Goal: Task Accomplishment & Management: Use online tool/utility

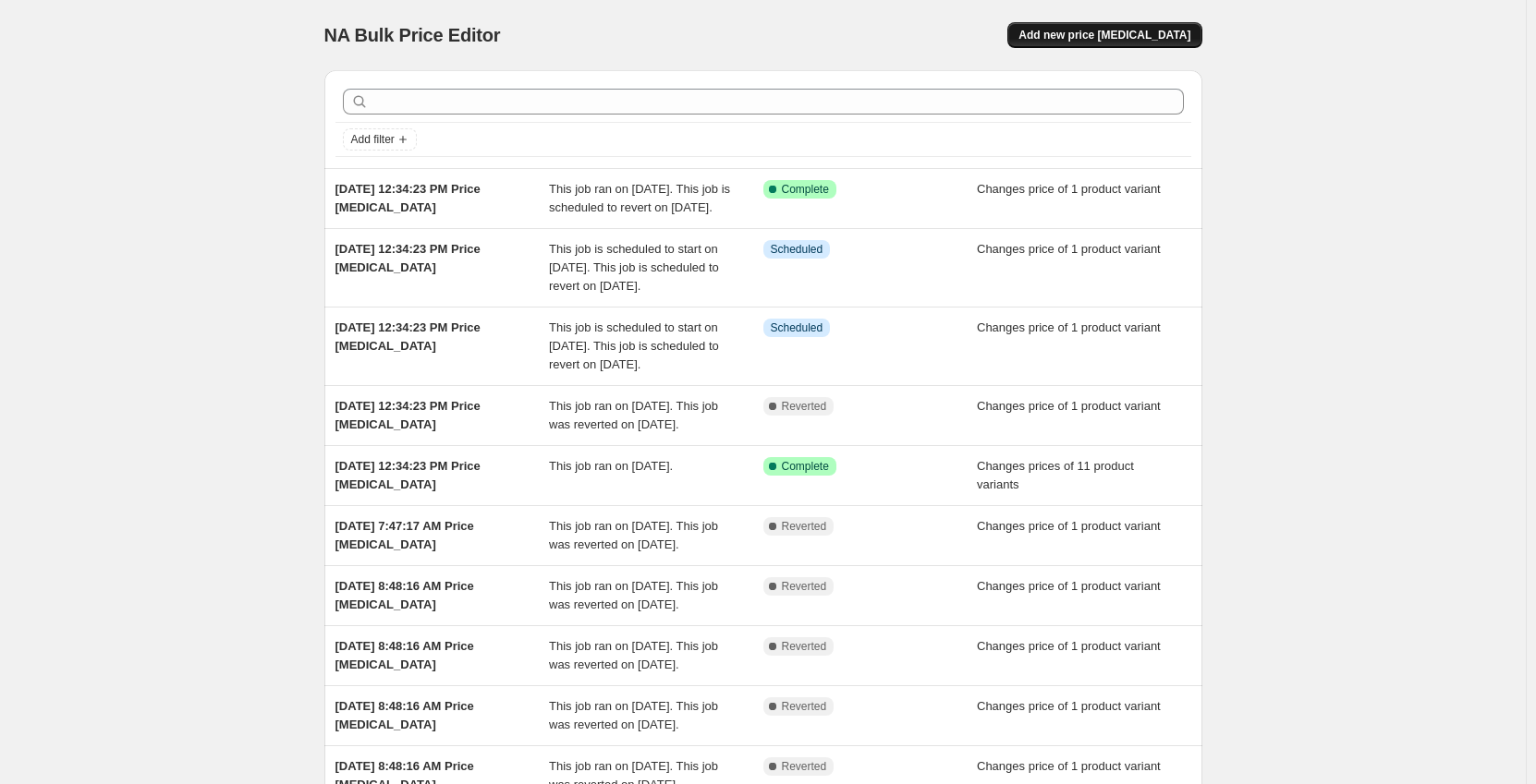
click at [1169, 41] on span "Add new price [MEDICAL_DATA]" at bounding box center [1104, 35] width 171 height 15
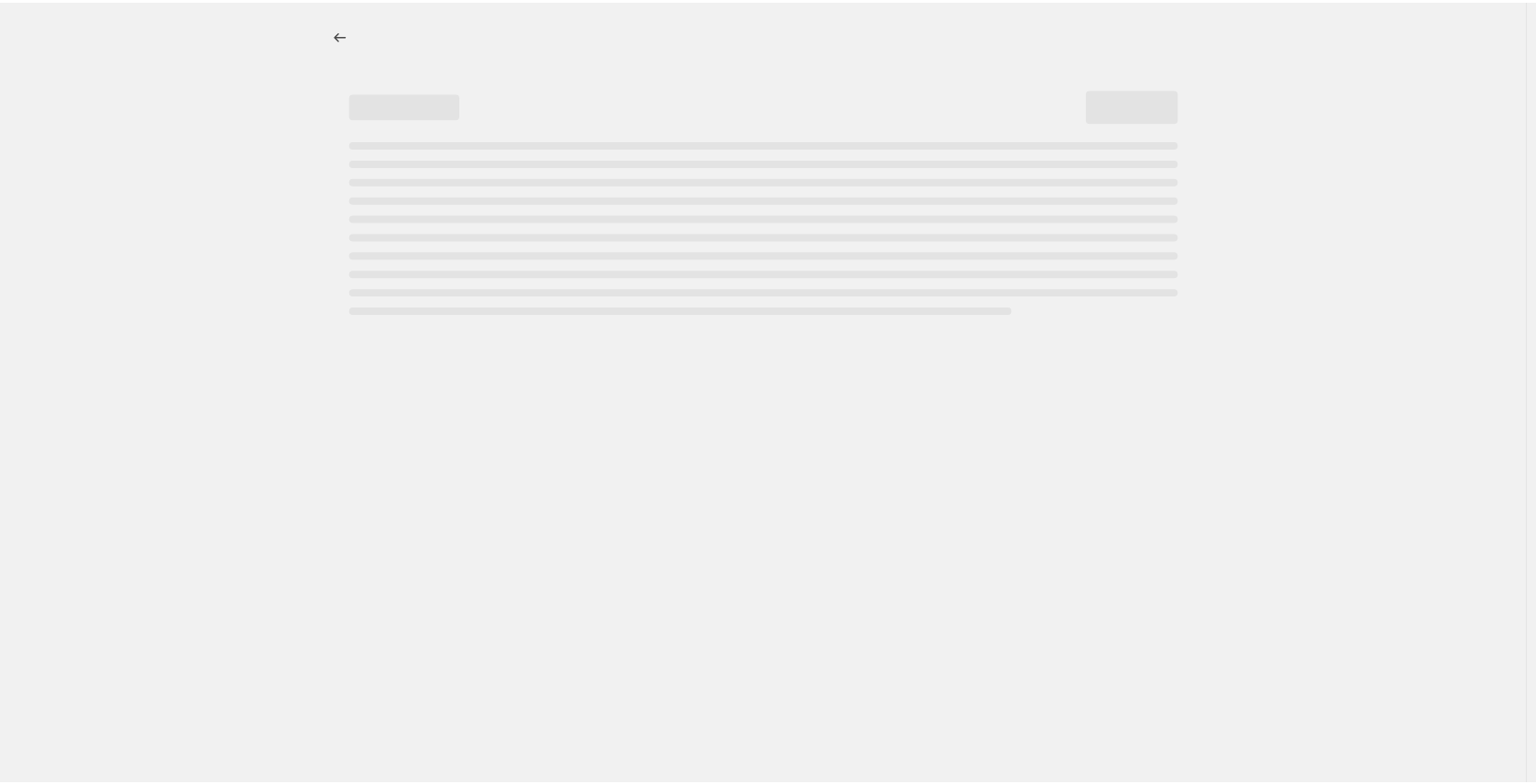
select select "percentage"
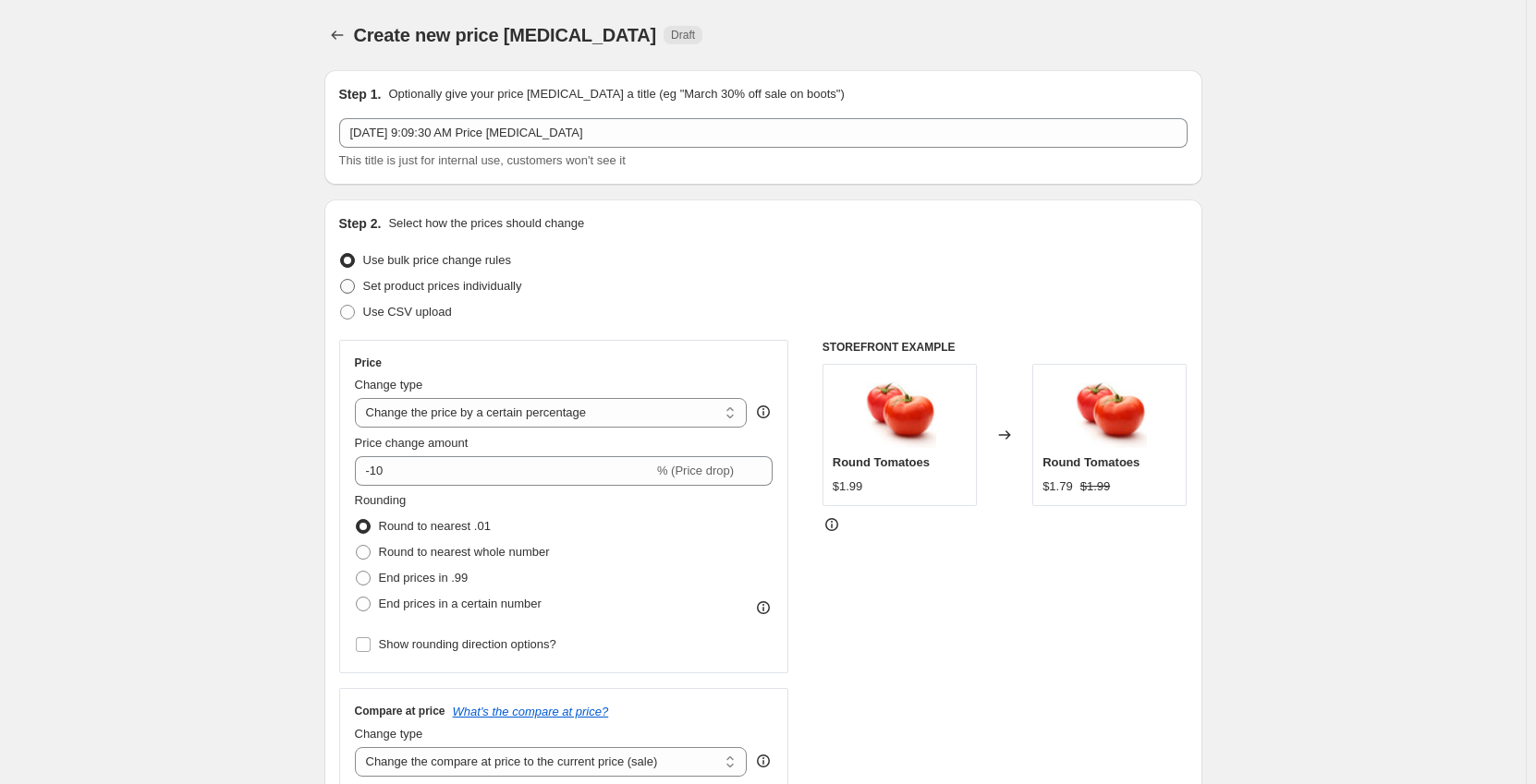
click at [379, 275] on label "Set product prices individually" at bounding box center [431, 287] width 183 height 26
click at [341, 279] on input "Set product prices individually" at bounding box center [340, 279] width 1 height 1
radio input "true"
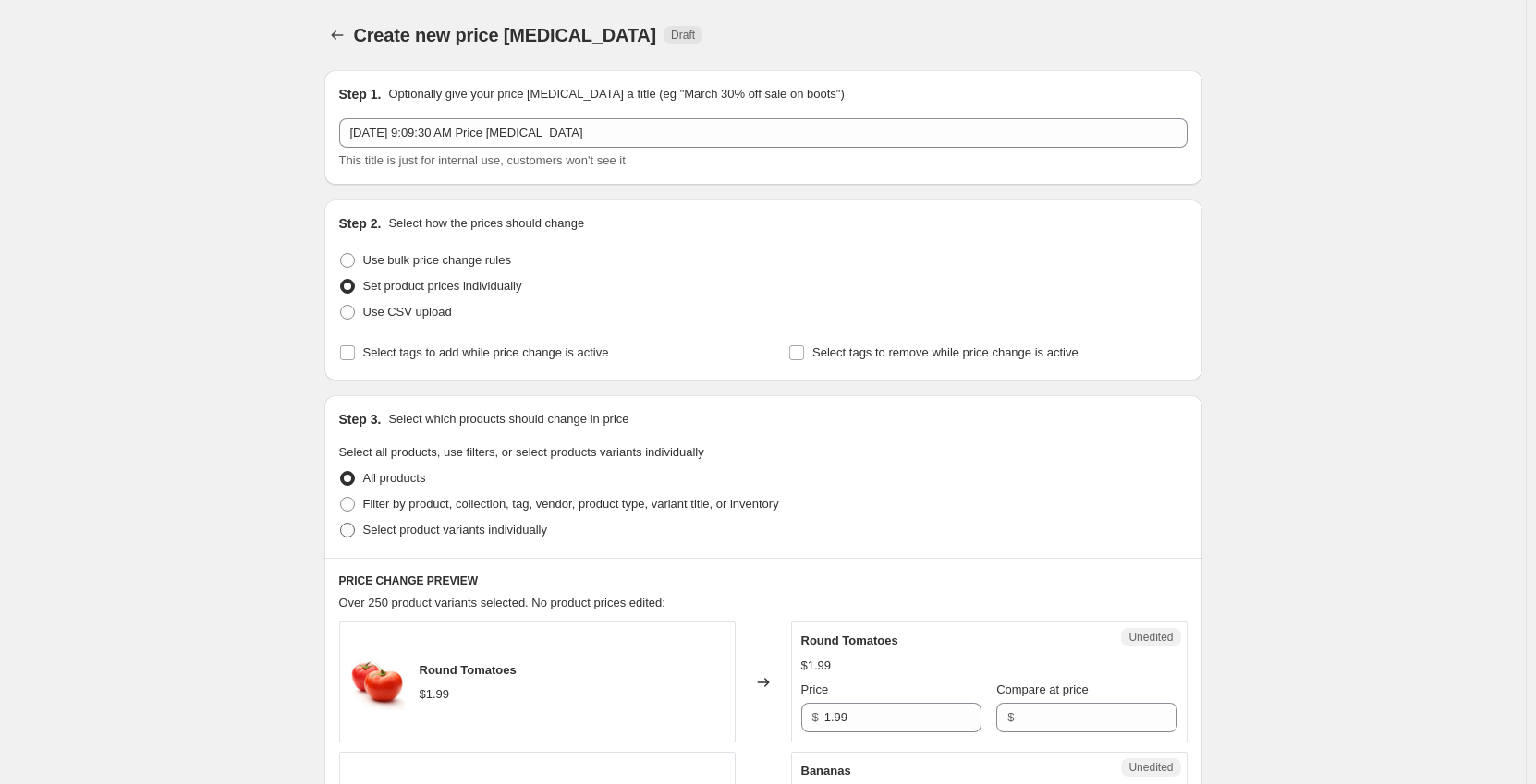
click at [385, 528] on span "Select product variants individually" at bounding box center [455, 530] width 184 height 14
click at [341, 524] on input "Select product variants individually" at bounding box center [340, 523] width 1 height 1
radio input "true"
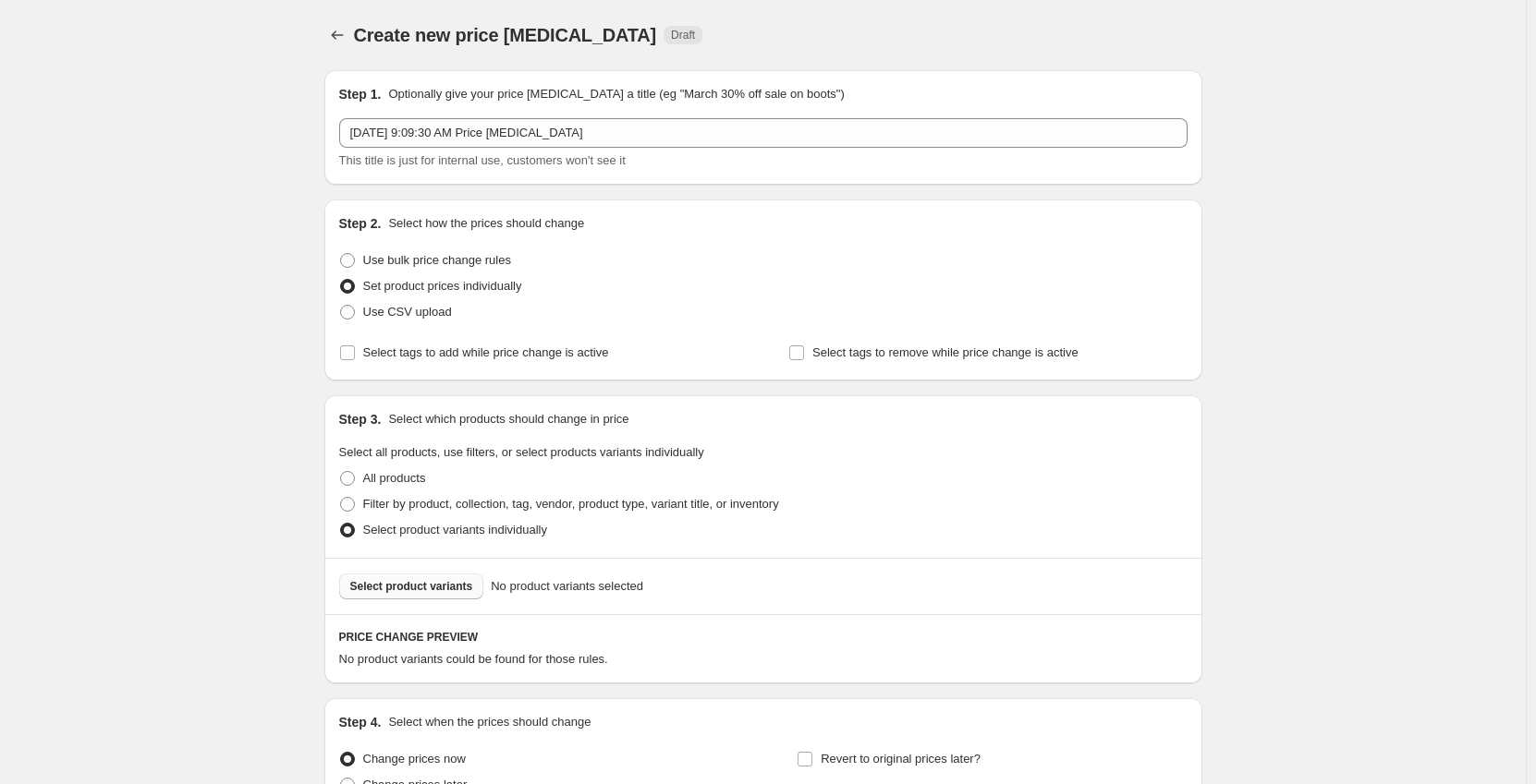
click at [427, 592] on span "Select product variants" at bounding box center [411, 586] width 123 height 15
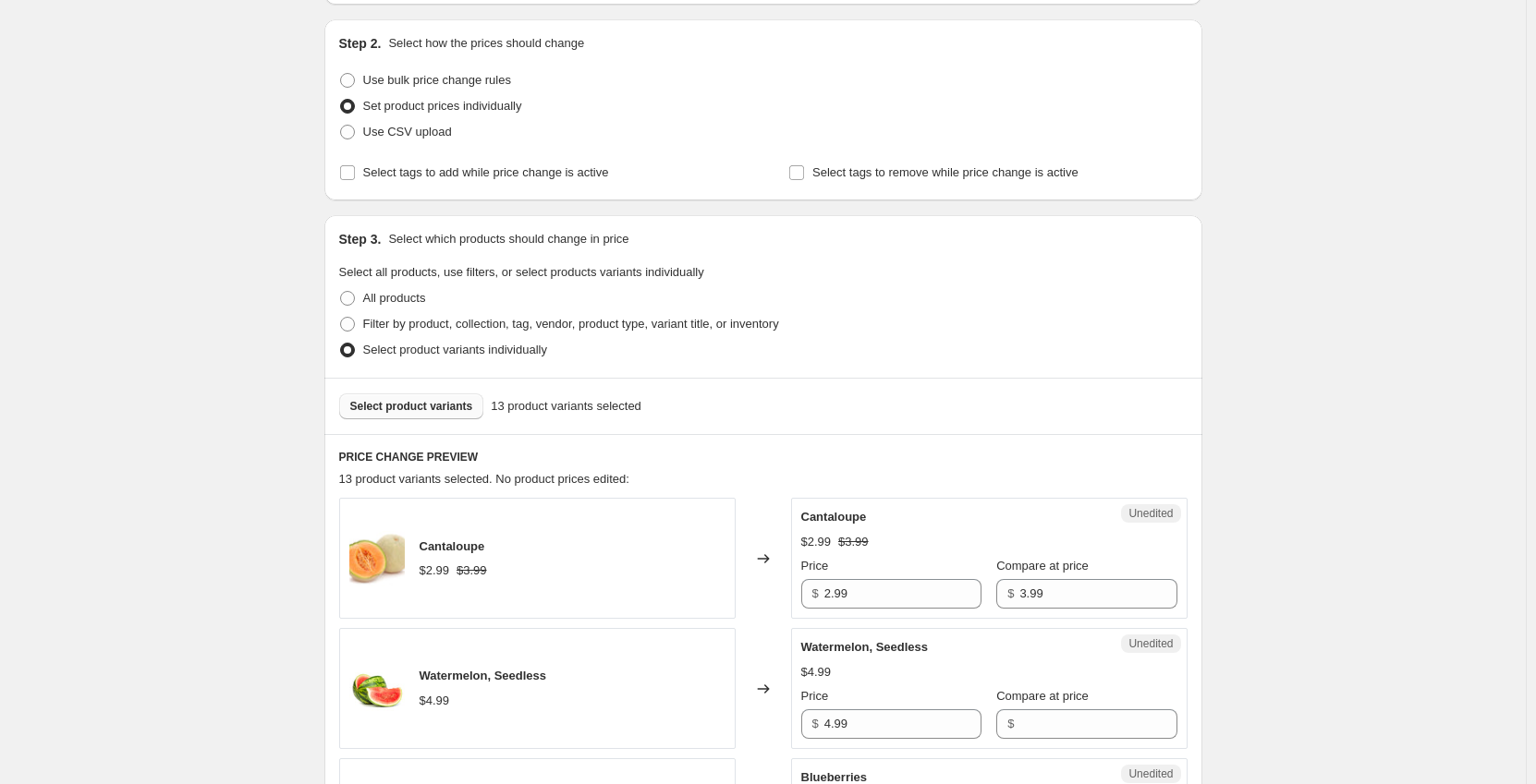
scroll to position [184, 0]
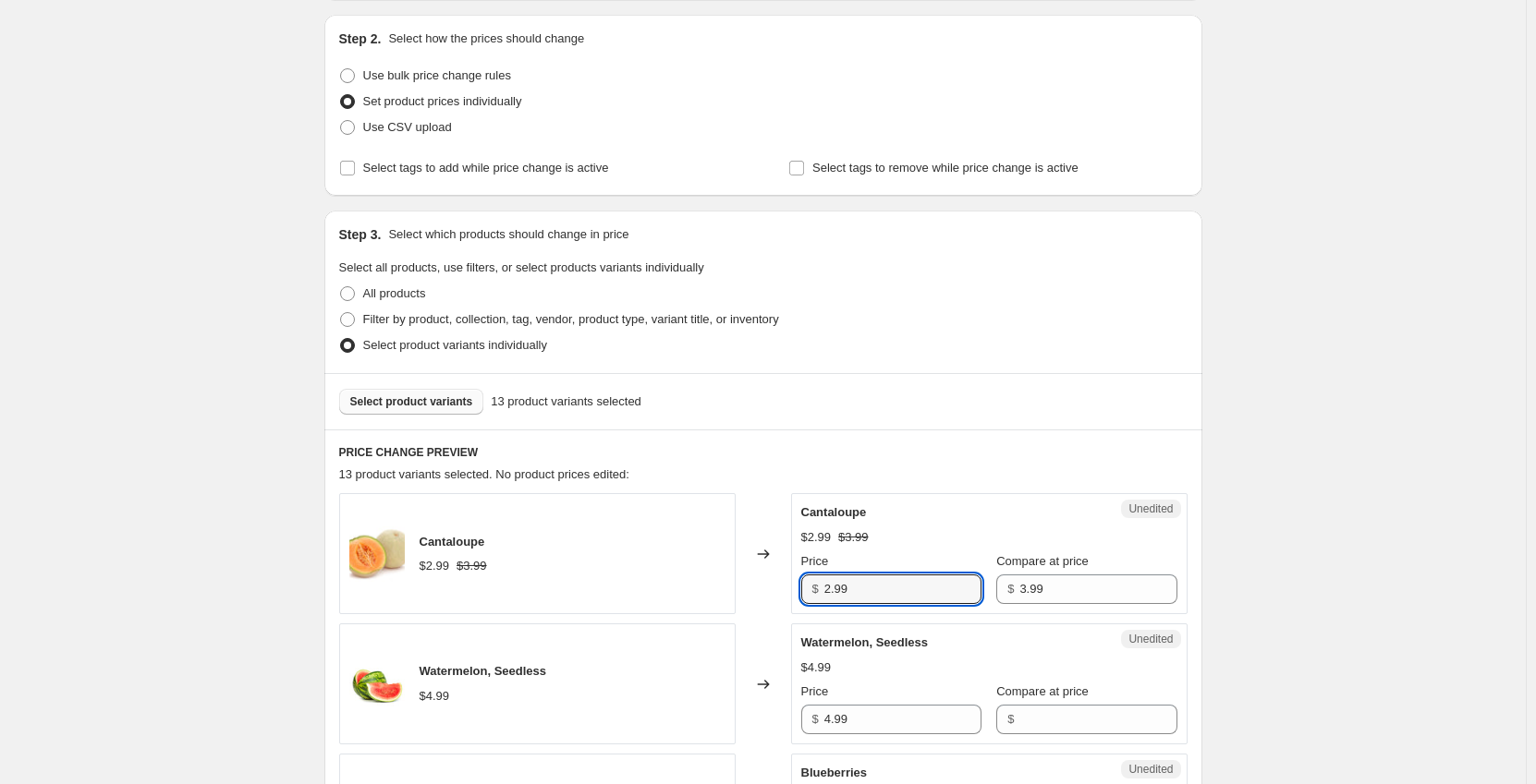
drag, startPoint x: 867, startPoint y: 591, endPoint x: 783, endPoint y: 594, distance: 84.1
click at [783, 594] on div "Cantaloupe $2.99 $3.99 Changed to Unedited Cantaloupe $2.99 $3.99 Price $ 2.99 …" at bounding box center [763, 553] width 848 height 121
type input "3.25"
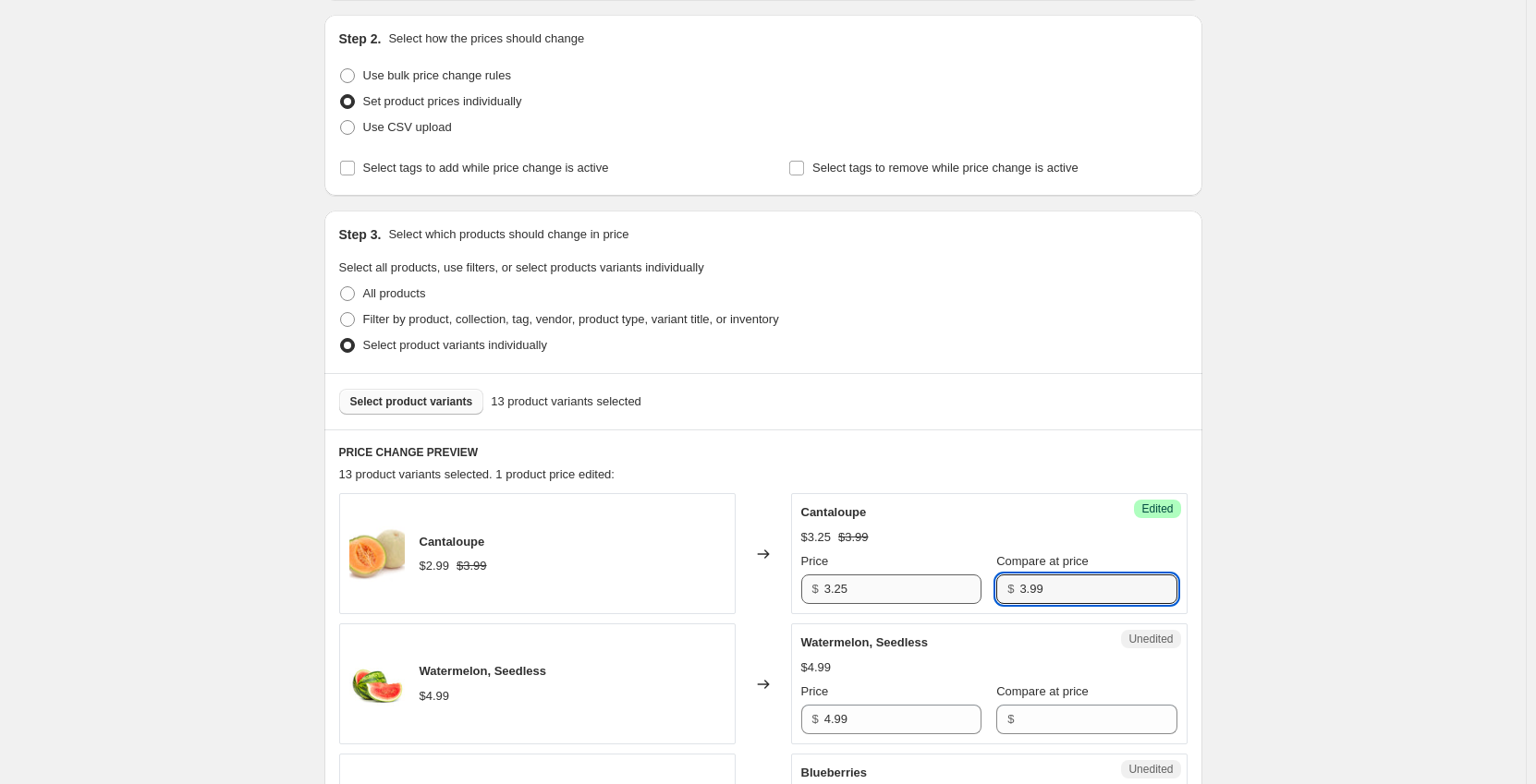
drag, startPoint x: 1038, startPoint y: 593, endPoint x: 929, endPoint y: 600, distance: 109.2
click at [929, 600] on div "Price $ 3.25 Compare at price $ 3.99" at bounding box center [989, 579] width 376 height 52
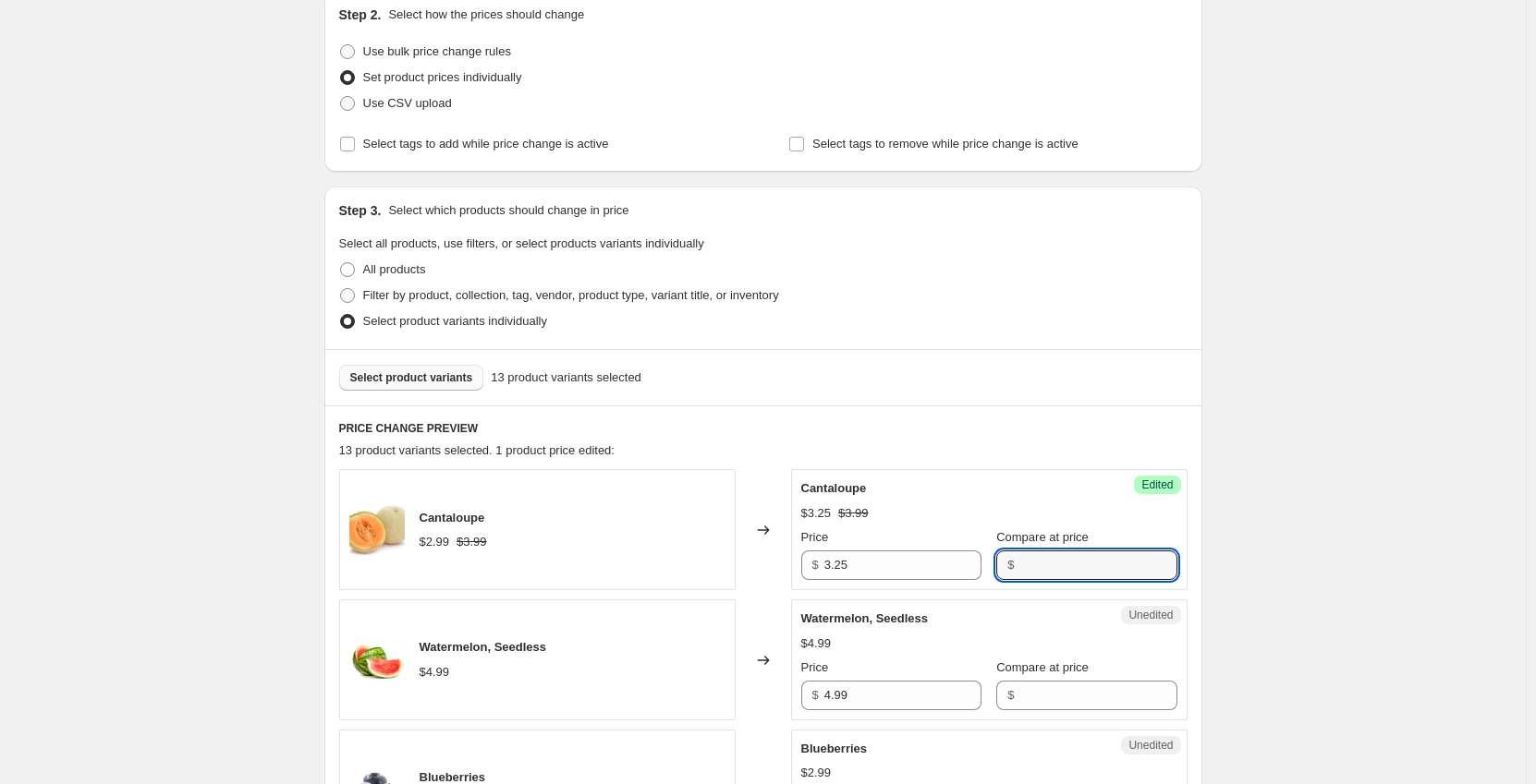
scroll to position [277, 0]
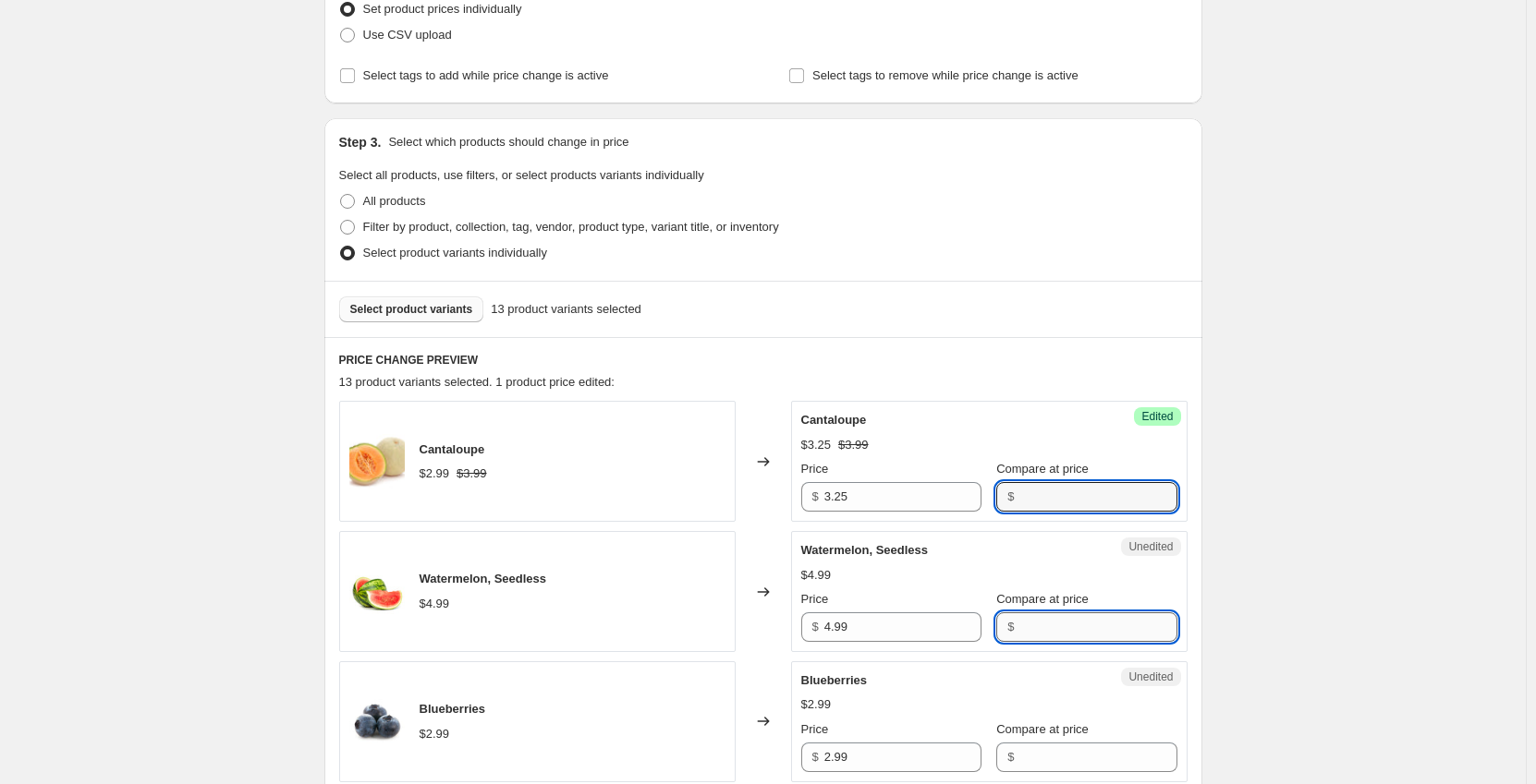
click at [1075, 634] on input "Compare at price" at bounding box center [1098, 628] width 157 height 30
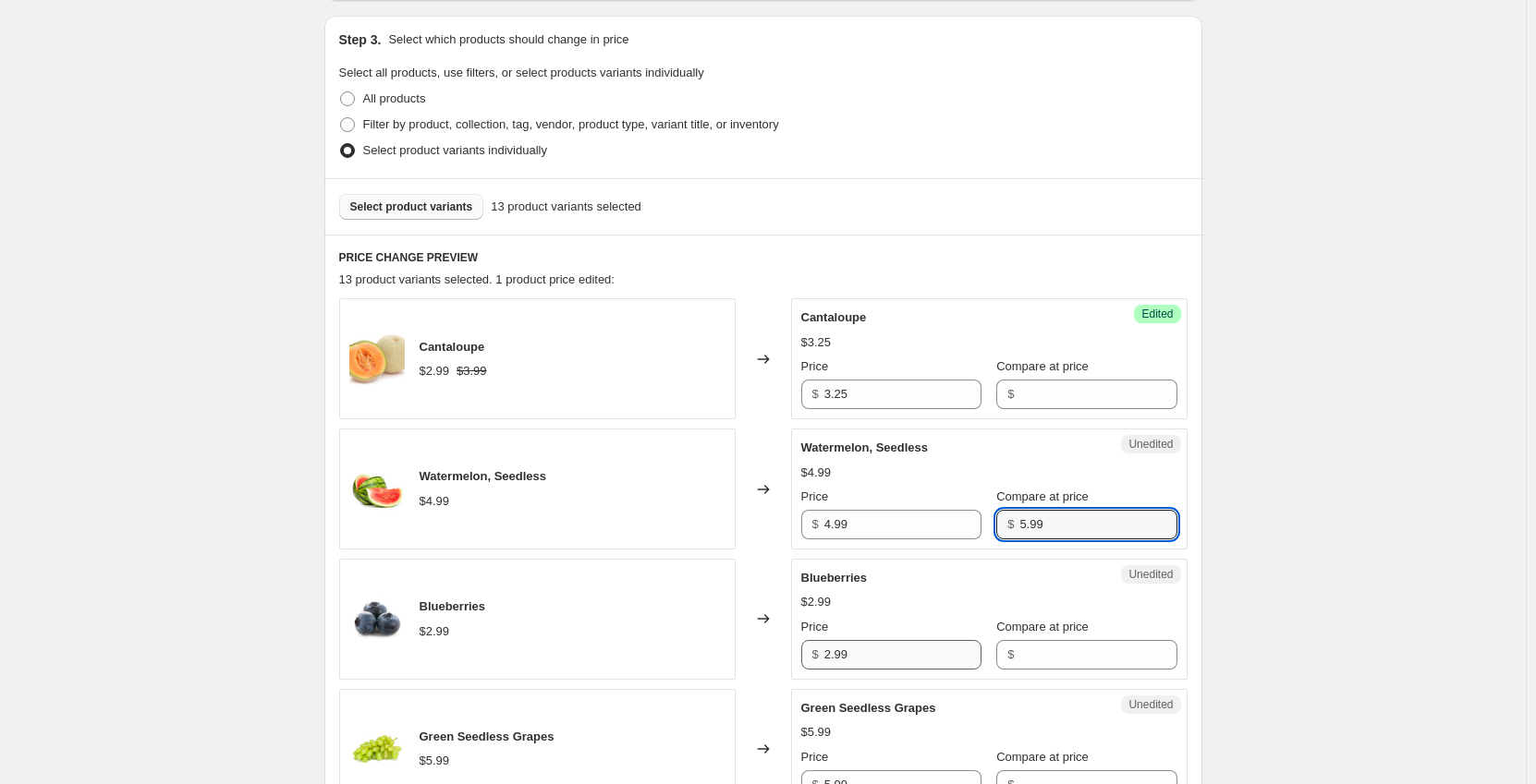
scroll to position [462, 0]
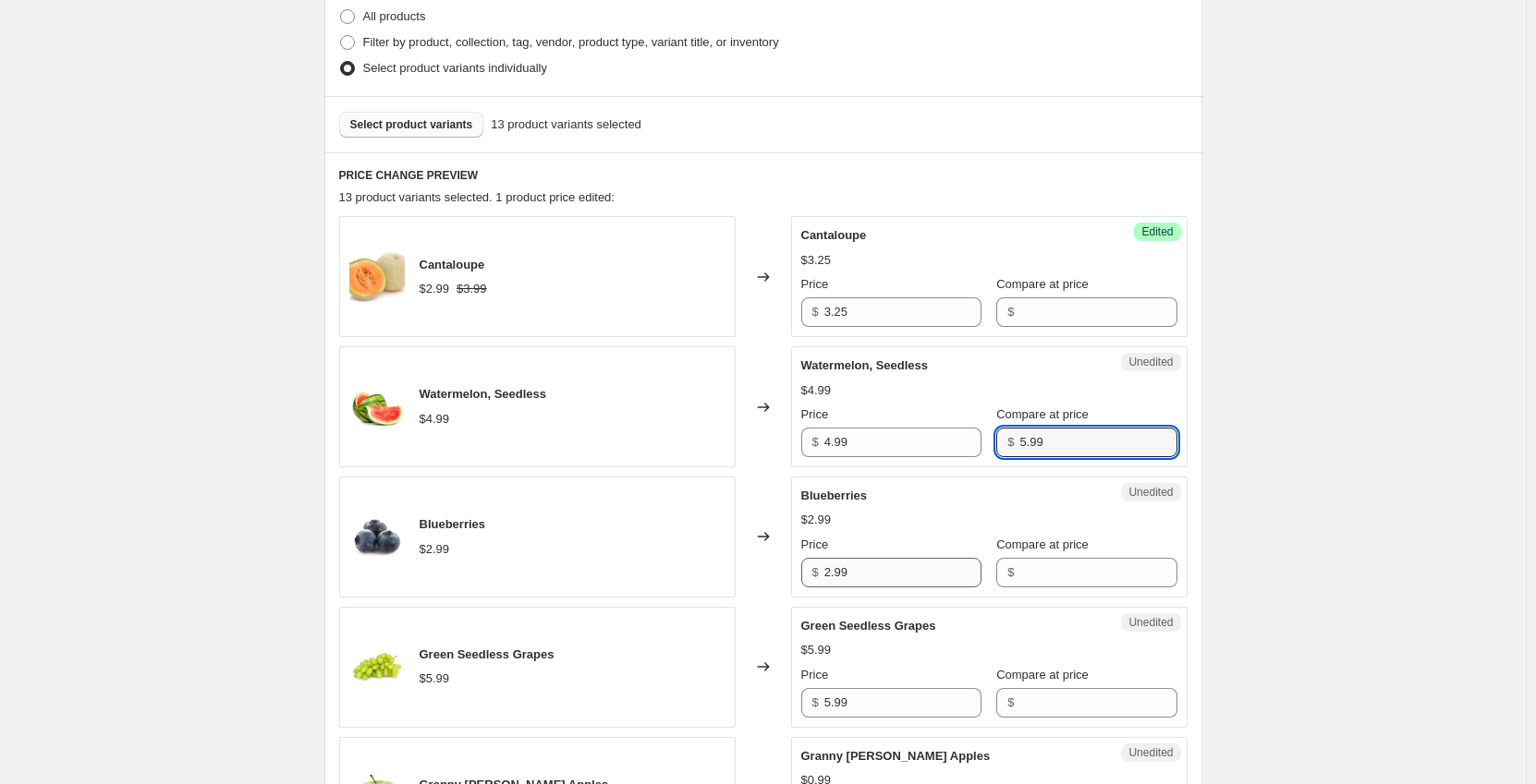
type input "5.99"
click at [938, 569] on input "2.99" at bounding box center [903, 573] width 157 height 30
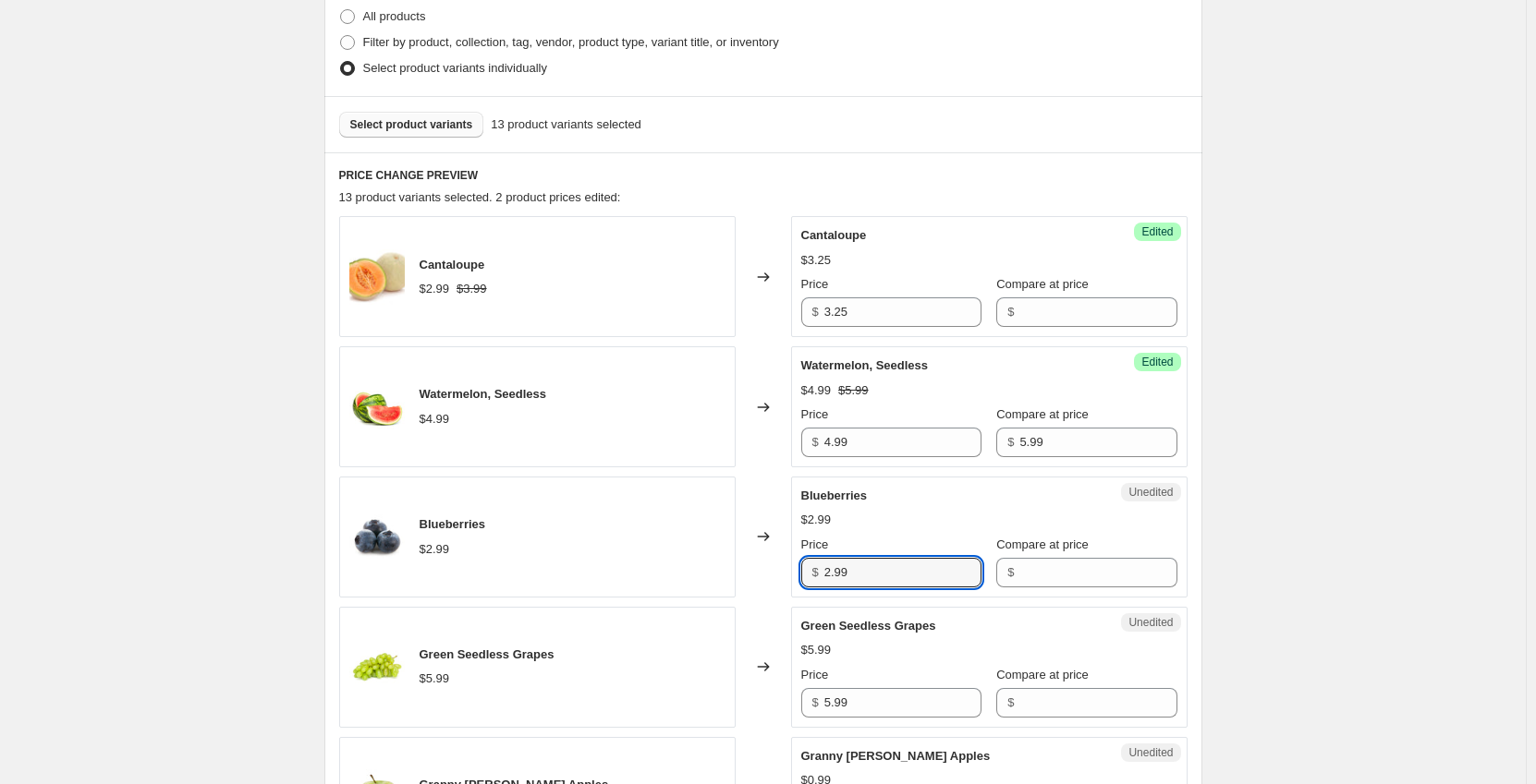
drag, startPoint x: 910, startPoint y: 570, endPoint x: 644, endPoint y: 579, distance: 266.2
click at [644, 579] on div "Blueberries $2.99 Changed to Unedited Blueberries $2.99 Price $ 2.99 Compare at…" at bounding box center [763, 537] width 848 height 121
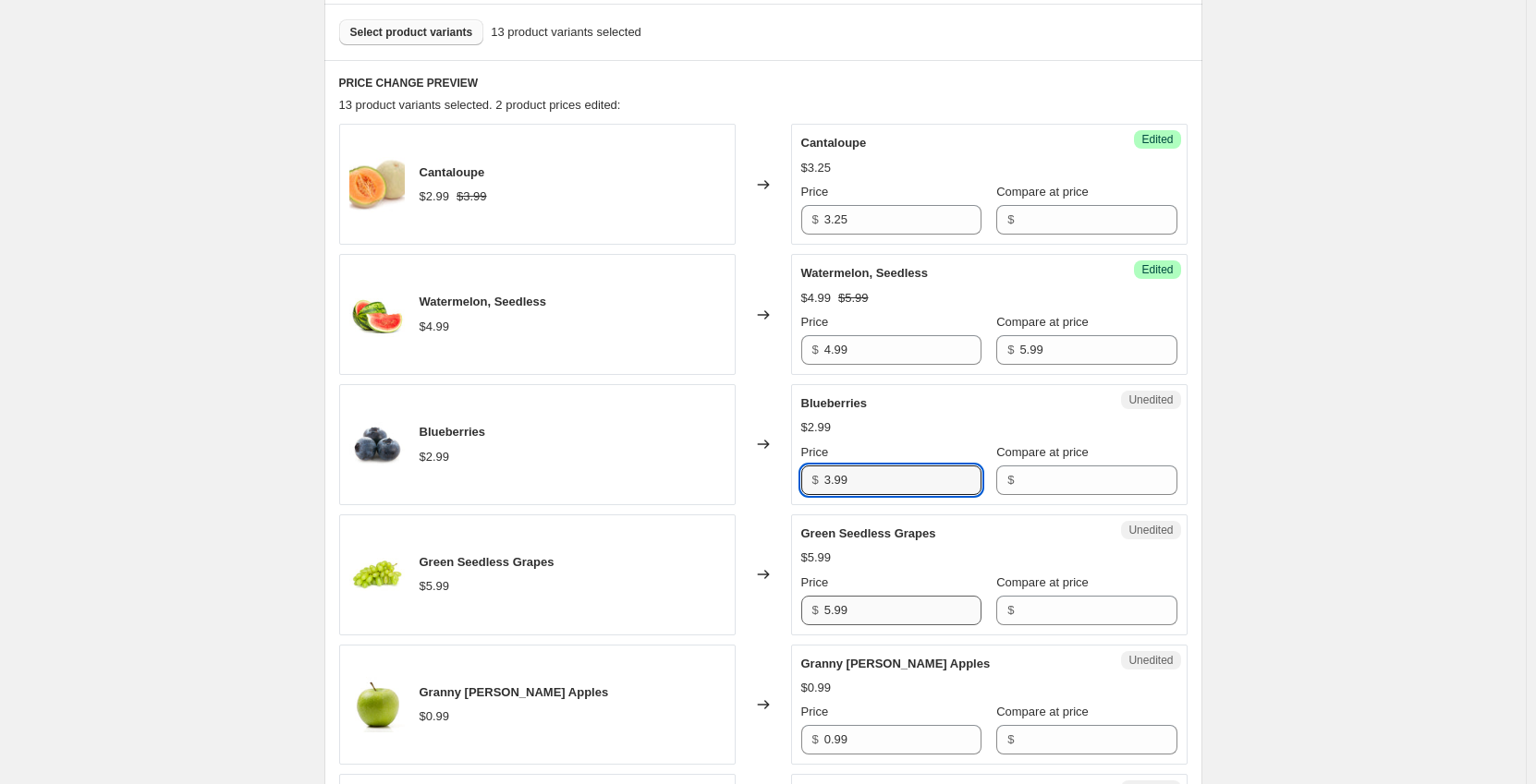
type input "3.99"
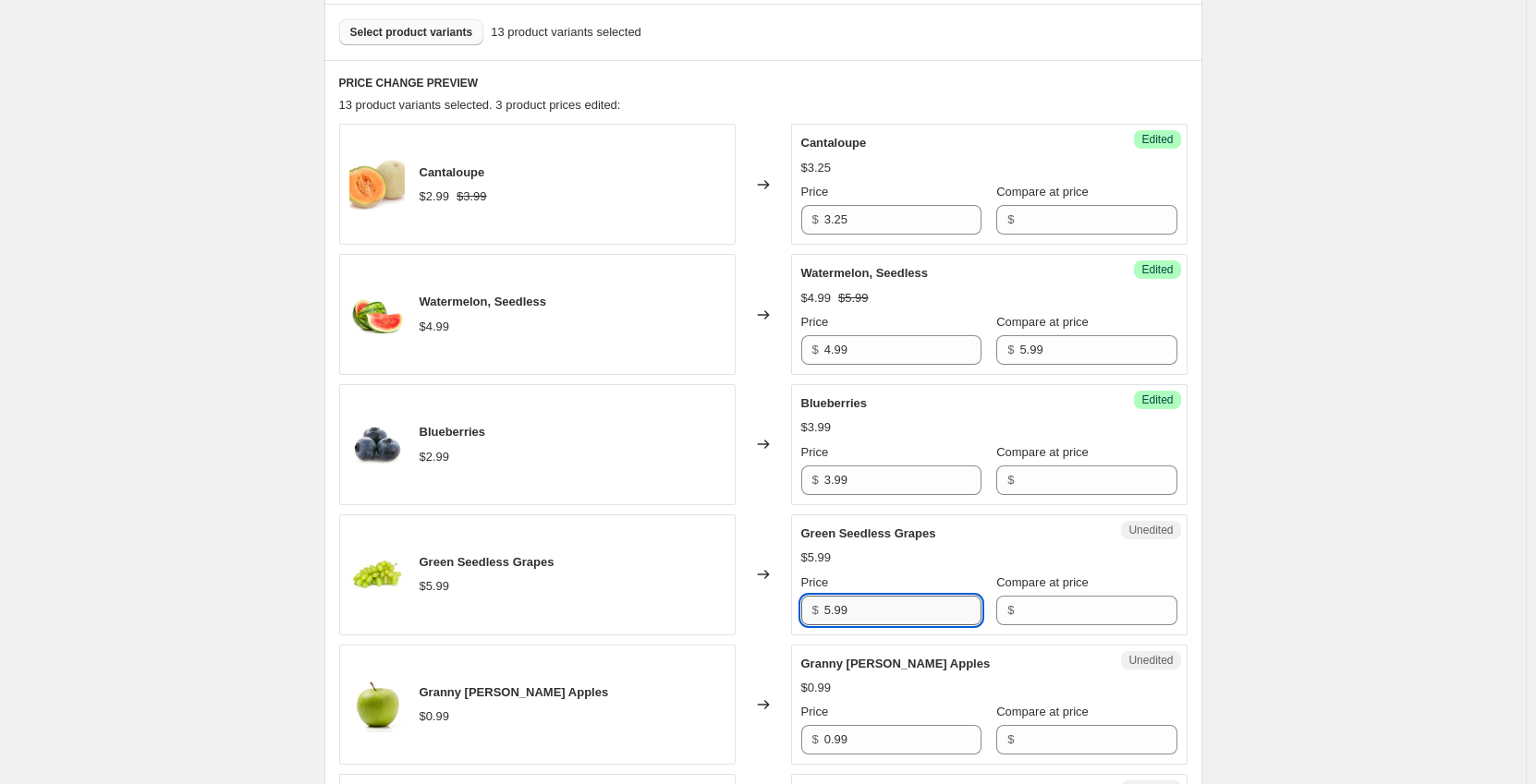
click at [871, 604] on input "5.99" at bounding box center [903, 611] width 157 height 30
drag, startPoint x: 868, startPoint y: 616, endPoint x: 769, endPoint y: 618, distance: 99.0
click at [769, 618] on div "Green Seedless Grapes $5.99 Changed to Unedited Green Seedless Grapes $5.99 Pri…" at bounding box center [763, 575] width 848 height 121
type input "3.99"
click at [1112, 613] on input "Compare at price" at bounding box center [1098, 611] width 157 height 30
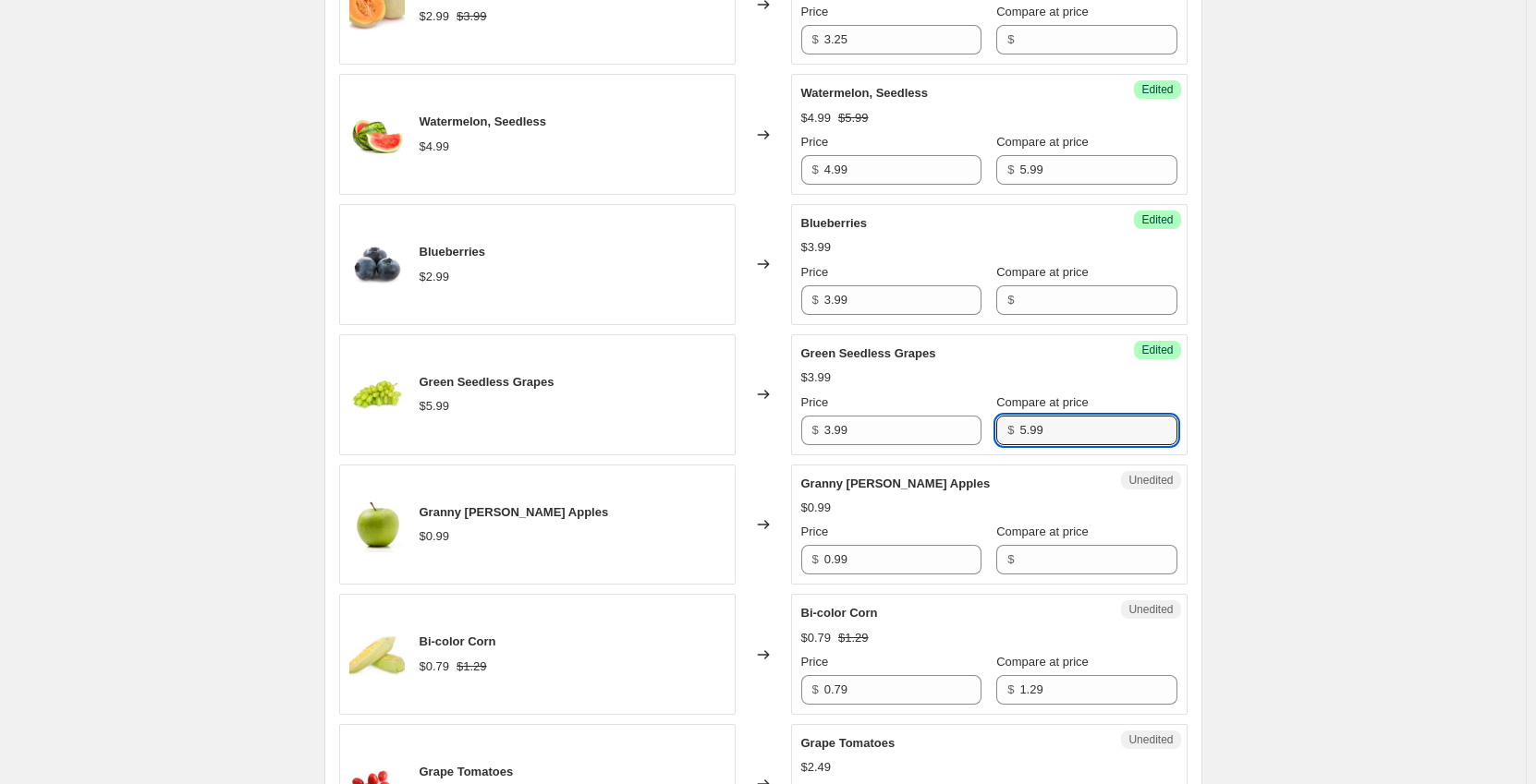
scroll to position [739, 0]
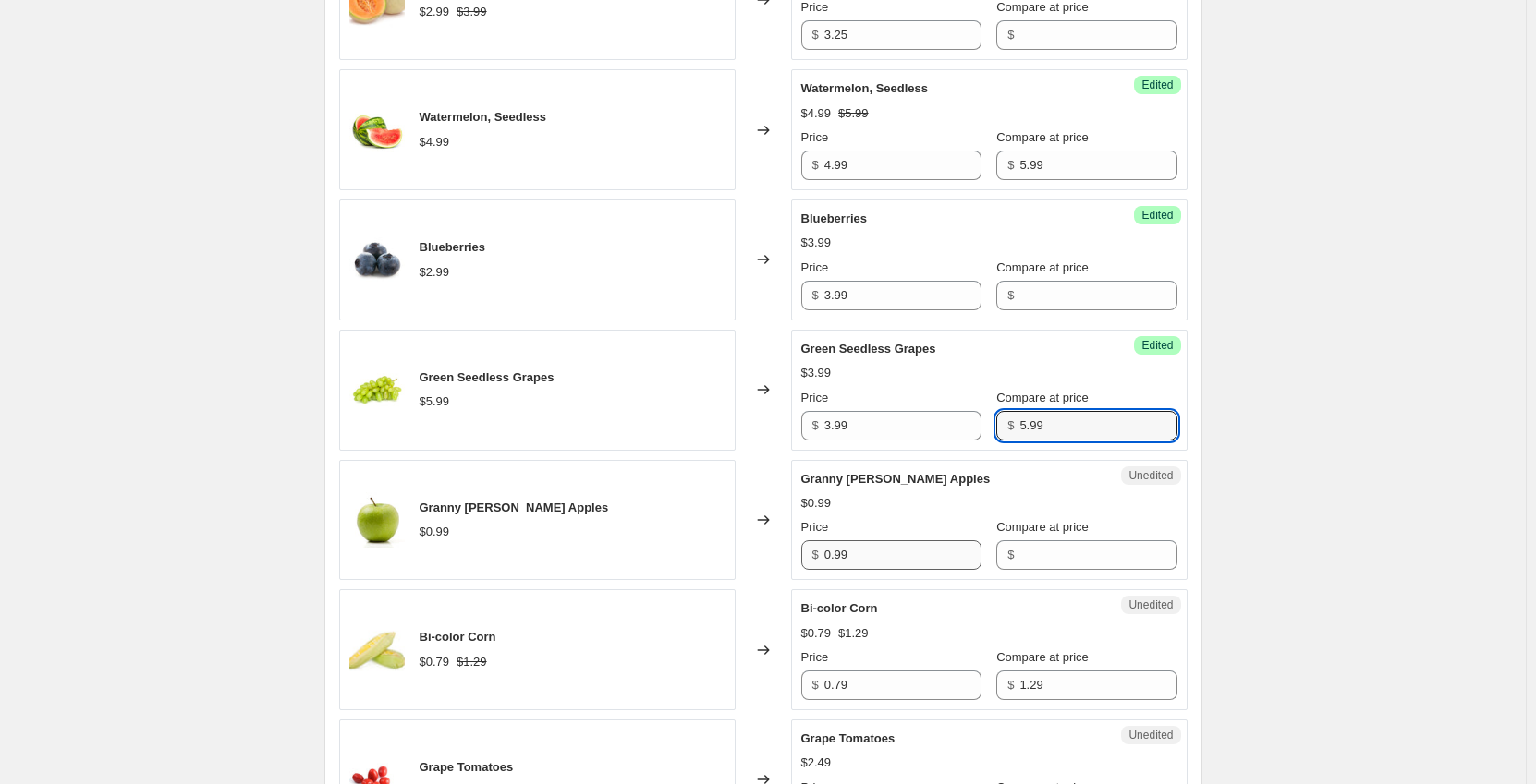
type input "5.99"
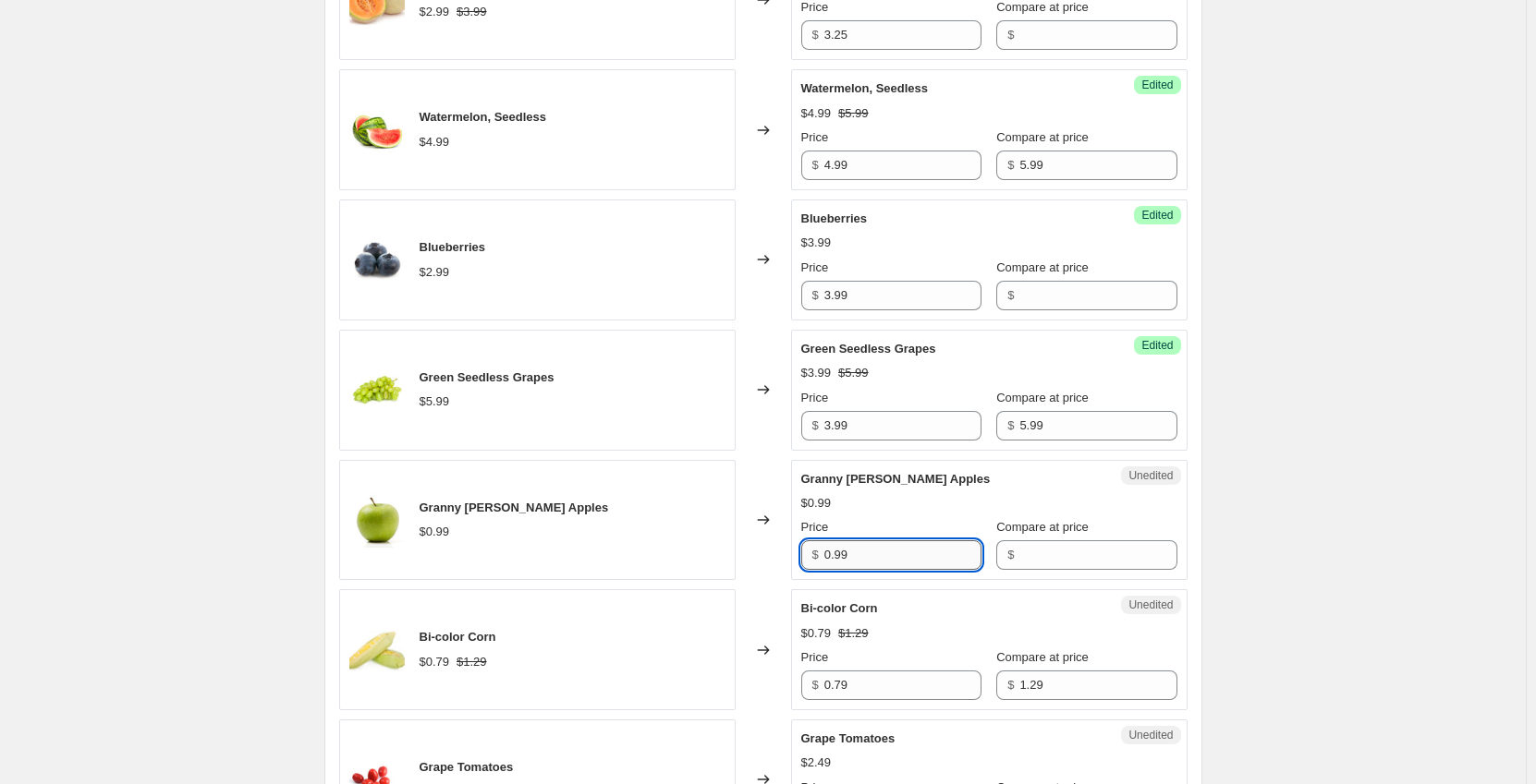
click at [911, 557] on input "0.99" at bounding box center [903, 556] width 157 height 30
click at [1106, 552] on input "Compare at price" at bounding box center [1098, 556] width 157 height 30
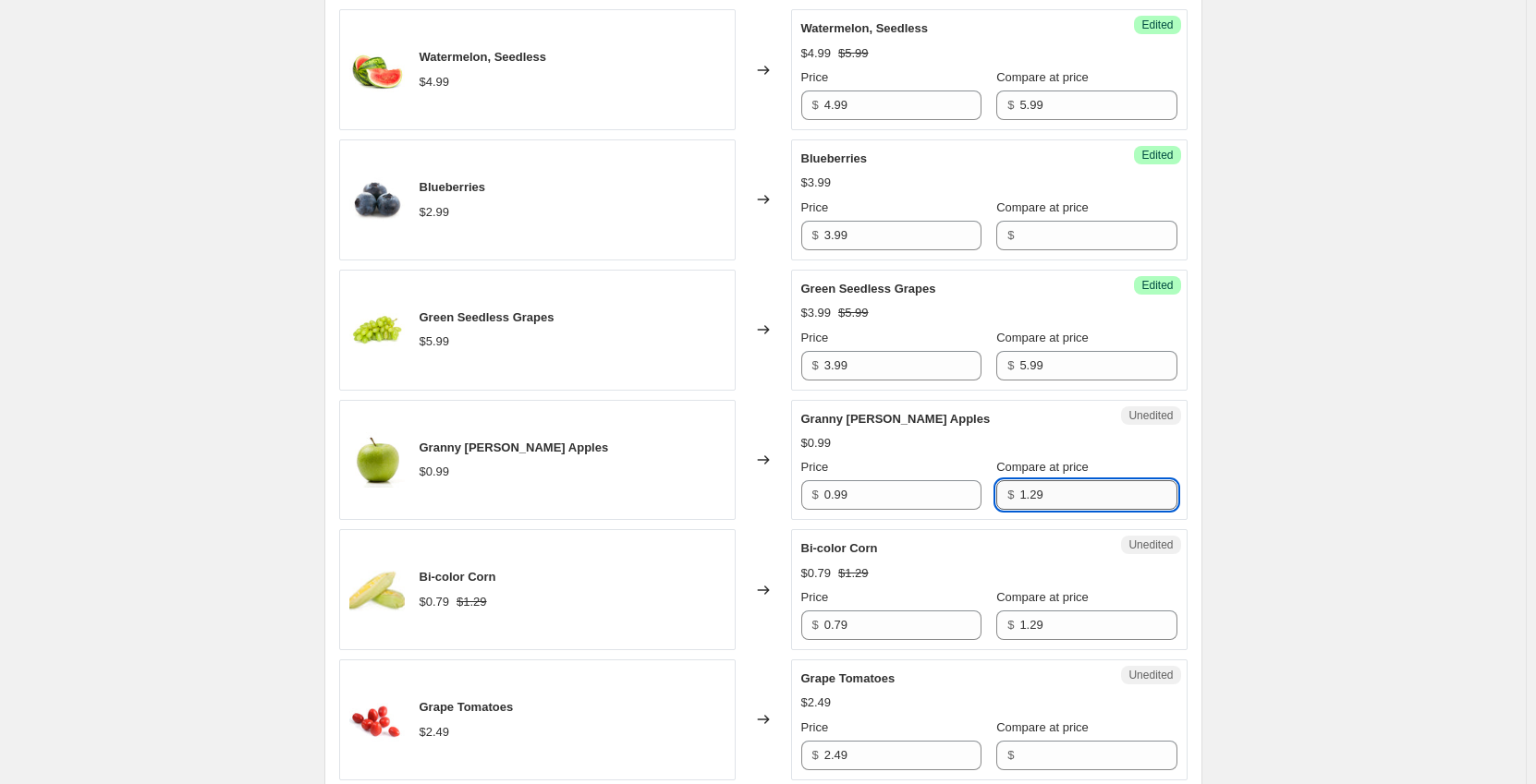
scroll to position [832, 0]
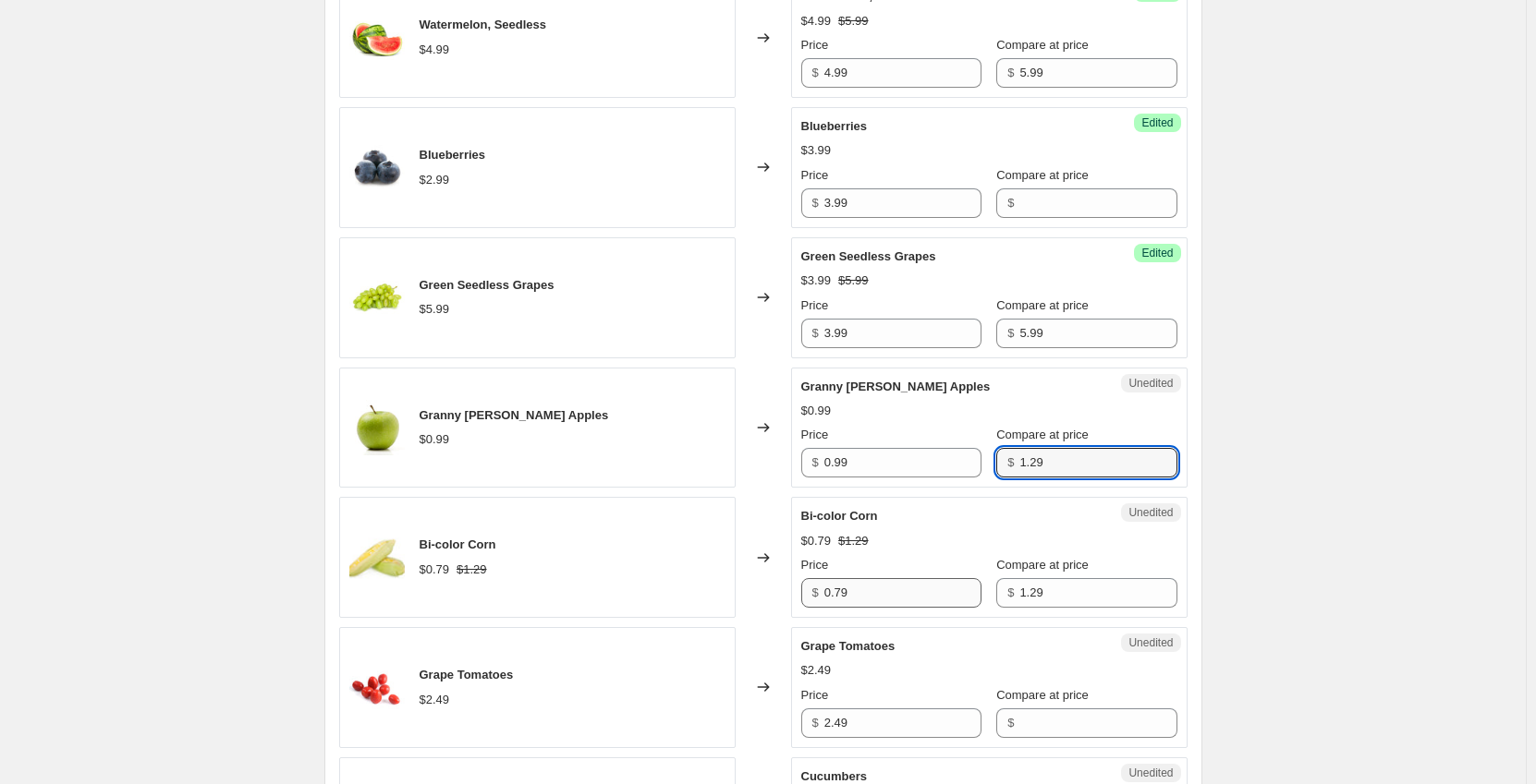
type input "1.29"
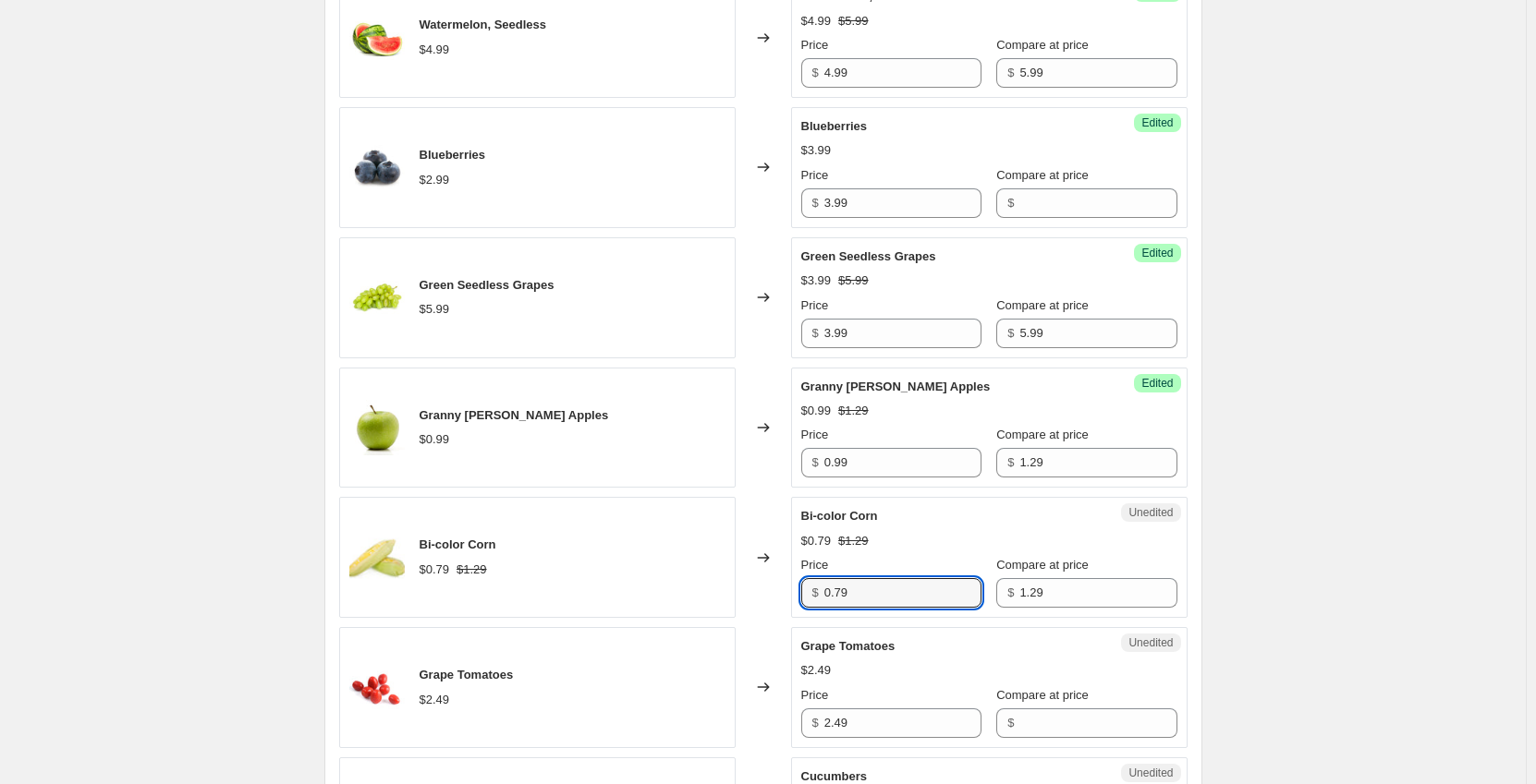
drag, startPoint x: 906, startPoint y: 598, endPoint x: 791, endPoint y: 596, distance: 115.0
click at [791, 596] on div "Bi-color Corn $0.79 $1.29 Changed to Unedited Bi-color Corn $0.79 $1.29 Price $…" at bounding box center [763, 557] width 848 height 121
type input "0.99"
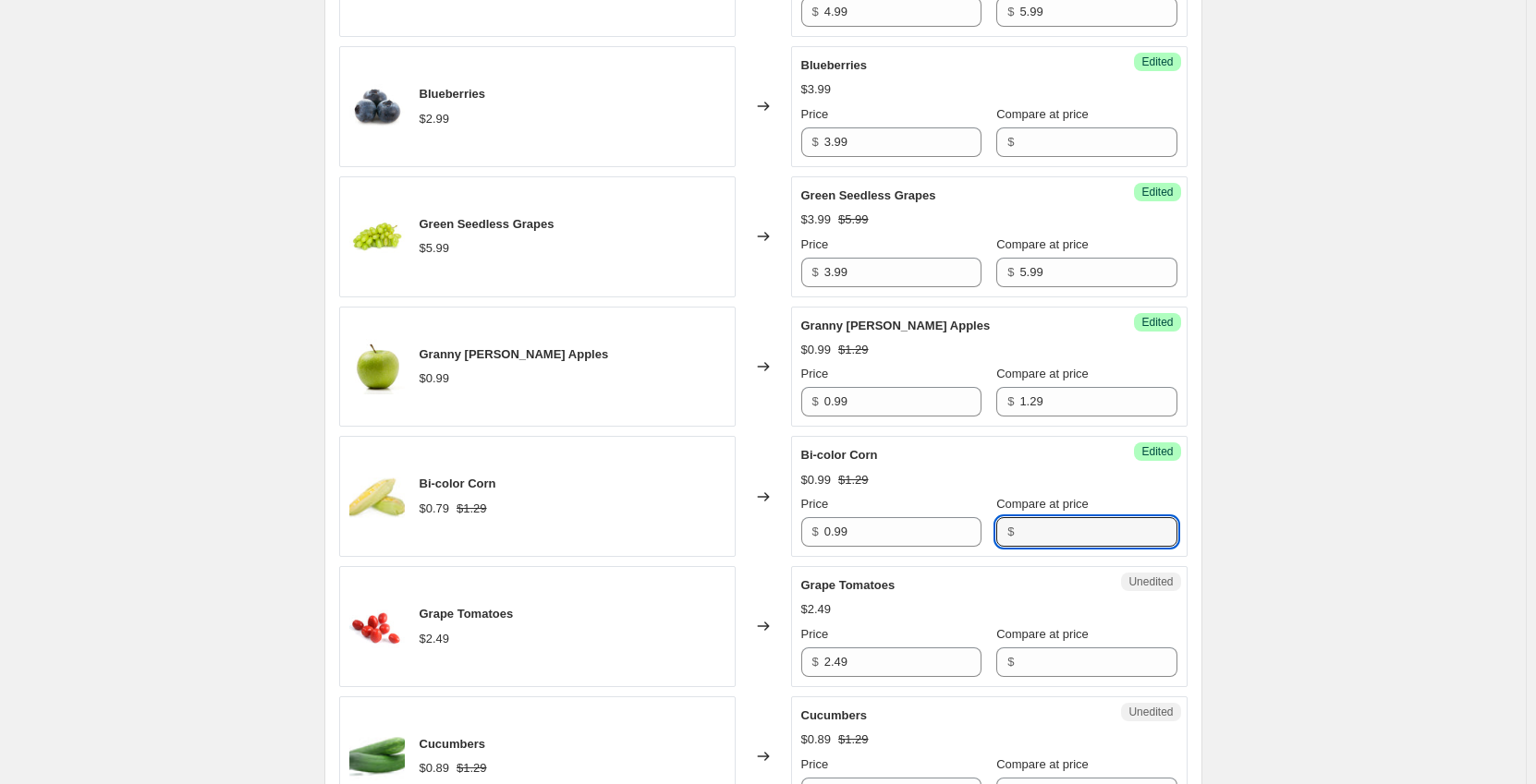
scroll to position [923, 0]
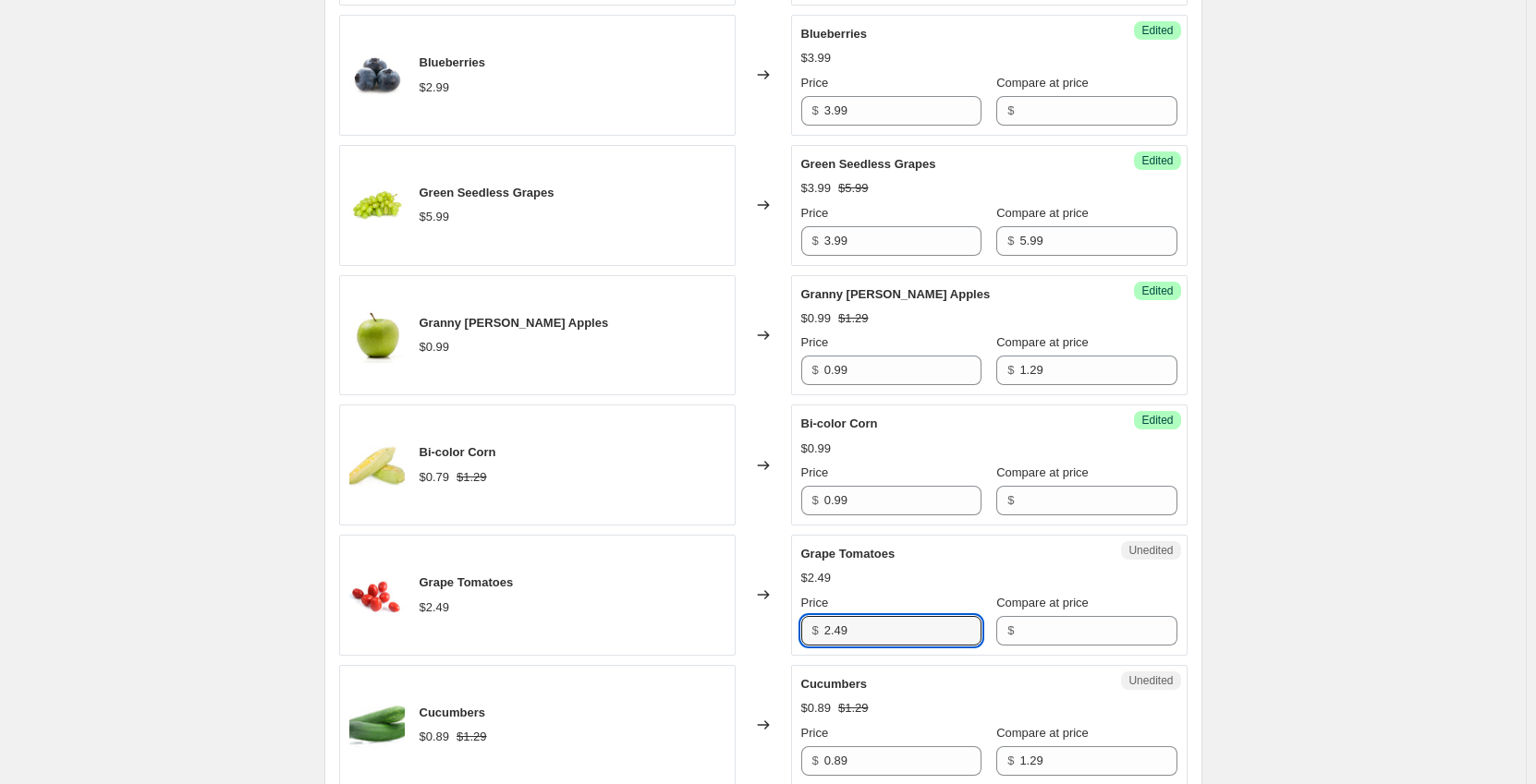
drag, startPoint x: 850, startPoint y: 633, endPoint x: 812, endPoint y: 636, distance: 38.1
click at [812, 636] on div "$ 2.49" at bounding box center [891, 632] width 180 height 30
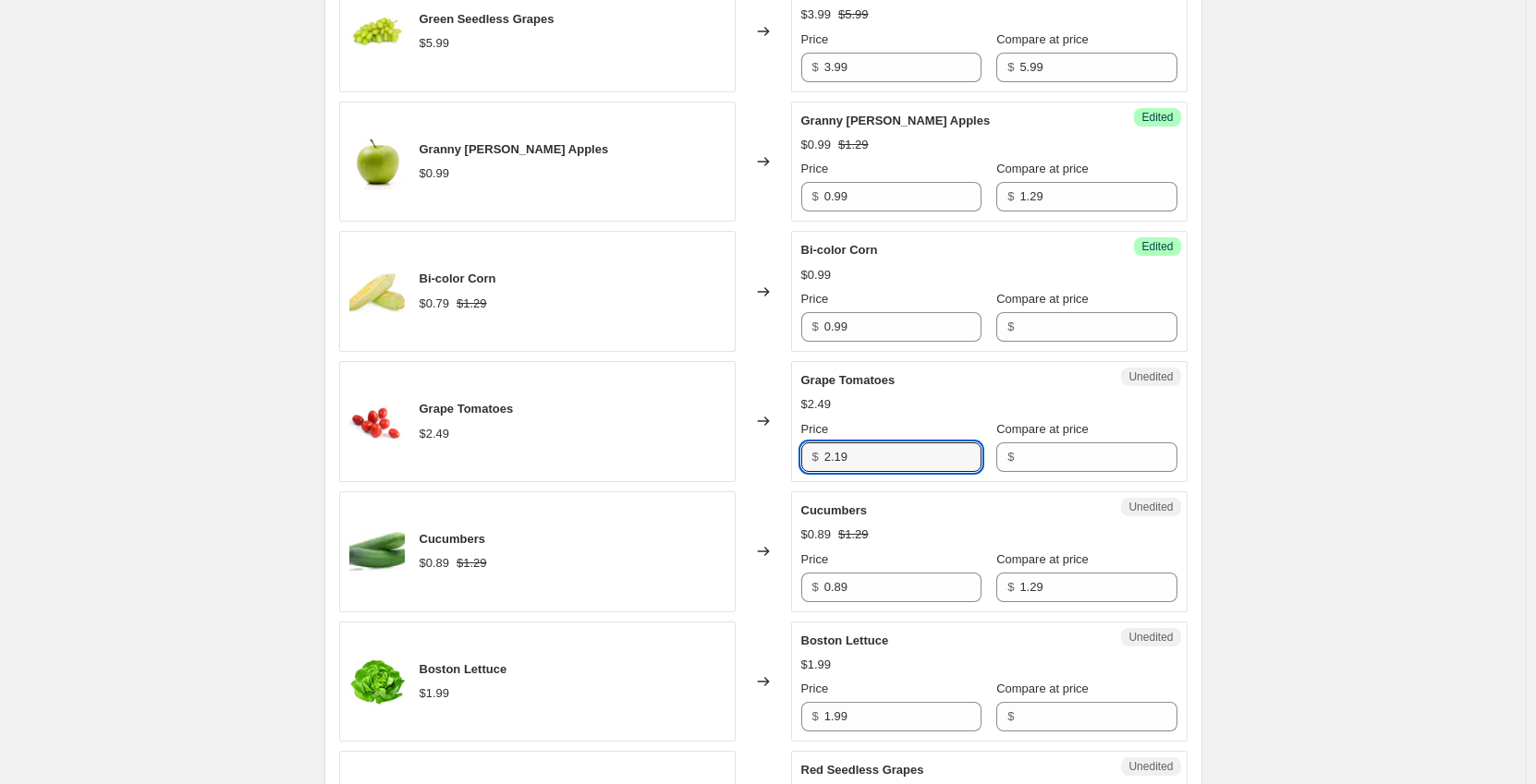
scroll to position [1109, 0]
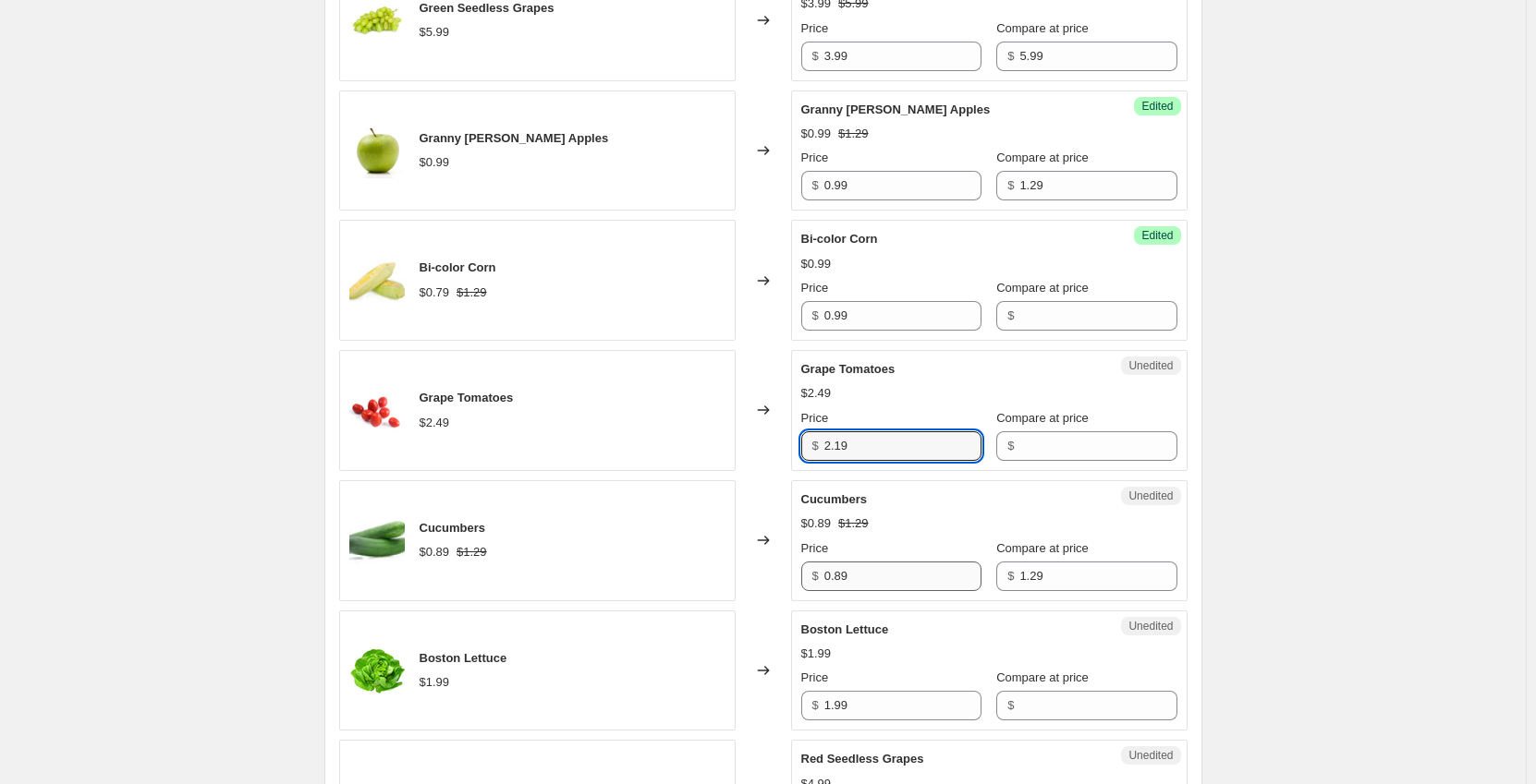
type input "2.19"
click at [893, 579] on input "0.89" at bounding box center [903, 577] width 157 height 30
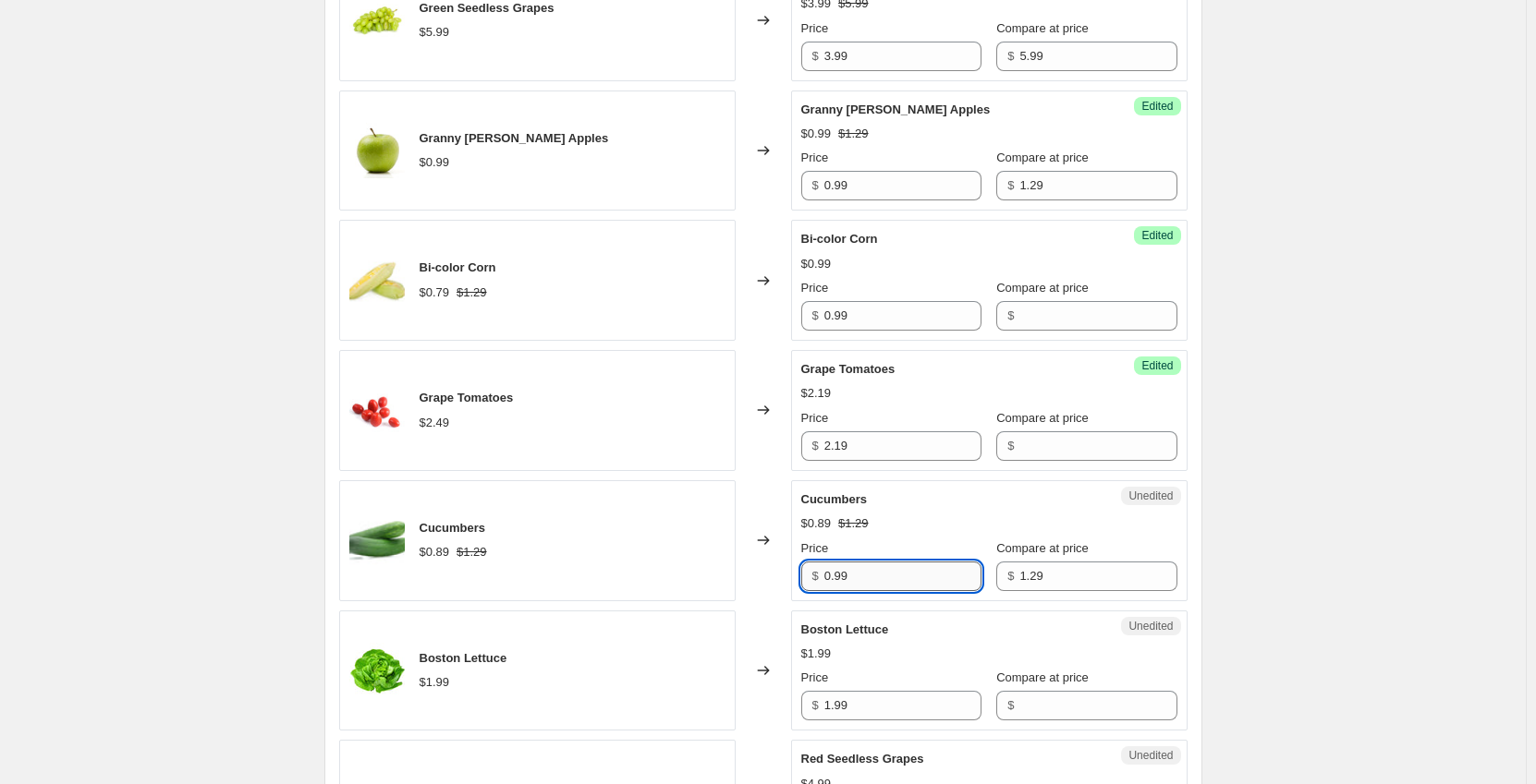
type input "0.99"
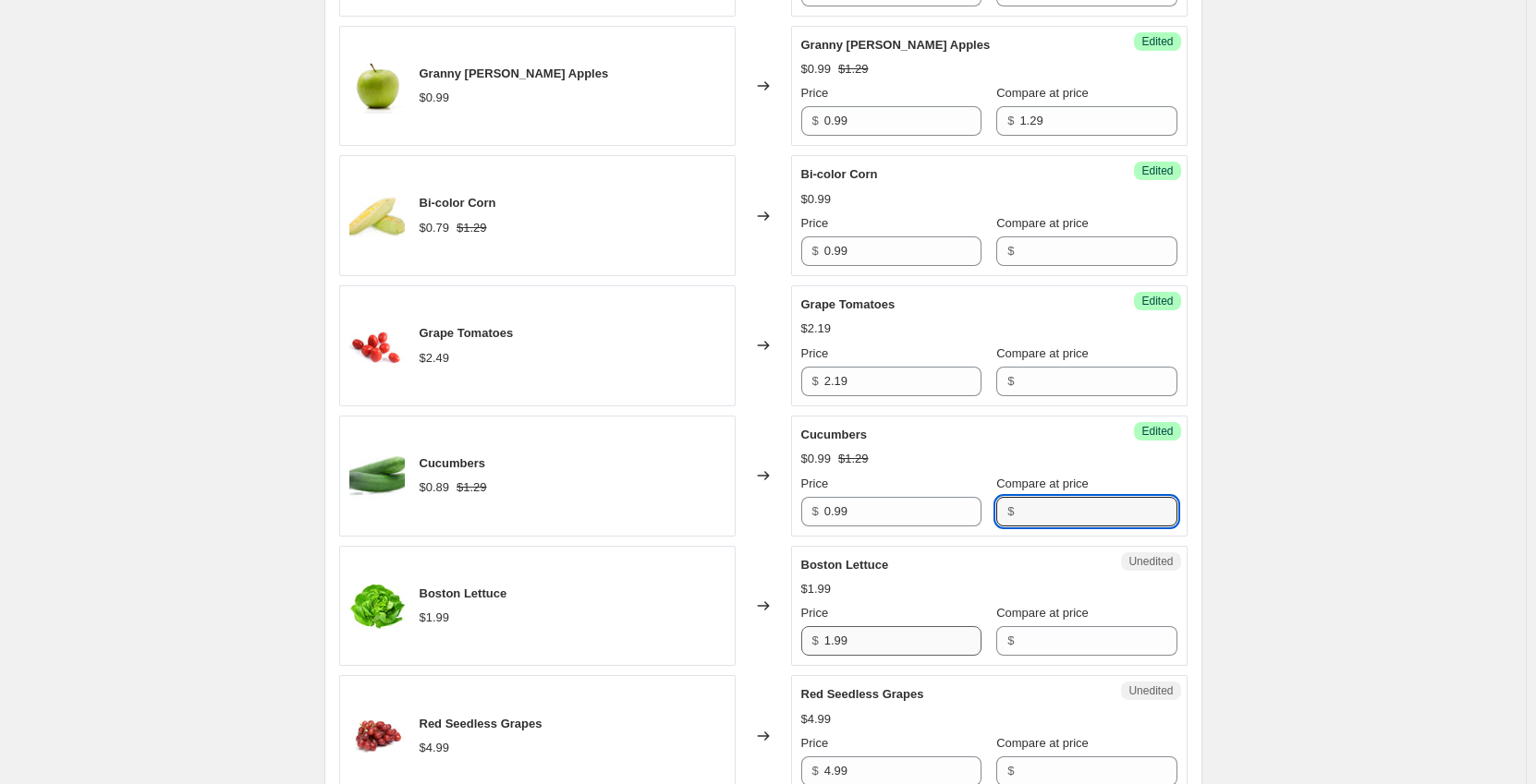
scroll to position [1201, 0]
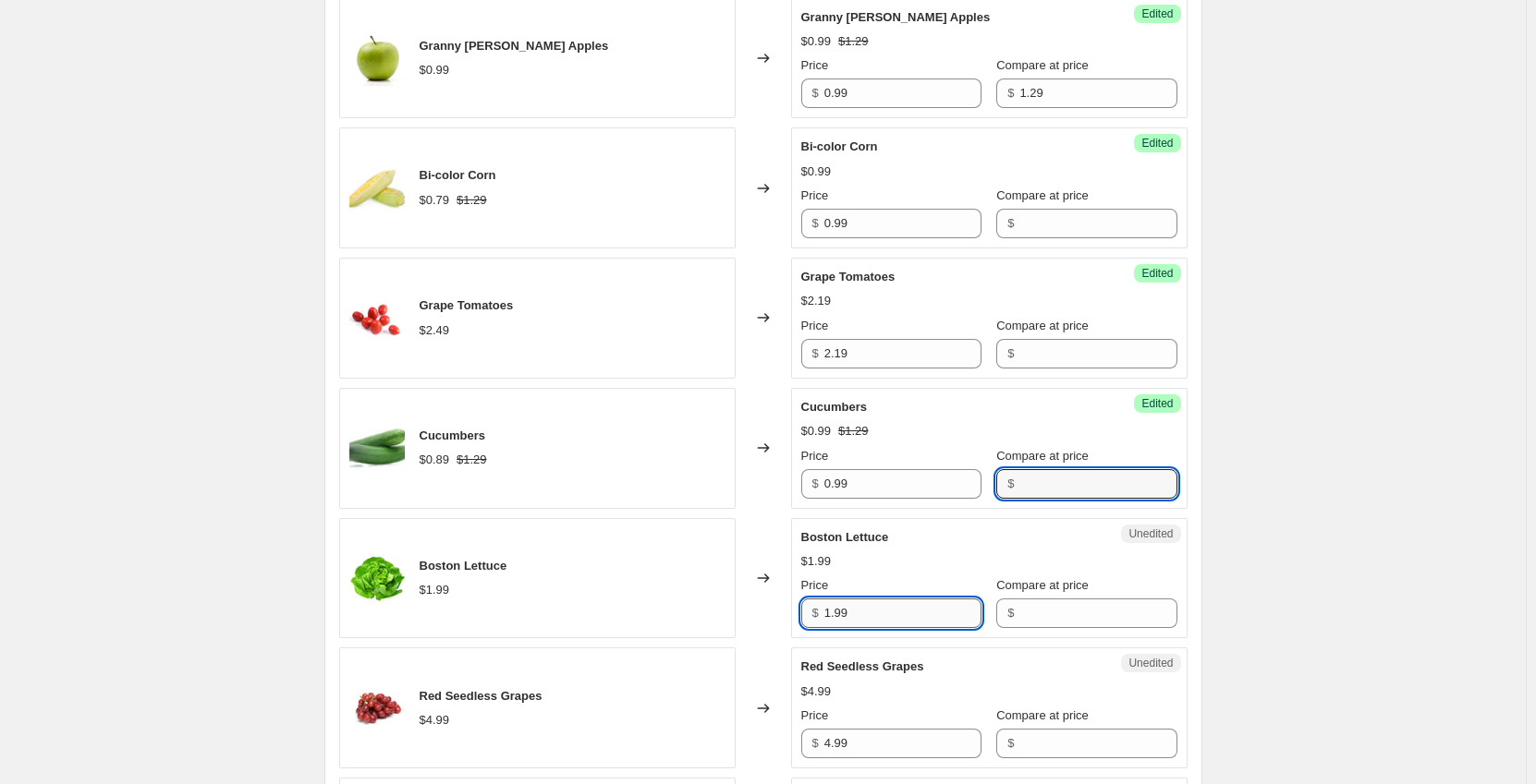
click at [900, 611] on input "1.99" at bounding box center [903, 614] width 157 height 30
drag, startPoint x: 900, startPoint y: 611, endPoint x: 789, endPoint y: 619, distance: 111.3
click at [789, 619] on div "Boston Lettuce $1.99 Changed to Unedited Boston Lettuce $1.99 Price $ 1.99 Comp…" at bounding box center [763, 578] width 848 height 121
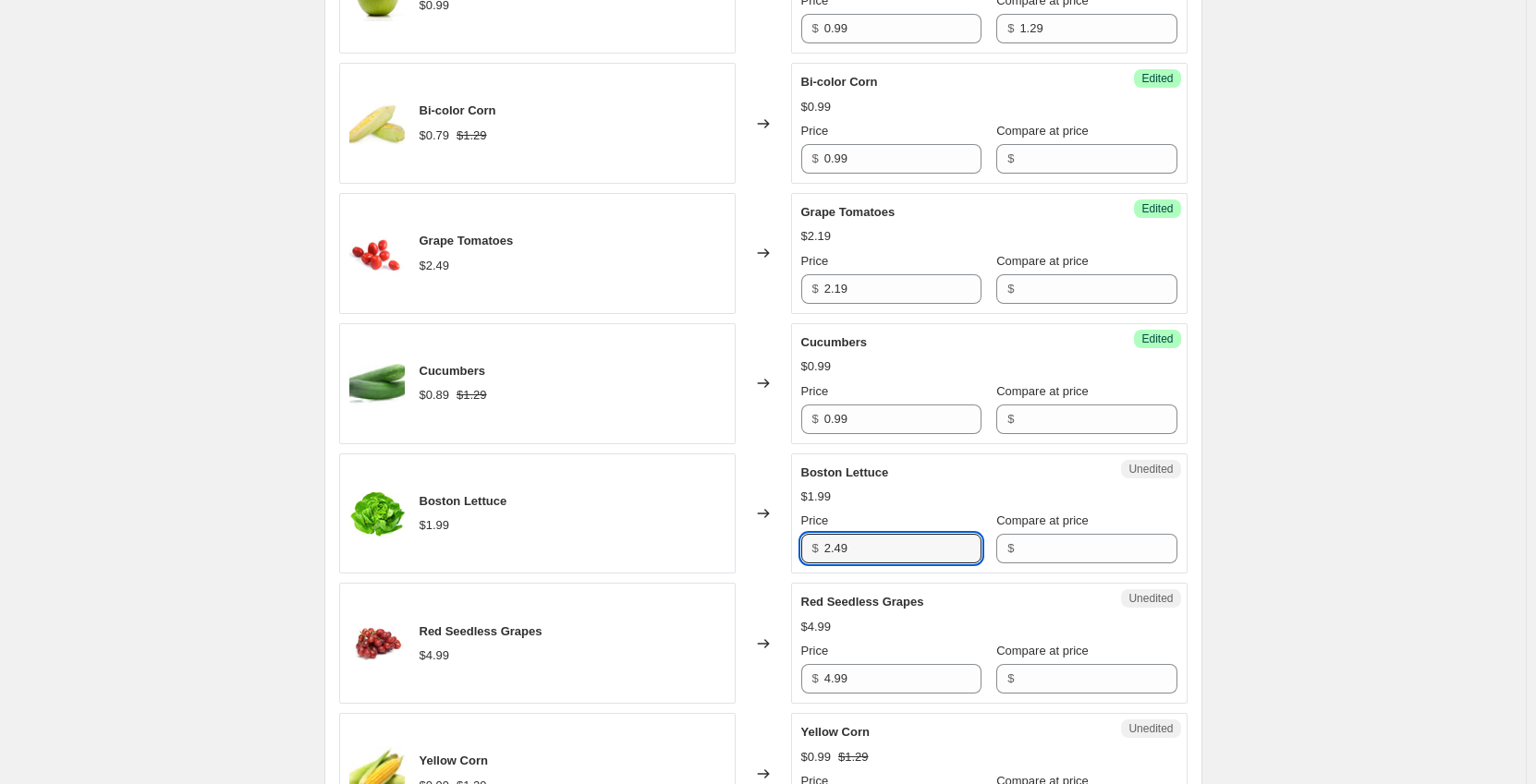
scroll to position [1293, 0]
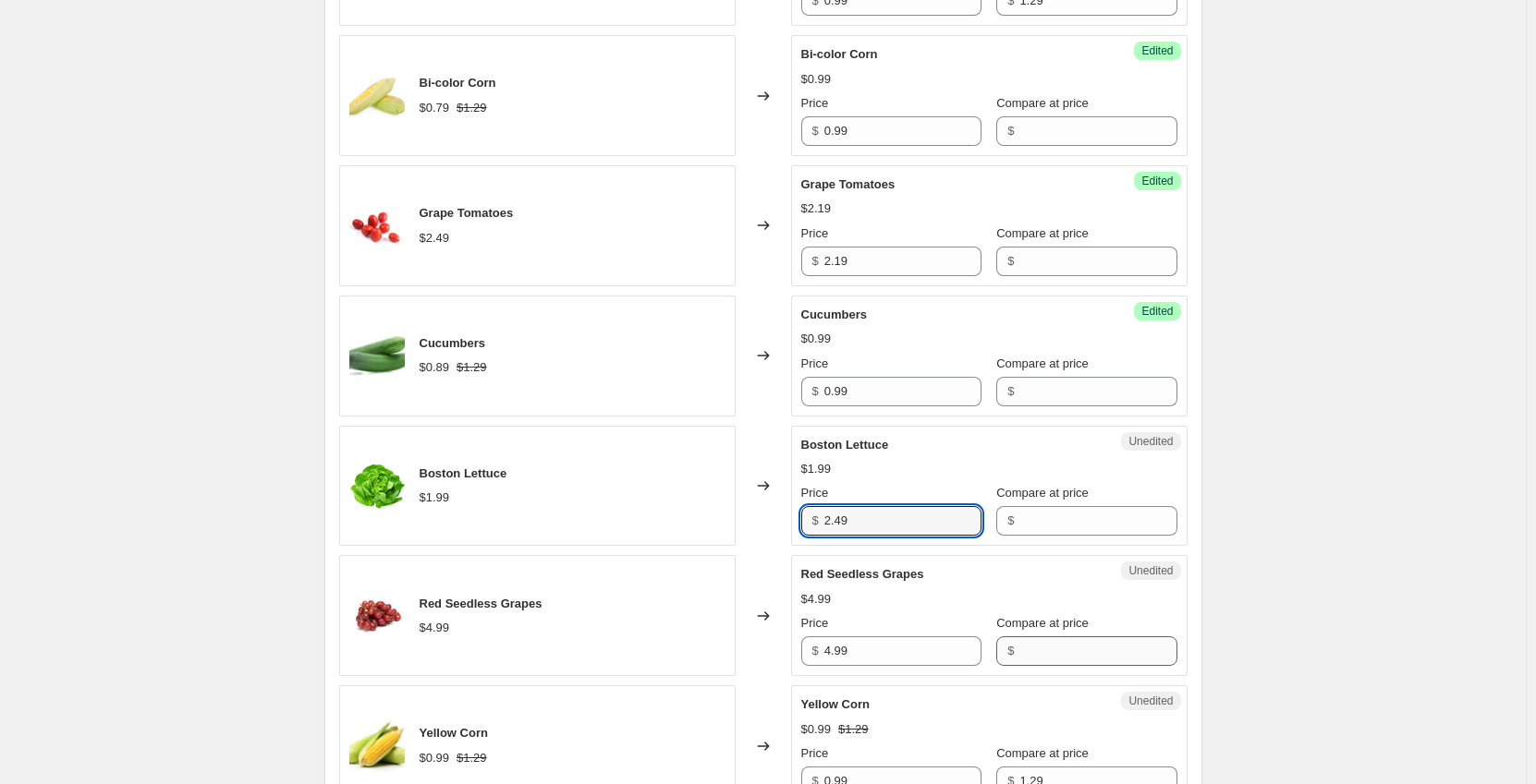
type input "2.49"
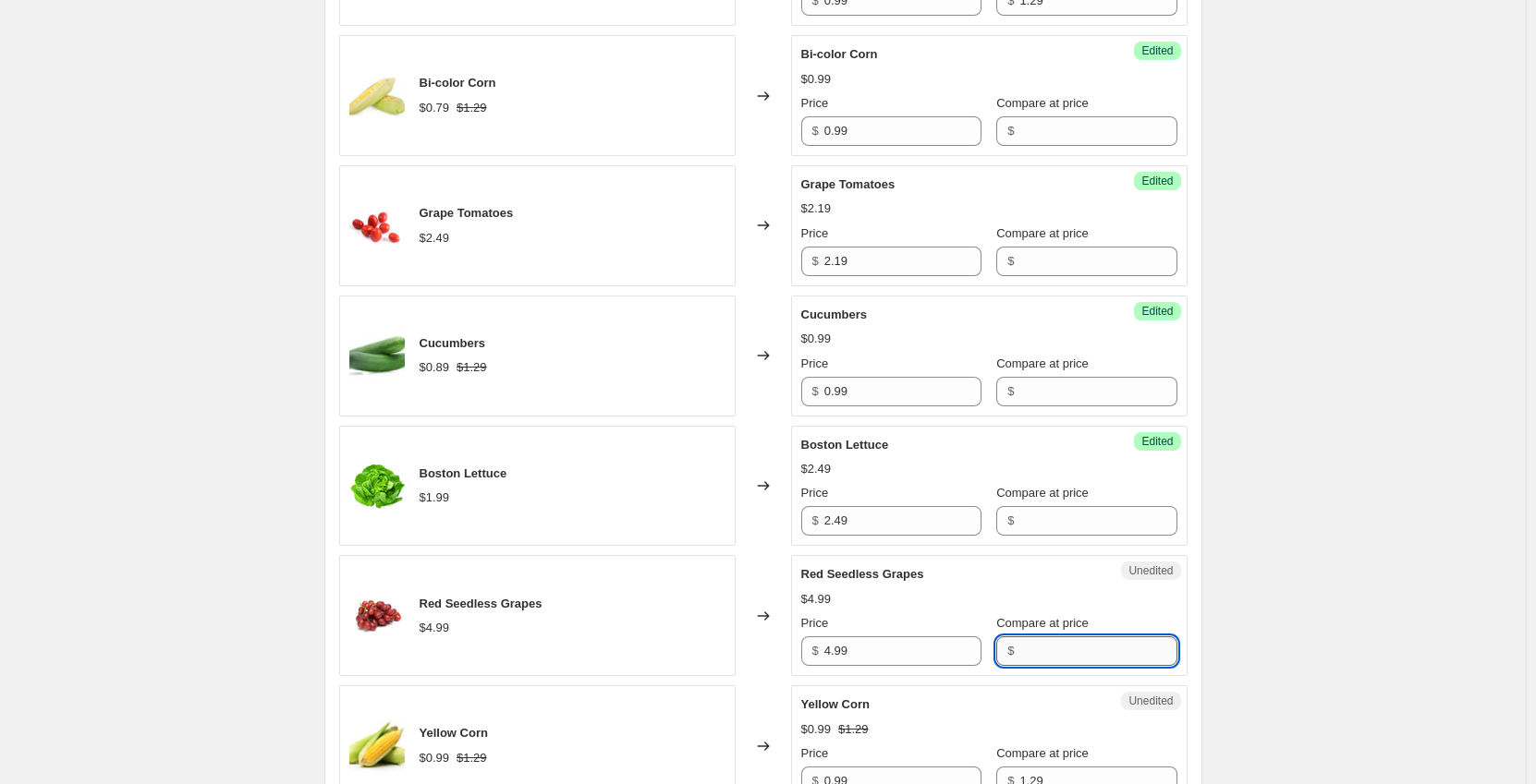
click at [1046, 649] on input "Compare at price" at bounding box center [1098, 652] width 157 height 30
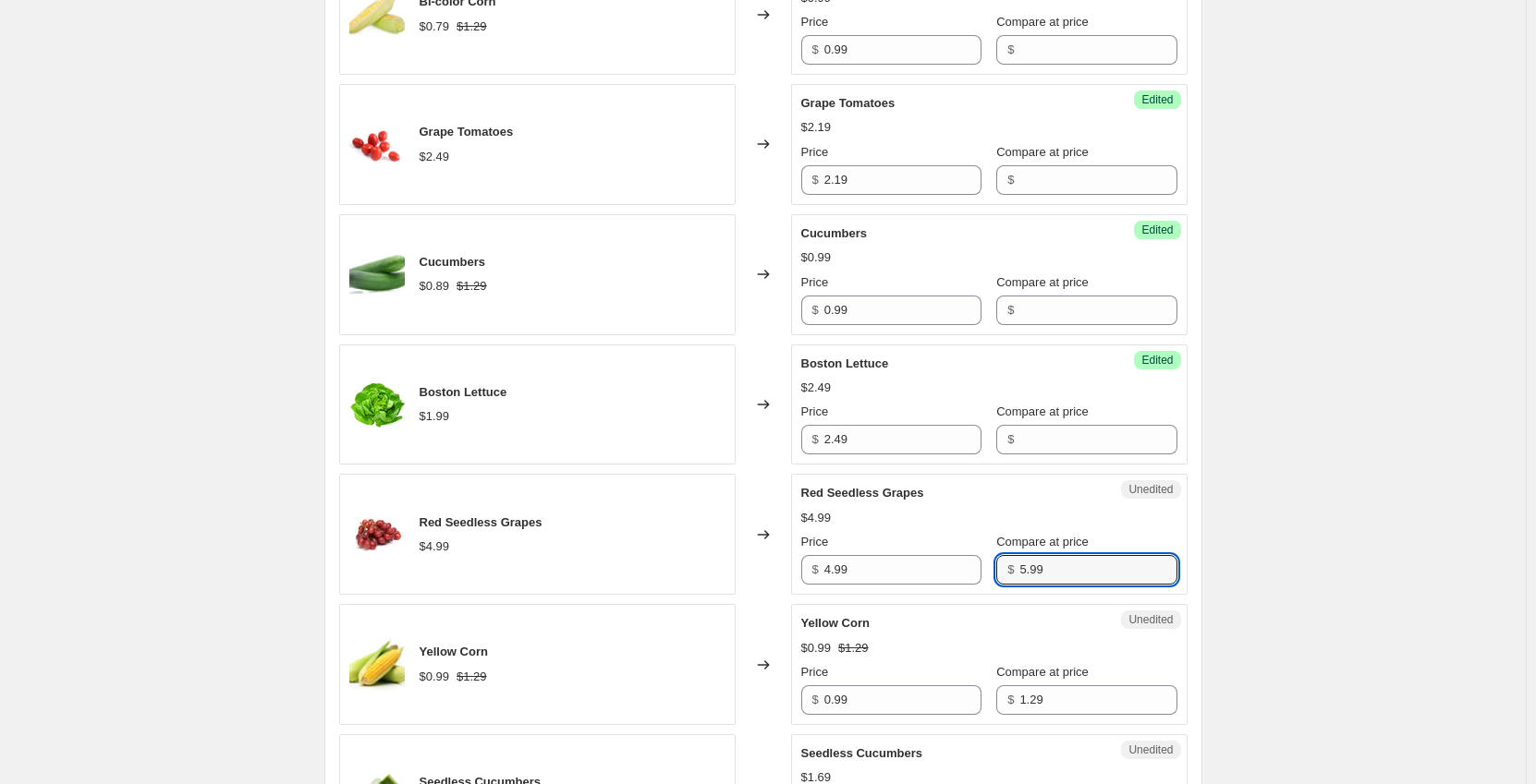
scroll to position [1386, 0]
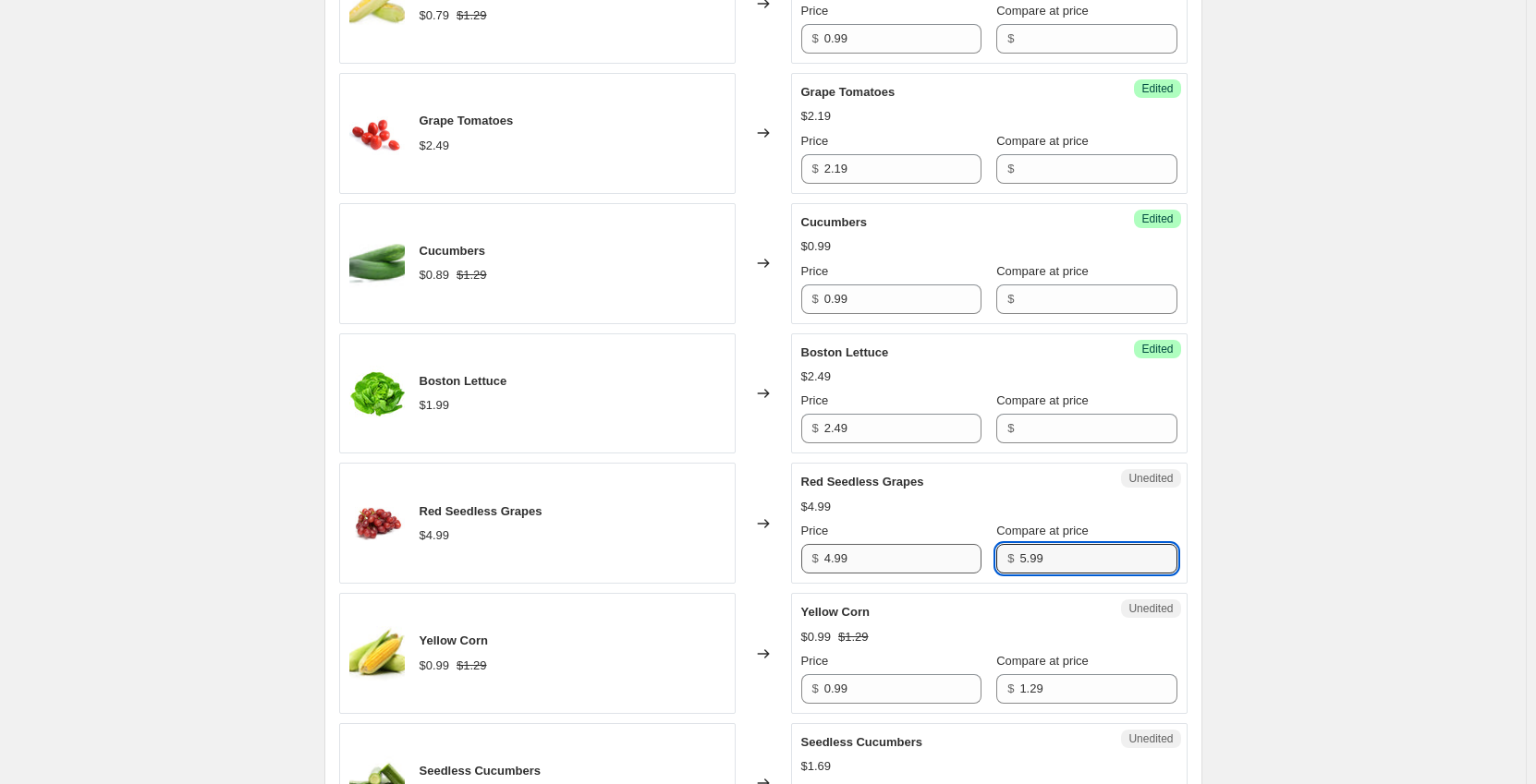
type input "5.99"
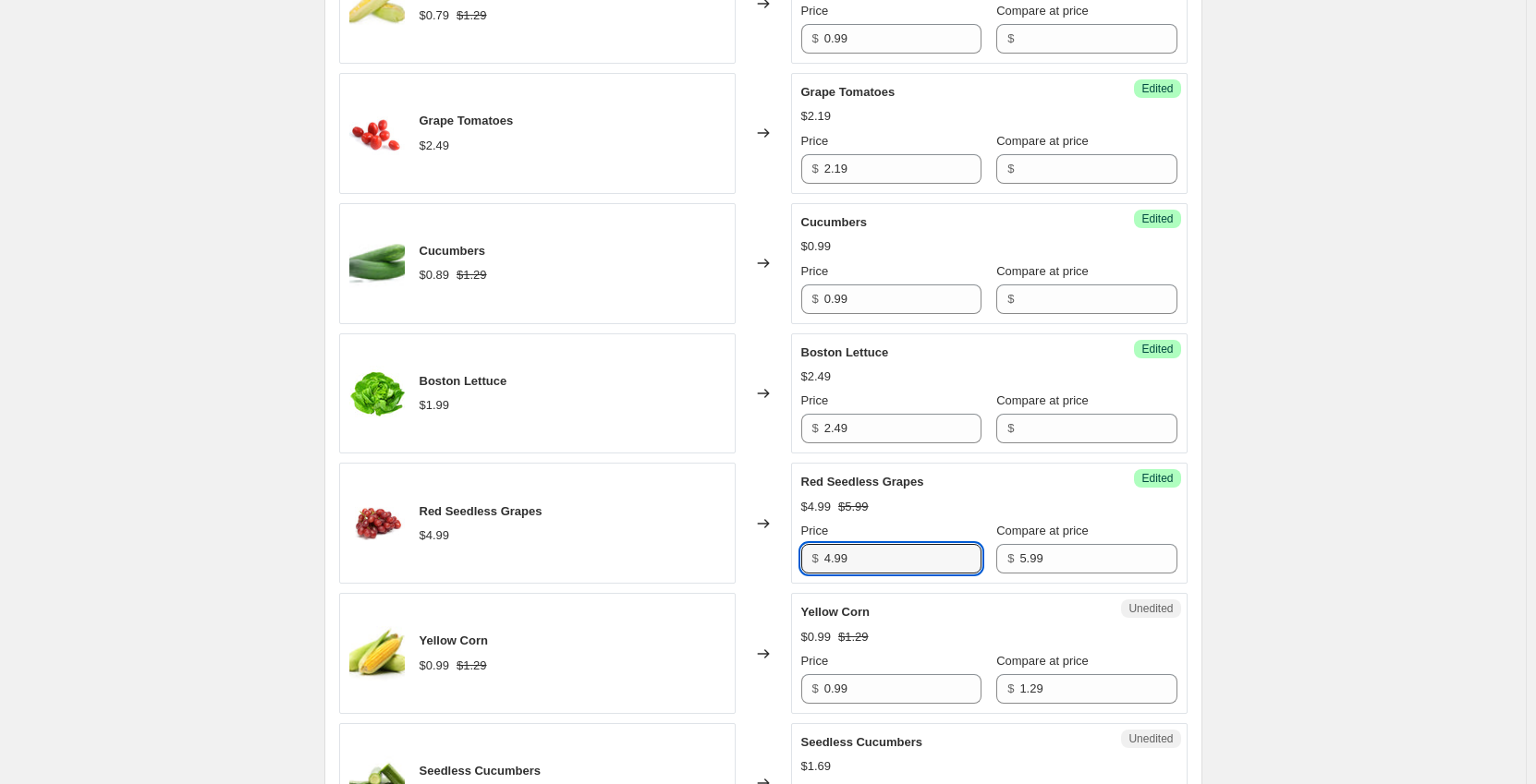
drag, startPoint x: 870, startPoint y: 558, endPoint x: 769, endPoint y: 559, distance: 101.0
click at [769, 559] on div "Red Seedless Grapes $4.99 Changed to Success Edited Red Seedless Grapes $4.99 $…" at bounding box center [763, 523] width 848 height 121
type input "3.99"
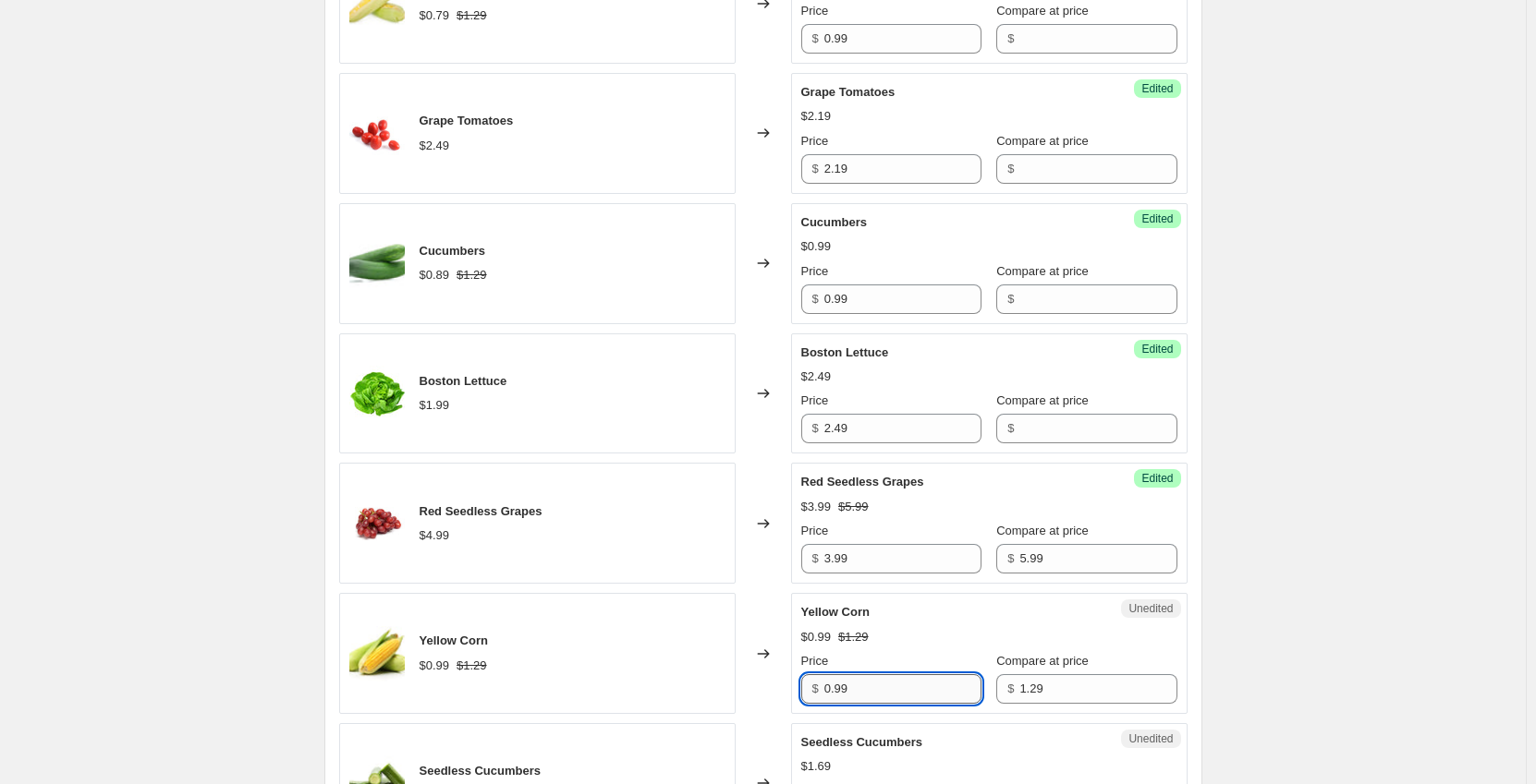
click at [880, 681] on input "0.99" at bounding box center [903, 689] width 157 height 30
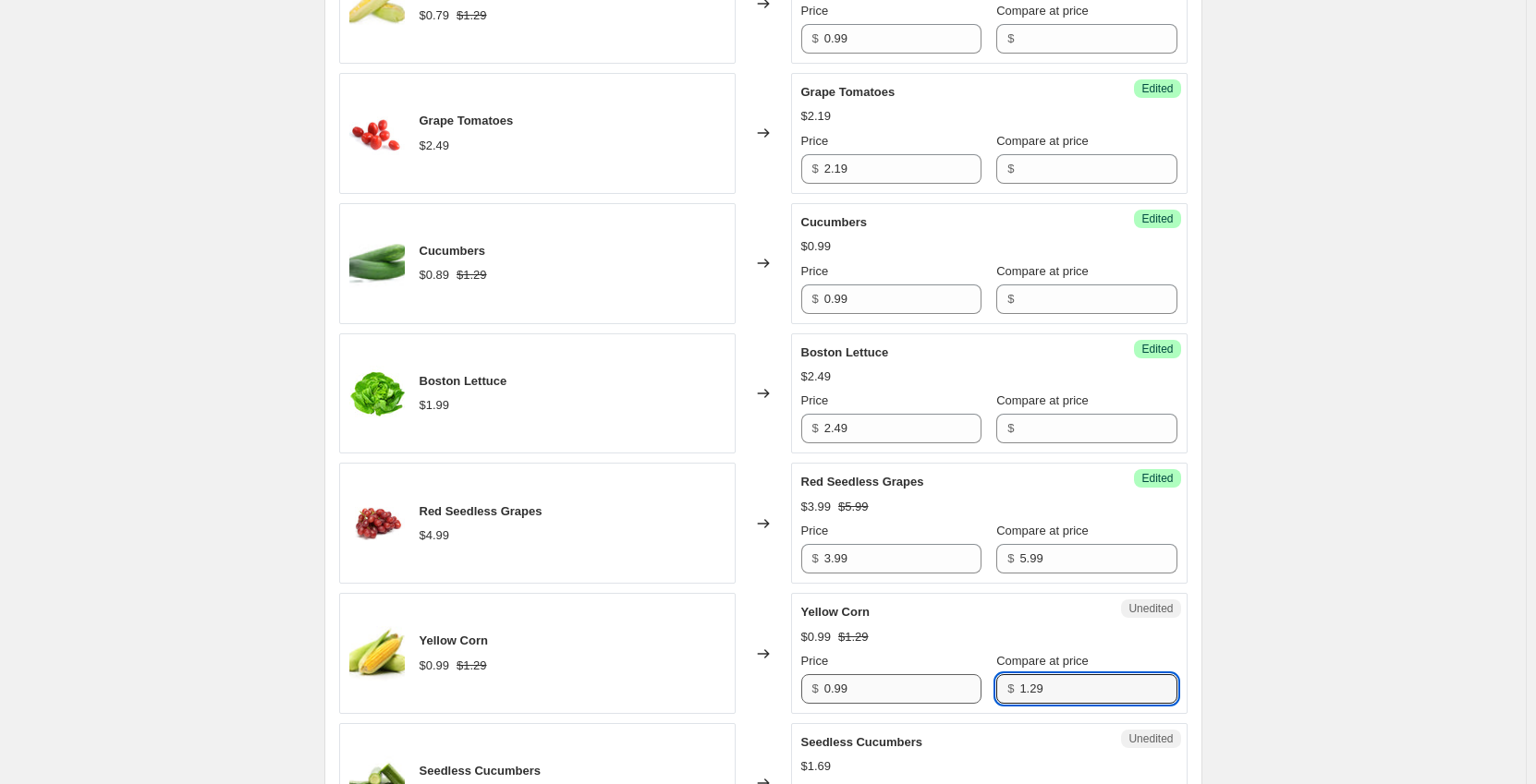
click at [953, 690] on div "Price $ 0.99 Compare at price $ 1.29" at bounding box center [989, 678] width 376 height 52
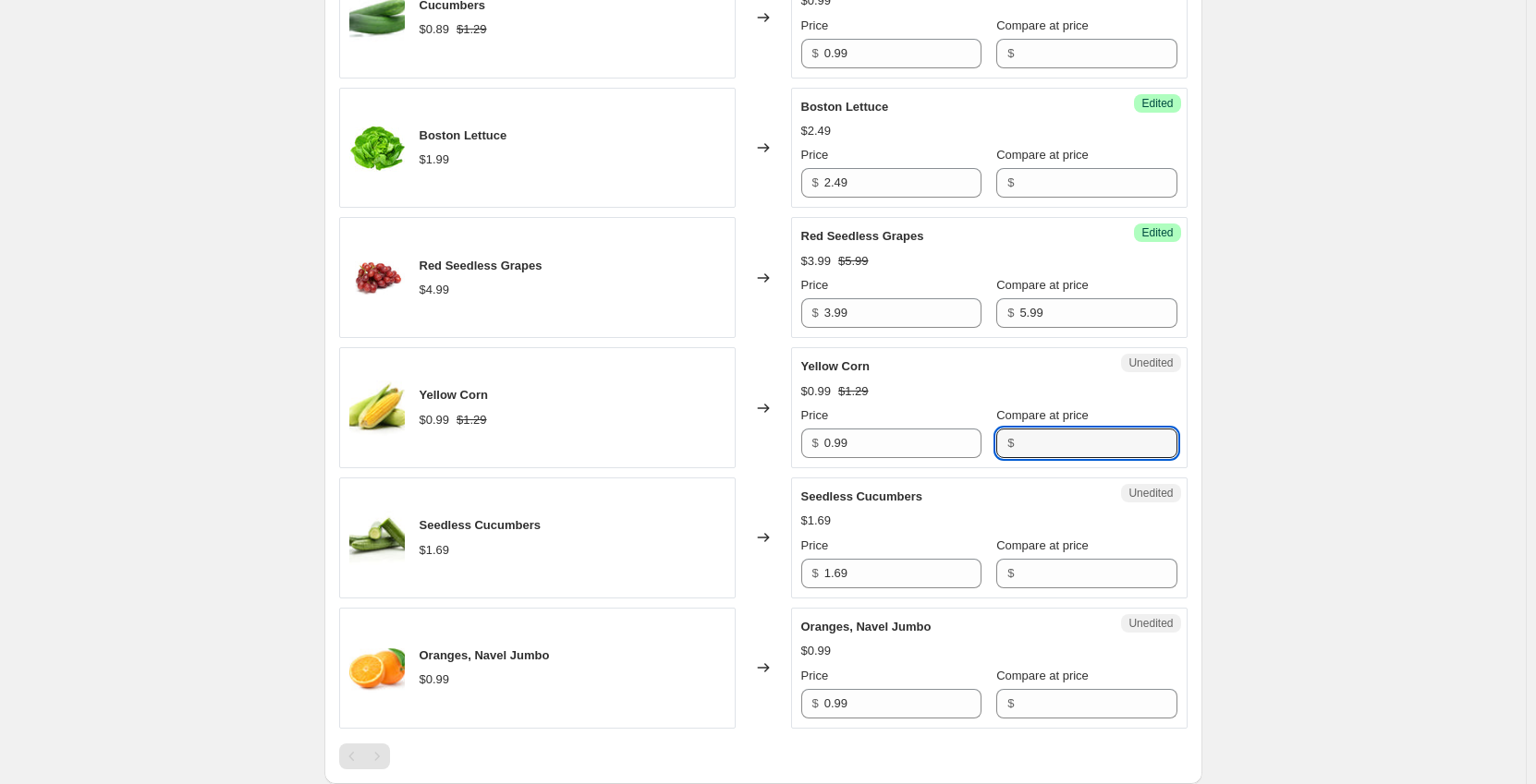
scroll to position [1663, 0]
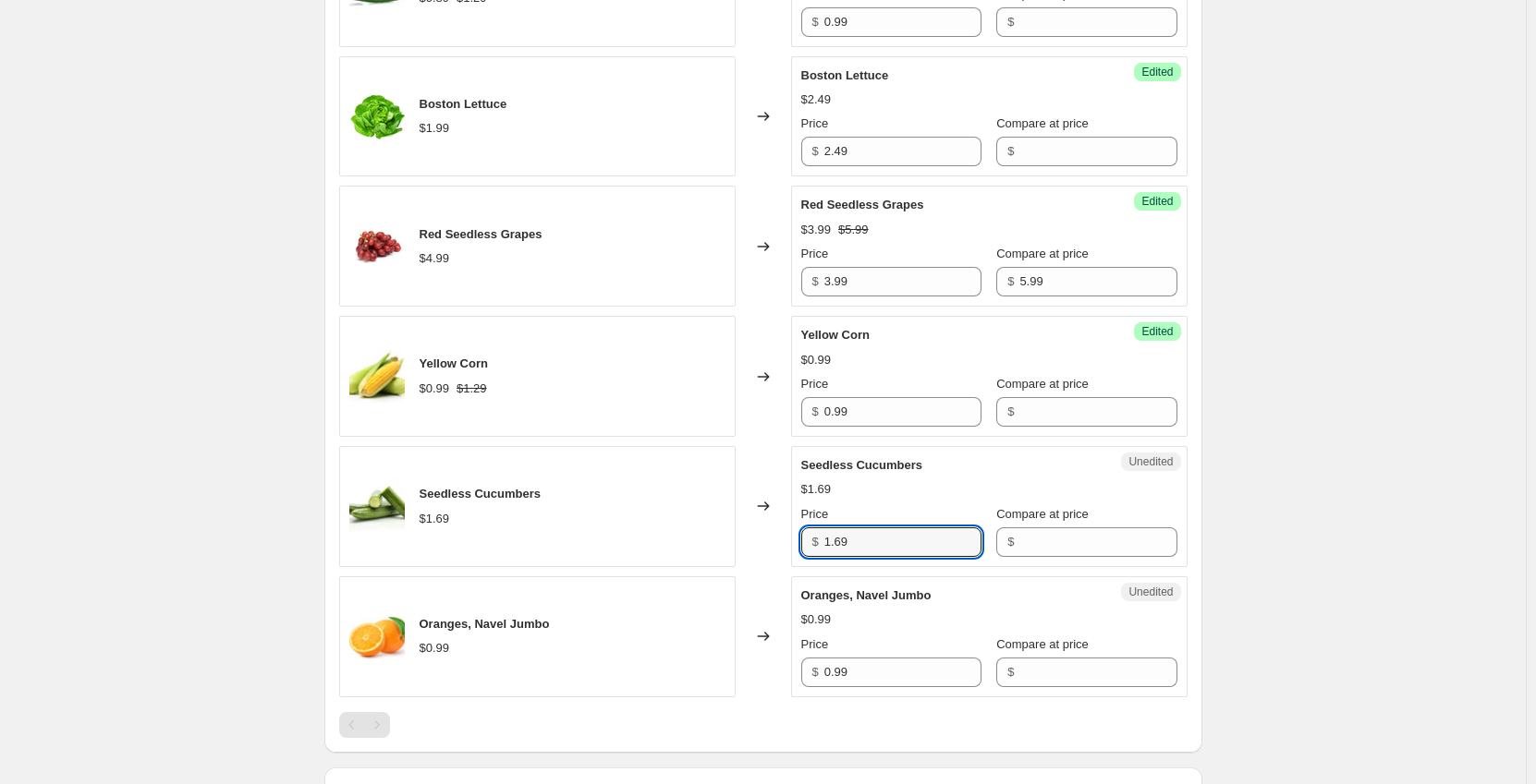
drag, startPoint x: 915, startPoint y: 540, endPoint x: 790, endPoint y: 541, distance: 125.0
click at [798, 541] on div "Unedited Seedless Cucumbers $1.69 Price $ 1.69 Compare at price $" at bounding box center [990, 506] width 397 height 121
type input "1.99"
click at [1026, 671] on input "Compare at price" at bounding box center [1098, 672] width 157 height 30
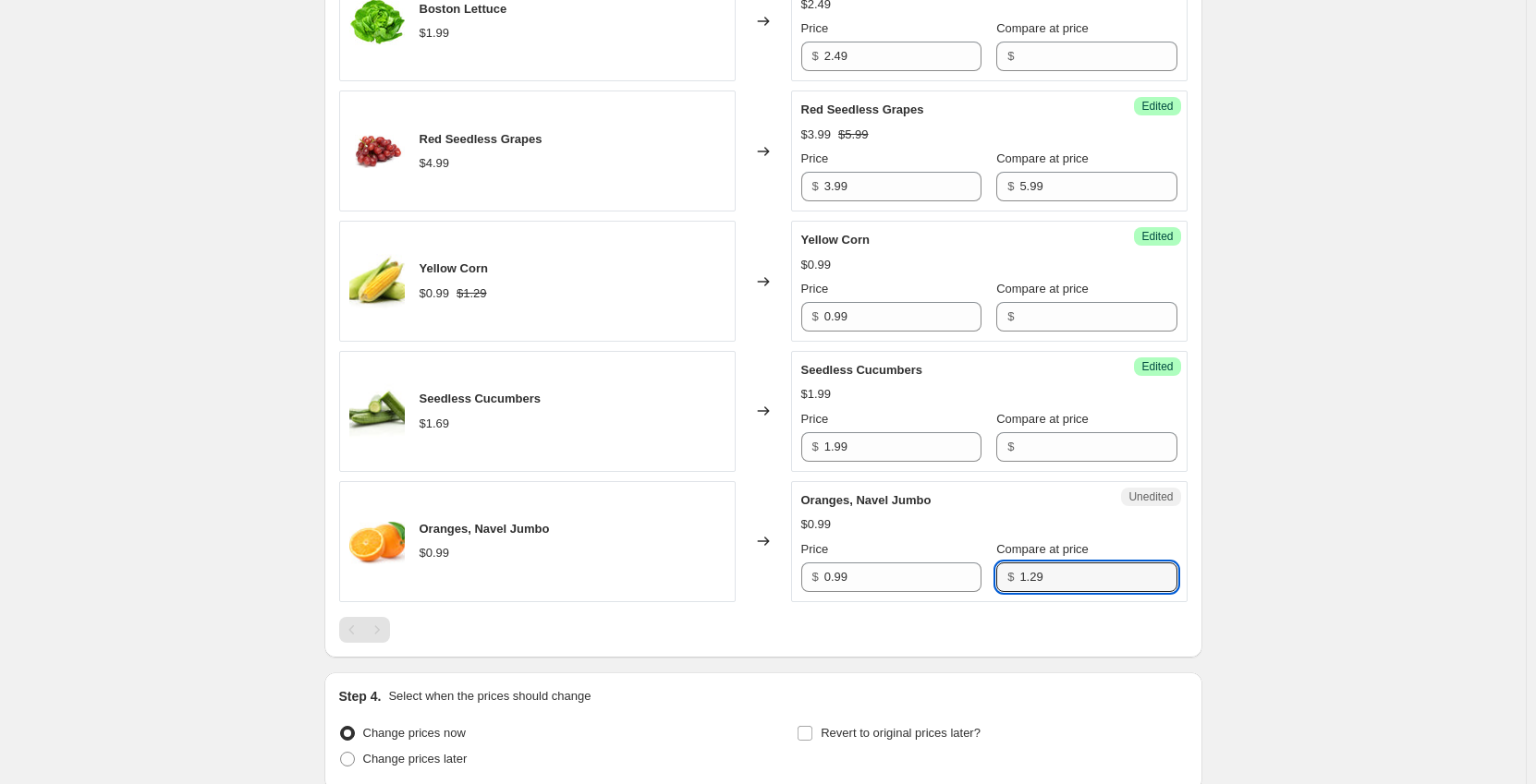
scroll to position [1918, 0]
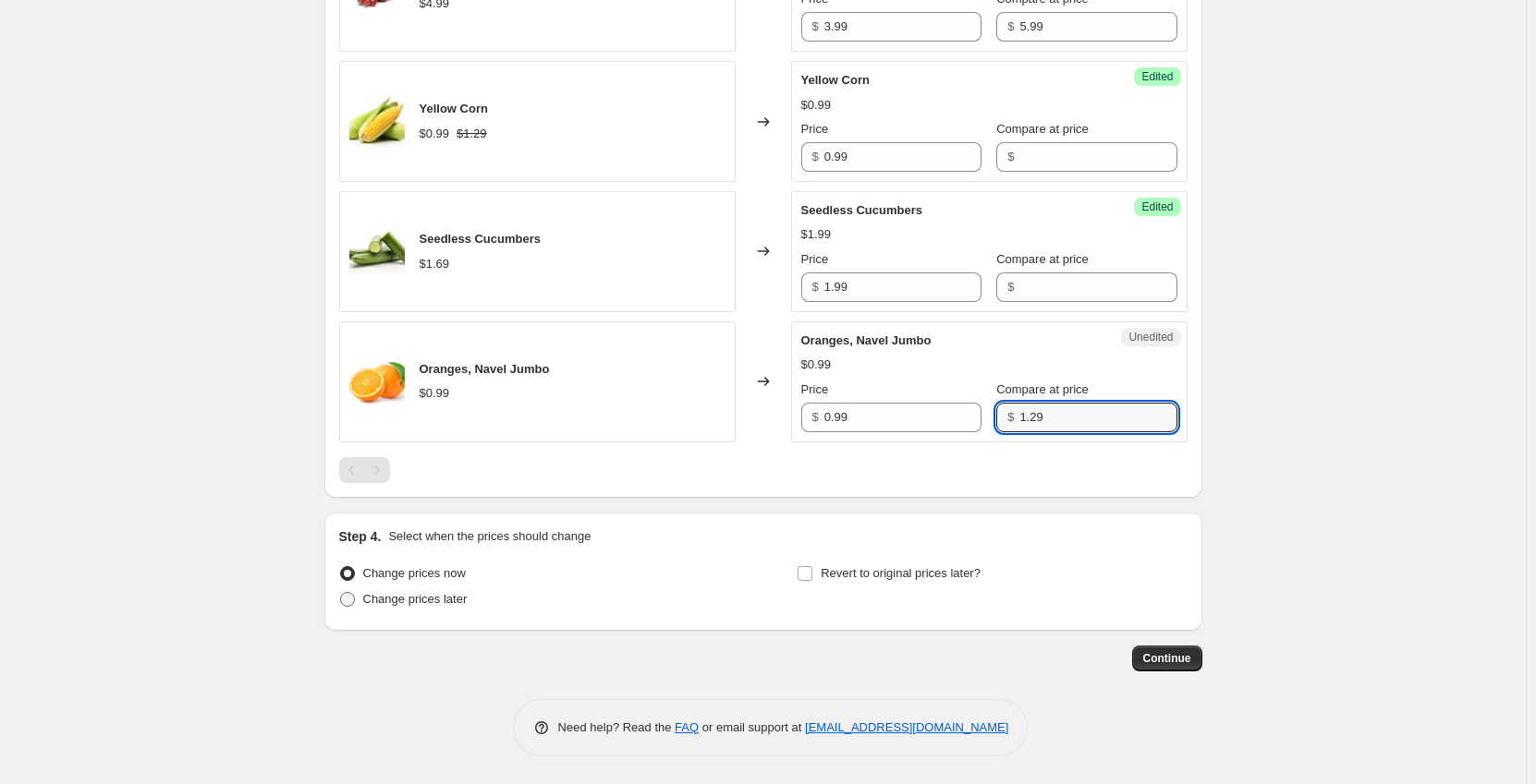
type input "1.29"
click at [450, 592] on span "Change prices later" at bounding box center [415, 599] width 105 height 14
click at [341, 592] on input "Change prices later" at bounding box center [340, 592] width 1 height 1
radio input "true"
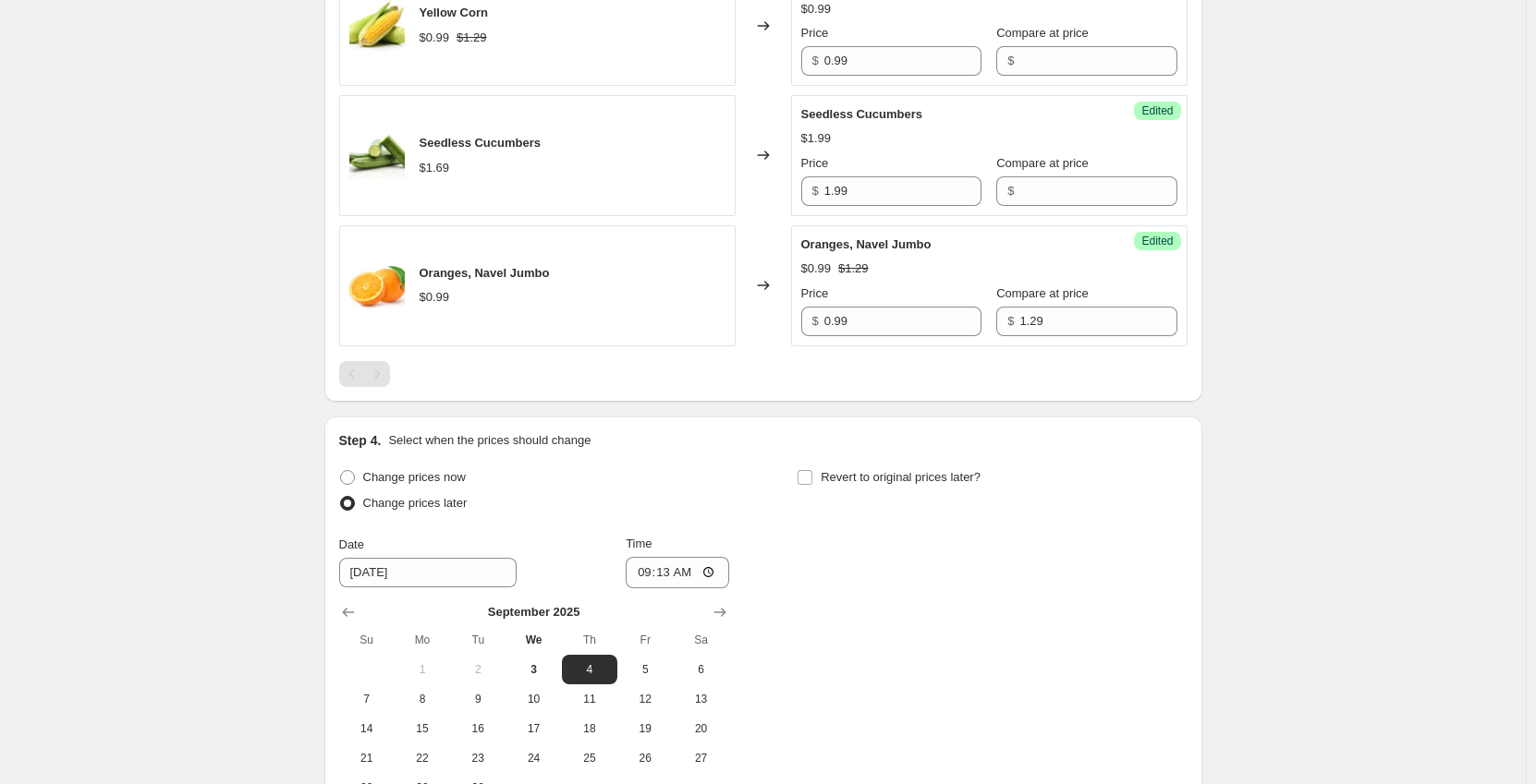
scroll to position [2195, 0]
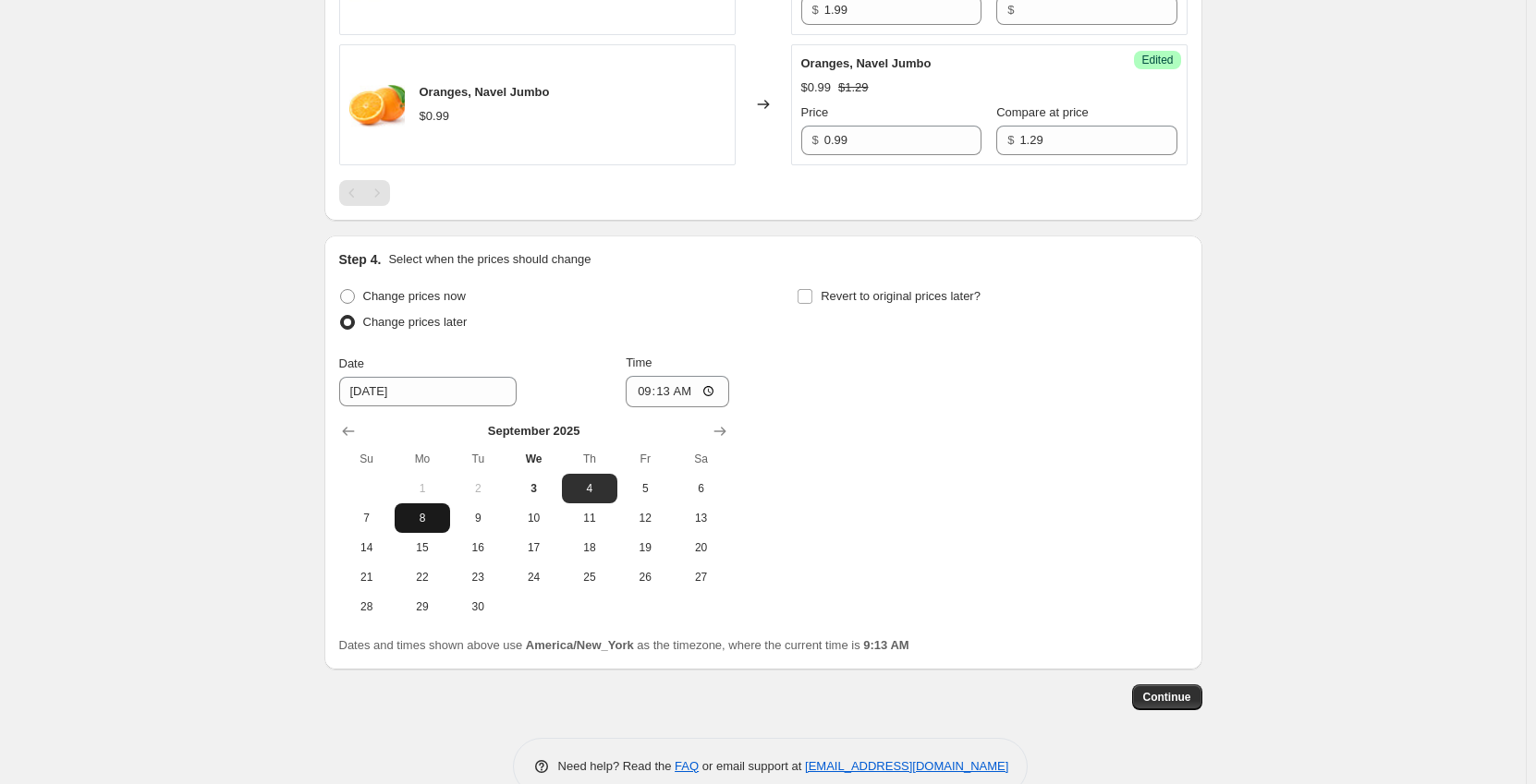
click at [418, 513] on span "8" at bounding box center [422, 518] width 41 height 15
type input "9/8/2025"
click at [645, 393] on input "09:13" at bounding box center [678, 392] width 104 height 32
type input "00:01"
click at [1189, 693] on span "Continue" at bounding box center [1167, 697] width 48 height 15
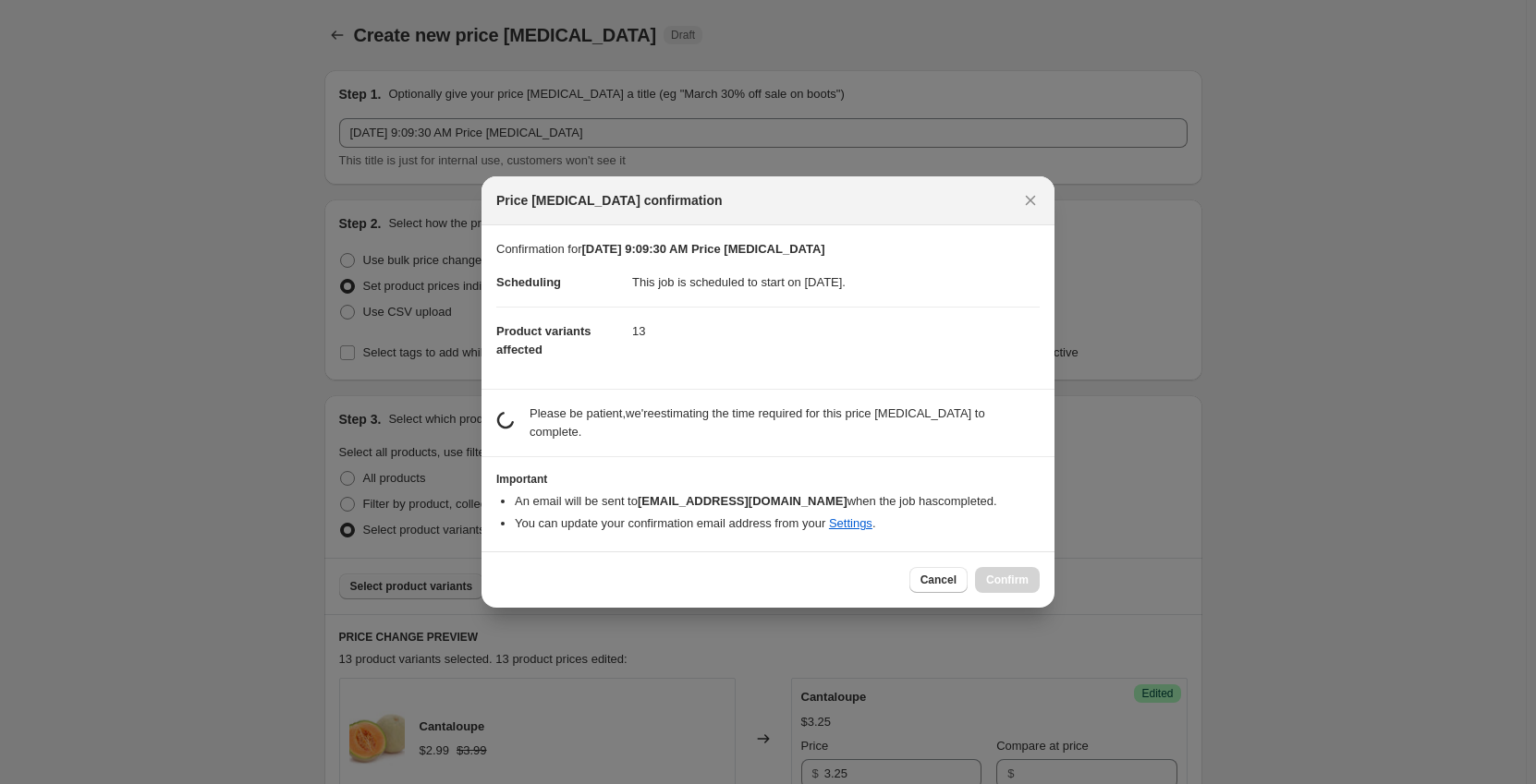
scroll to position [0, 0]
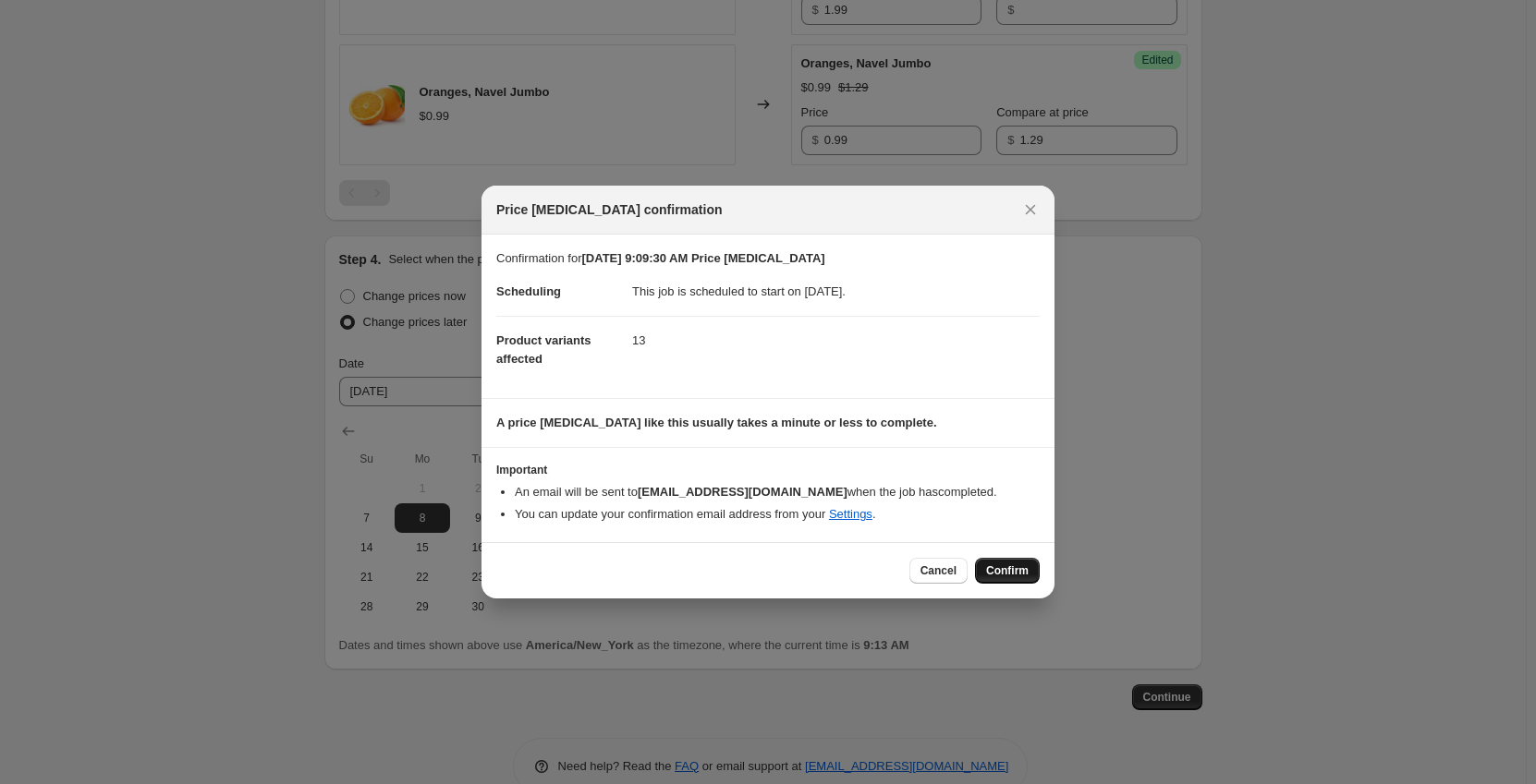
click at [1027, 568] on span "Confirm" at bounding box center [1008, 571] width 43 height 15
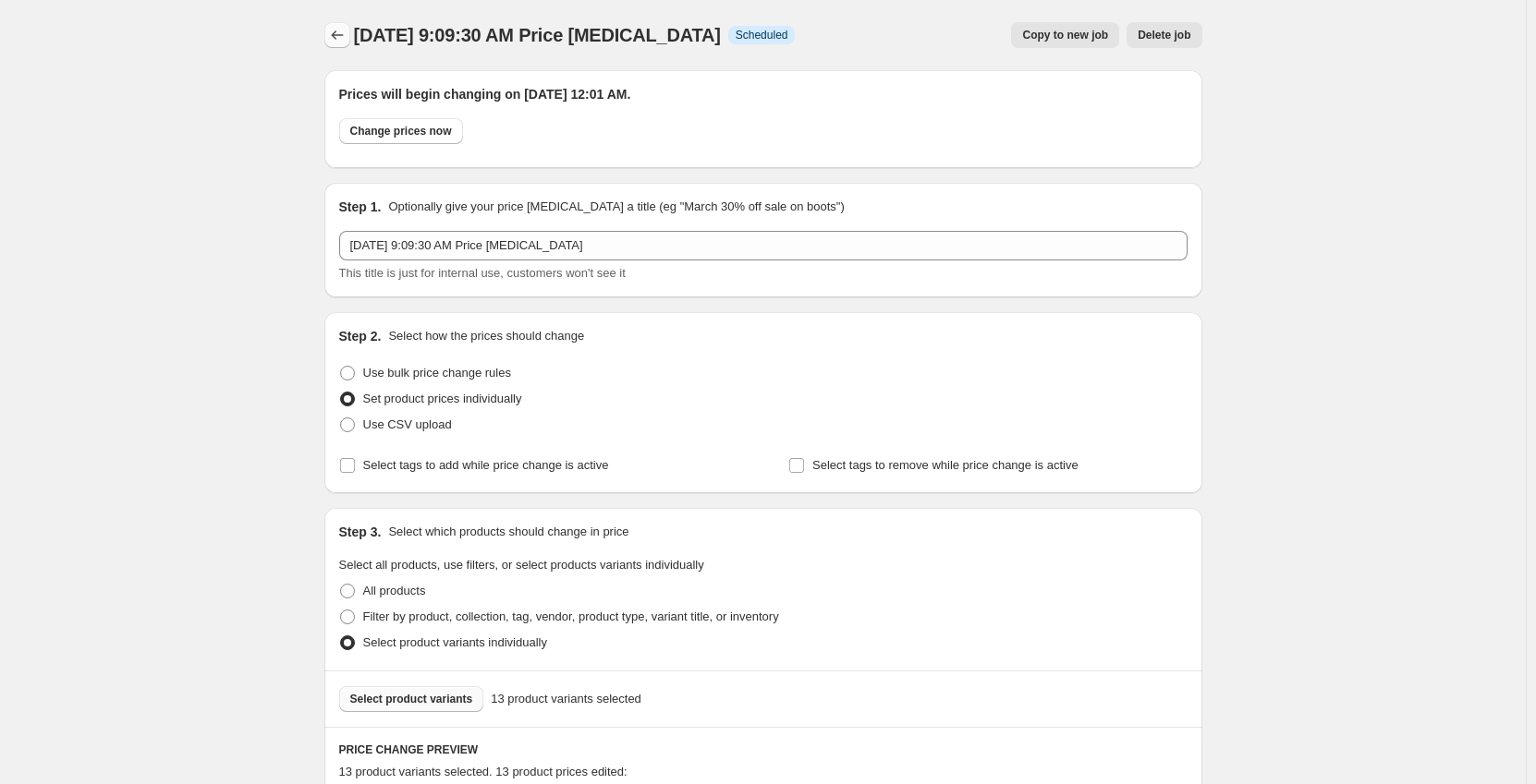
click at [342, 30] on icon "Price change jobs" at bounding box center [337, 35] width 19 height 19
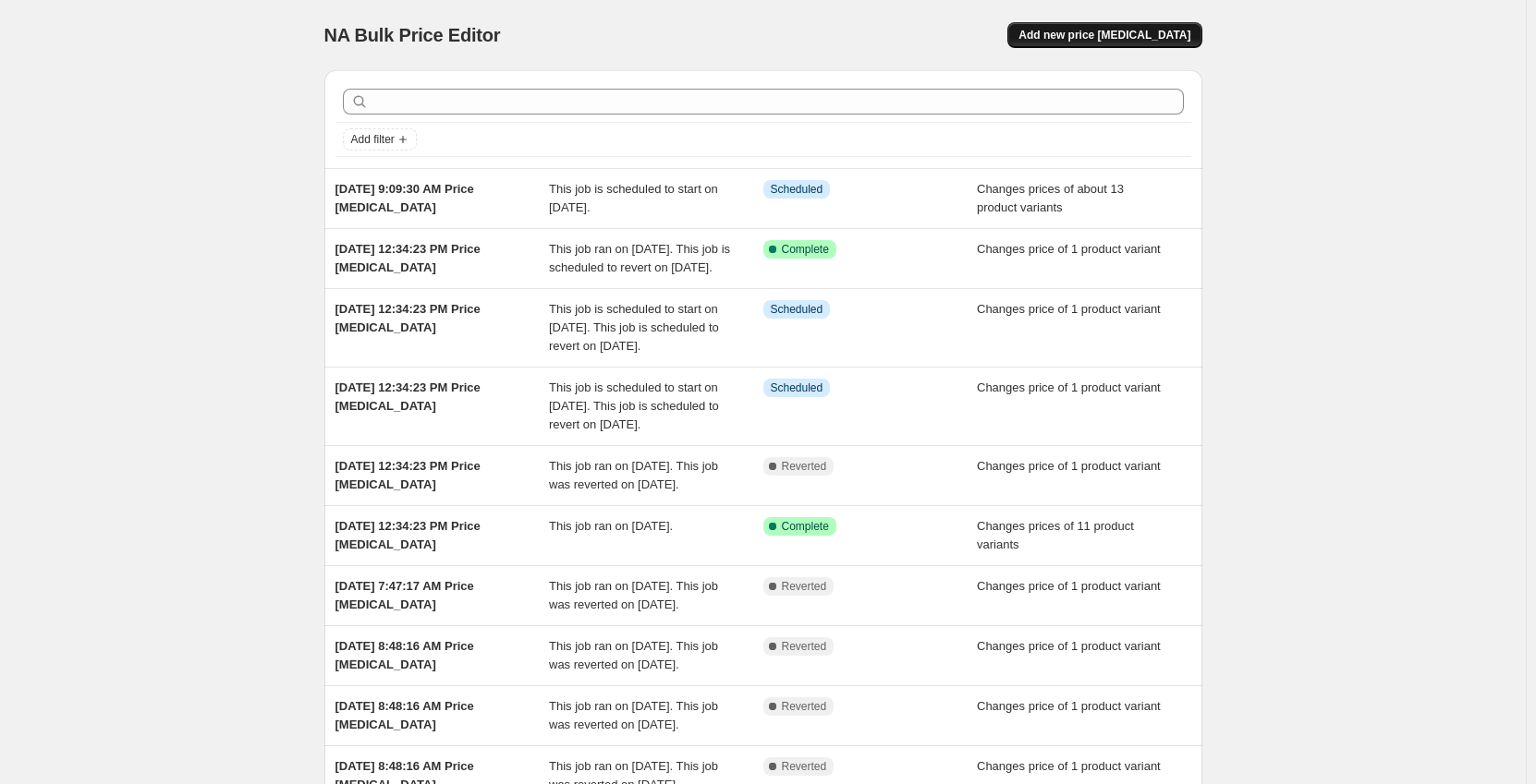
click at [1119, 32] on span "Add new price [MEDICAL_DATA]" at bounding box center [1104, 35] width 171 height 15
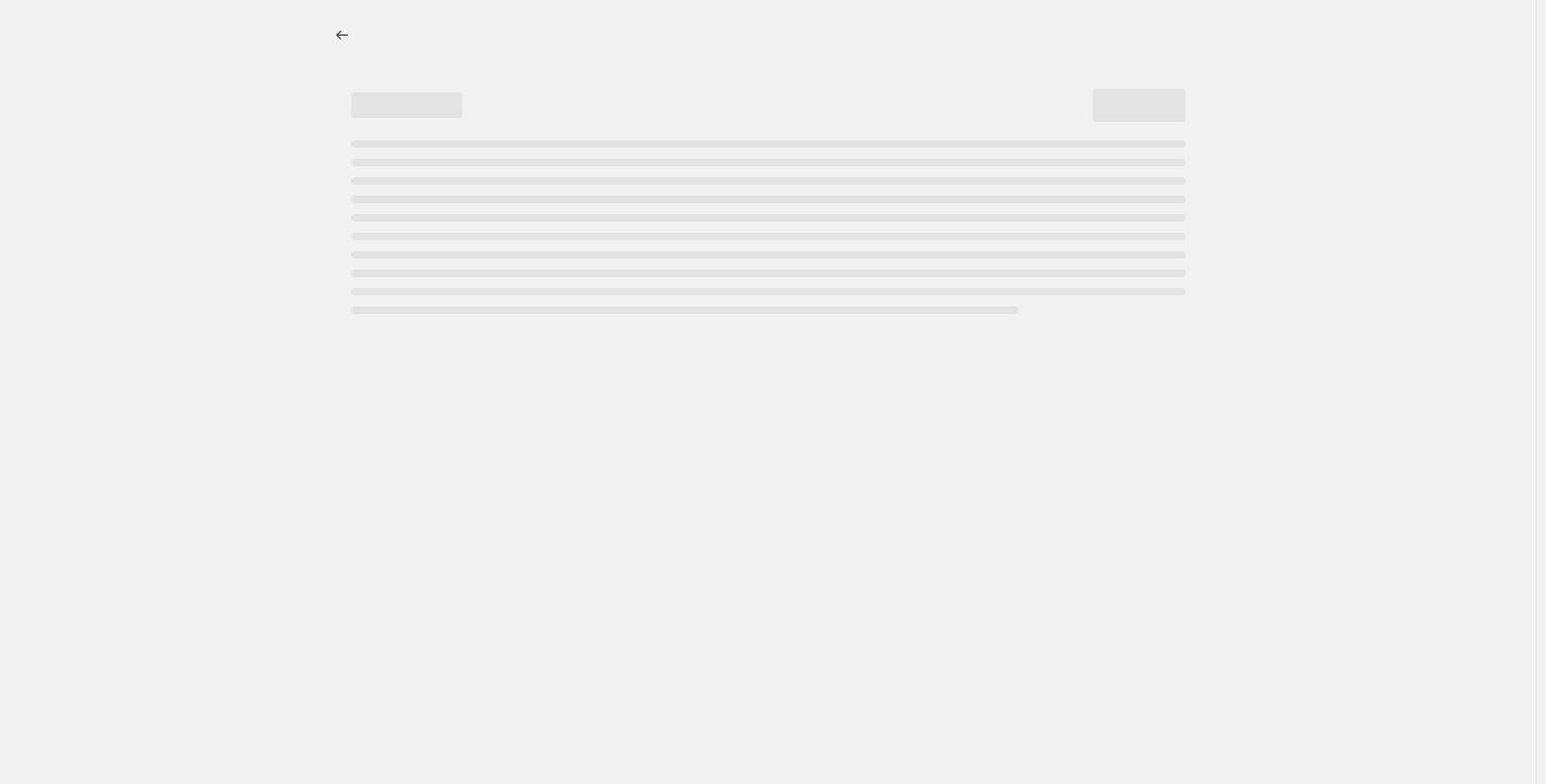
select select "percentage"
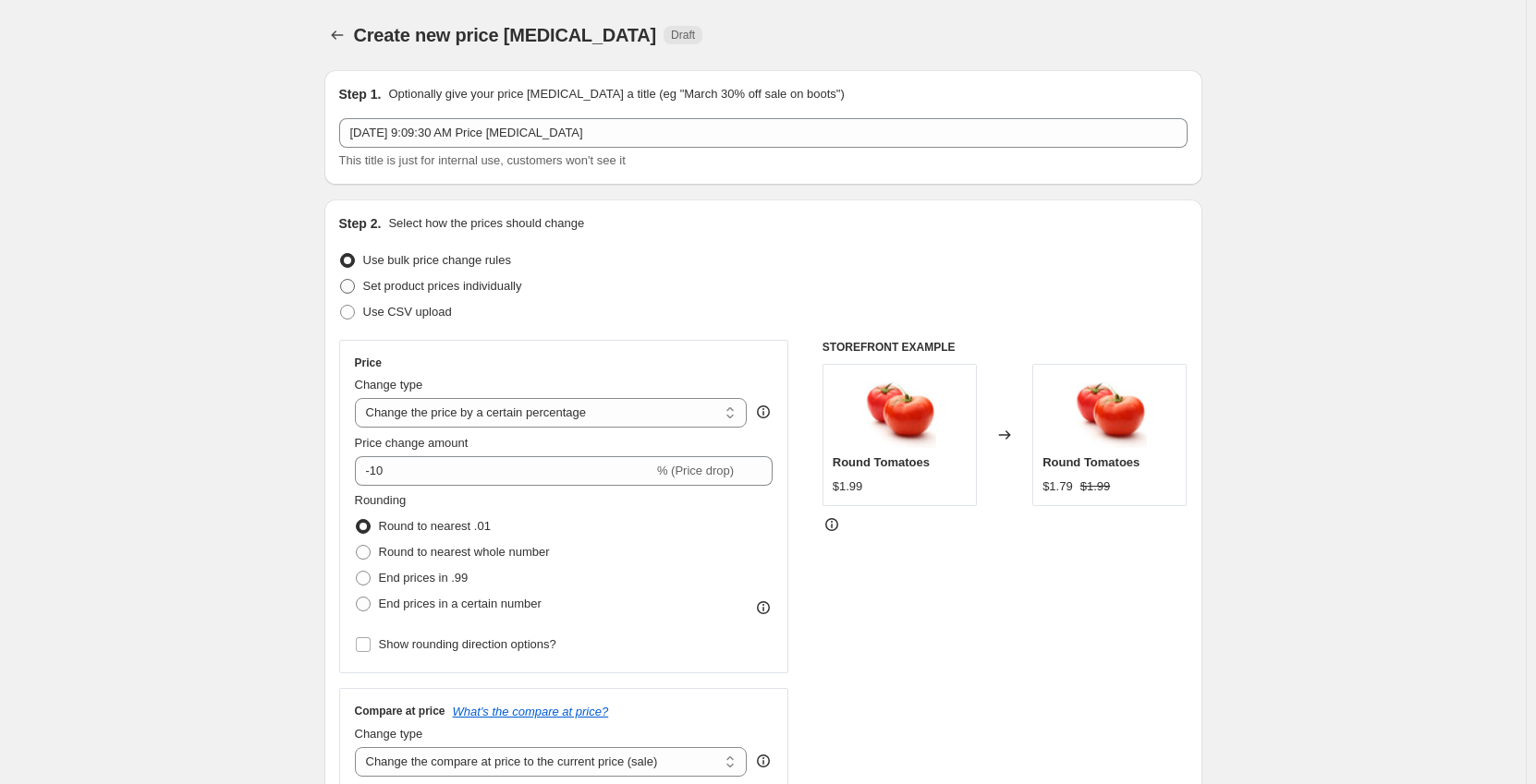
click at [391, 286] on span "Set product prices individually" at bounding box center [443, 286] width 159 height 14
click at [341, 280] on input "Set product prices individually" at bounding box center [340, 279] width 1 height 1
radio input "true"
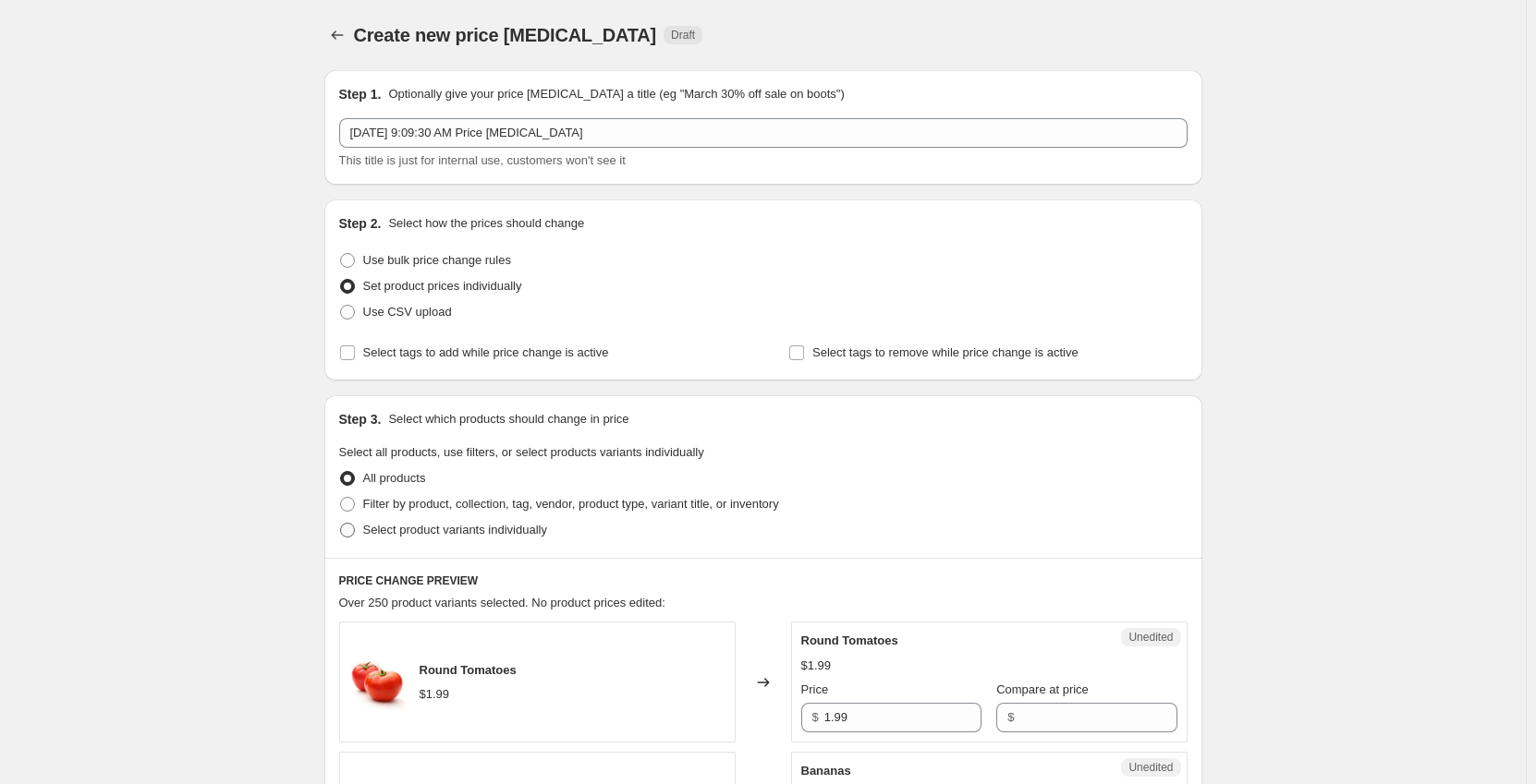
click at [373, 533] on span "Select product variants individually" at bounding box center [455, 530] width 184 height 14
click at [341, 524] on input "Select product variants individually" at bounding box center [340, 523] width 1 height 1
radio input "true"
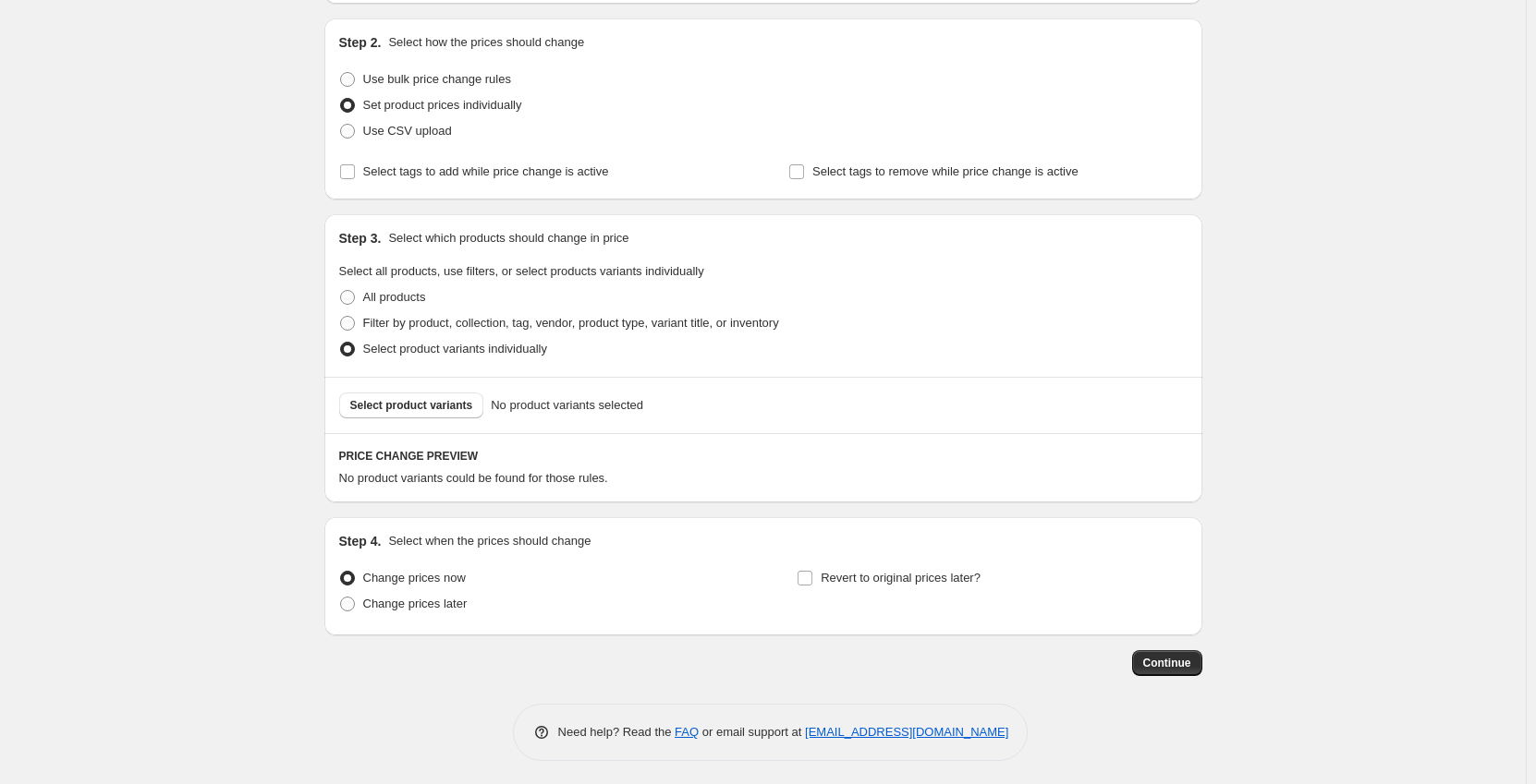
scroll to position [185, 0]
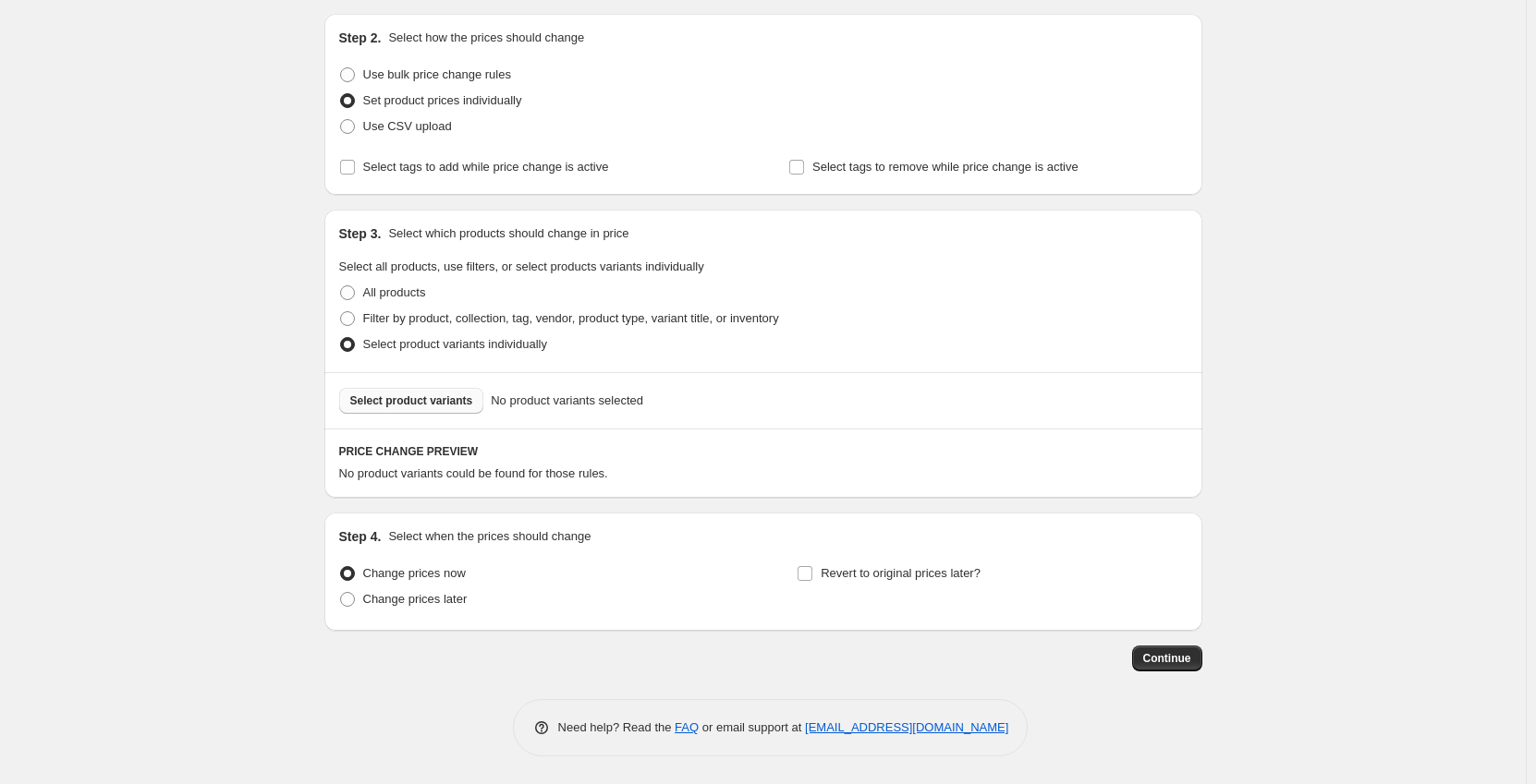
click at [415, 400] on span "Select product variants" at bounding box center [411, 400] width 123 height 15
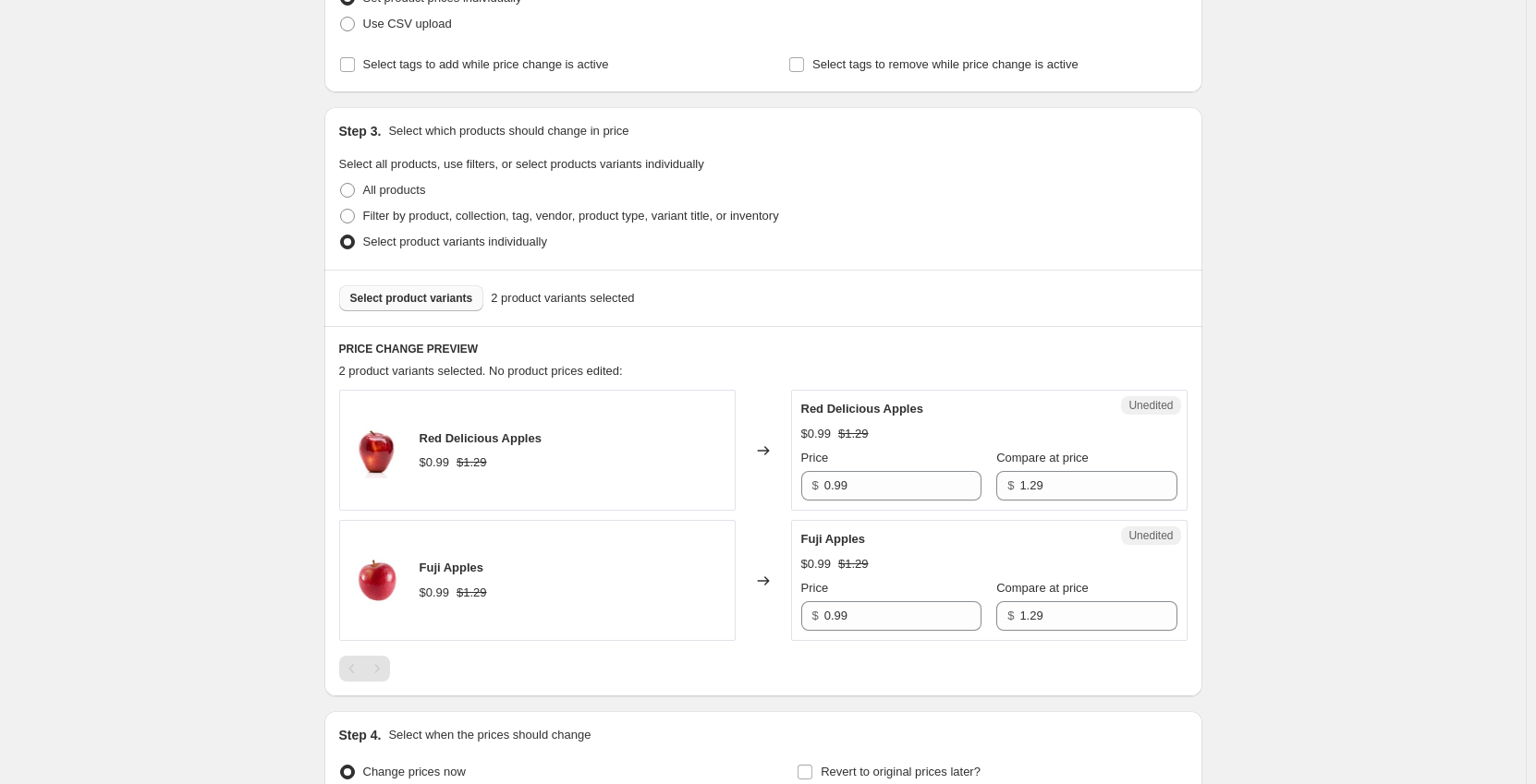
scroll to position [371, 0]
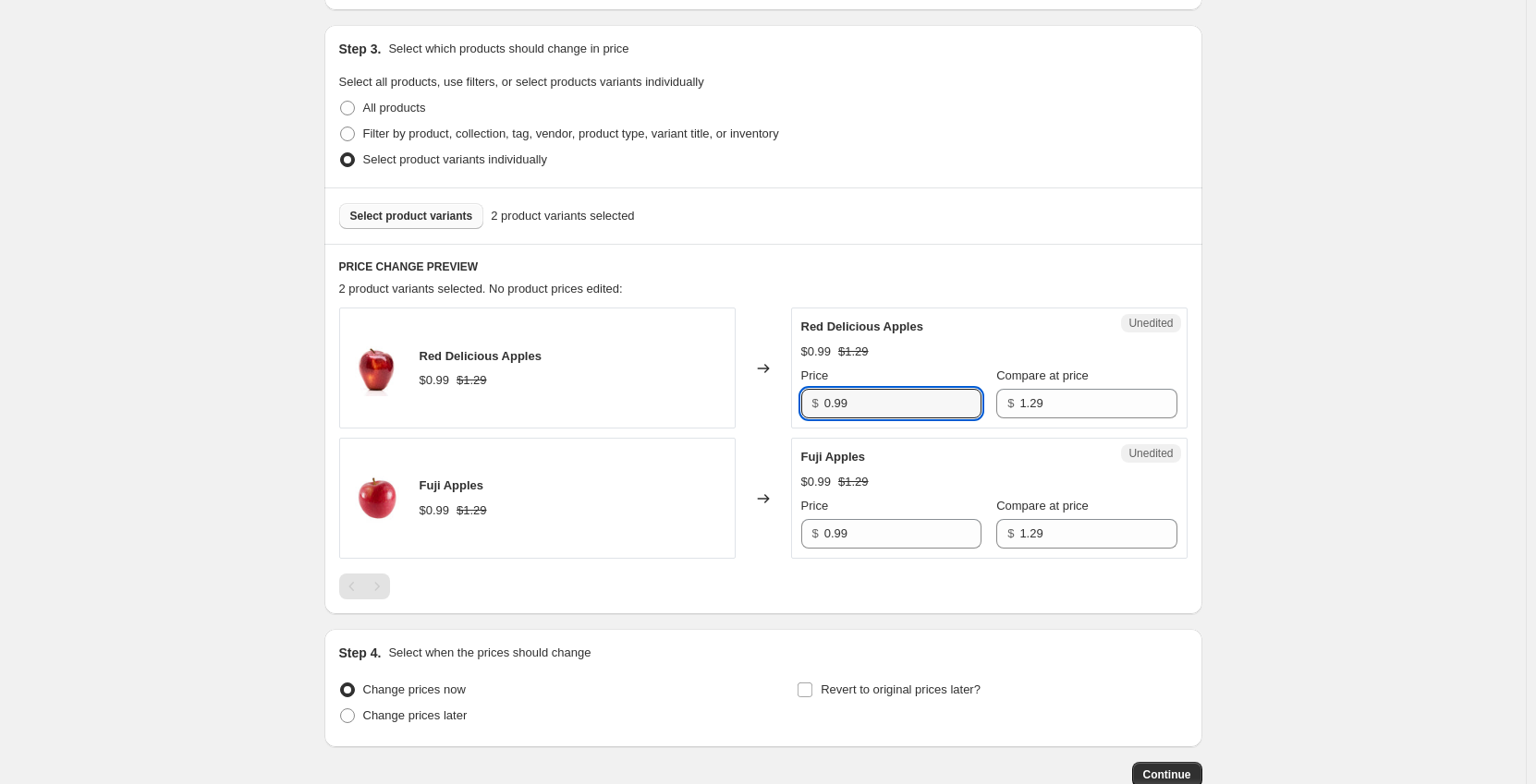
drag, startPoint x: 783, startPoint y: 408, endPoint x: 692, endPoint y: 408, distance: 91.0
click at [692, 408] on div "Red Delicious Apples $0.99 $1.29 Changed to Unedited Red Delicious Apples $0.99…" at bounding box center [763, 368] width 848 height 121
type input "0.69"
drag, startPoint x: 890, startPoint y: 544, endPoint x: 738, endPoint y: 535, distance: 152.3
click at [738, 535] on div "Fuji Apples $0.99 $1.29 Changed to Unedited Fuji Apples $0.99 $1.29 Price $ 0.9…" at bounding box center [763, 498] width 848 height 121
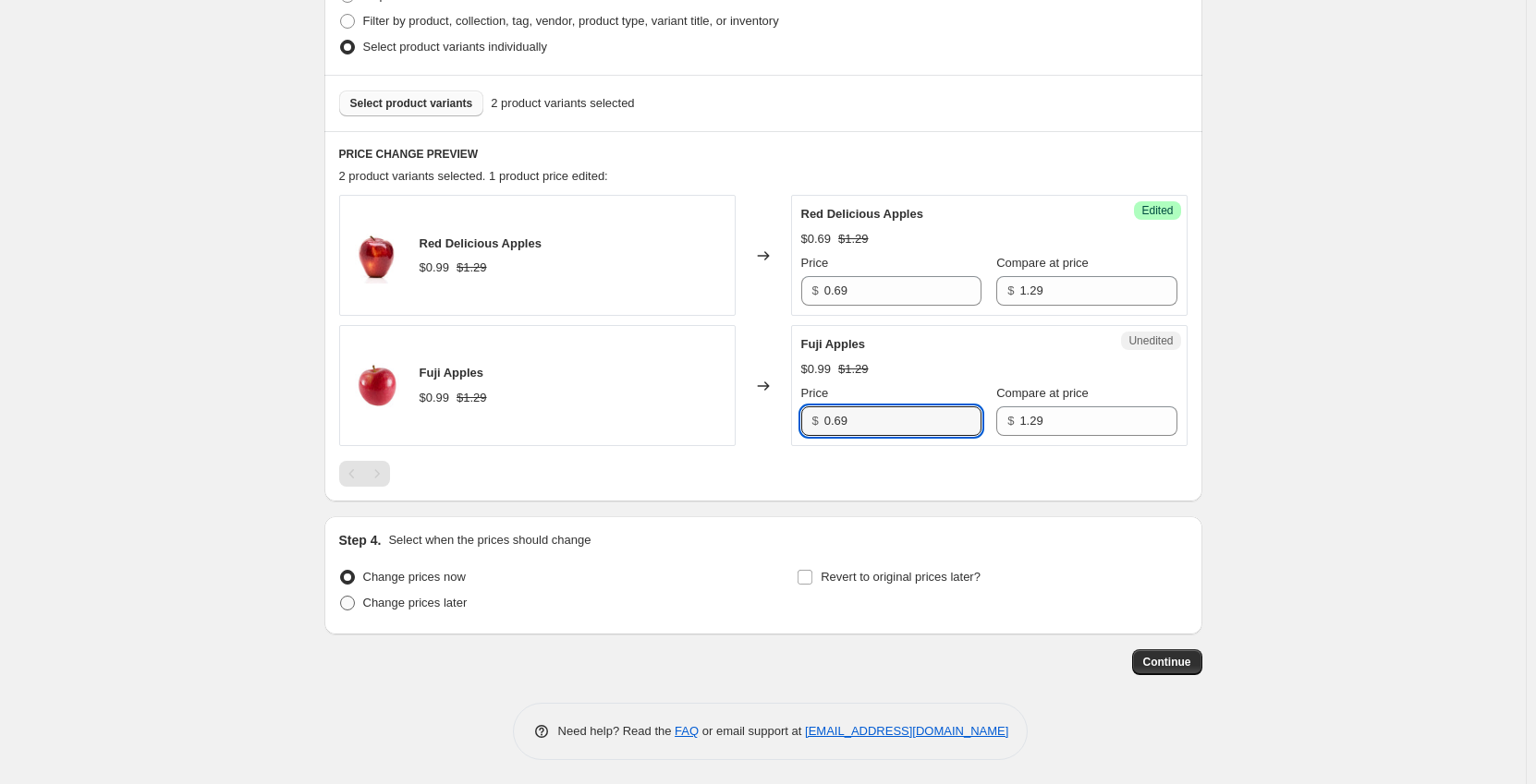
scroll to position [487, 0]
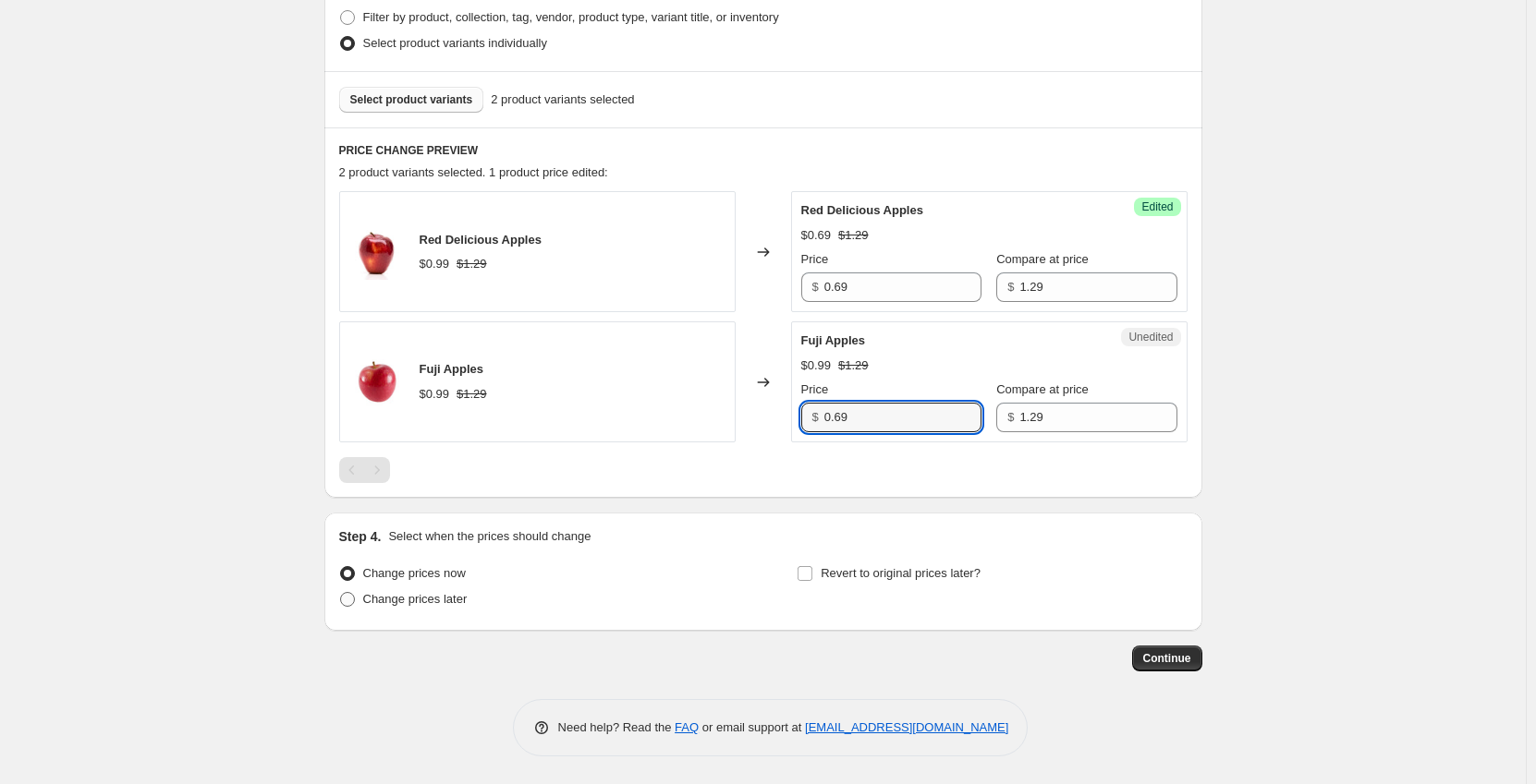
type input "0.69"
click at [395, 603] on span "Change prices later" at bounding box center [415, 599] width 105 height 14
click at [341, 593] on input "Change prices later" at bounding box center [340, 592] width 1 height 1
radio input "true"
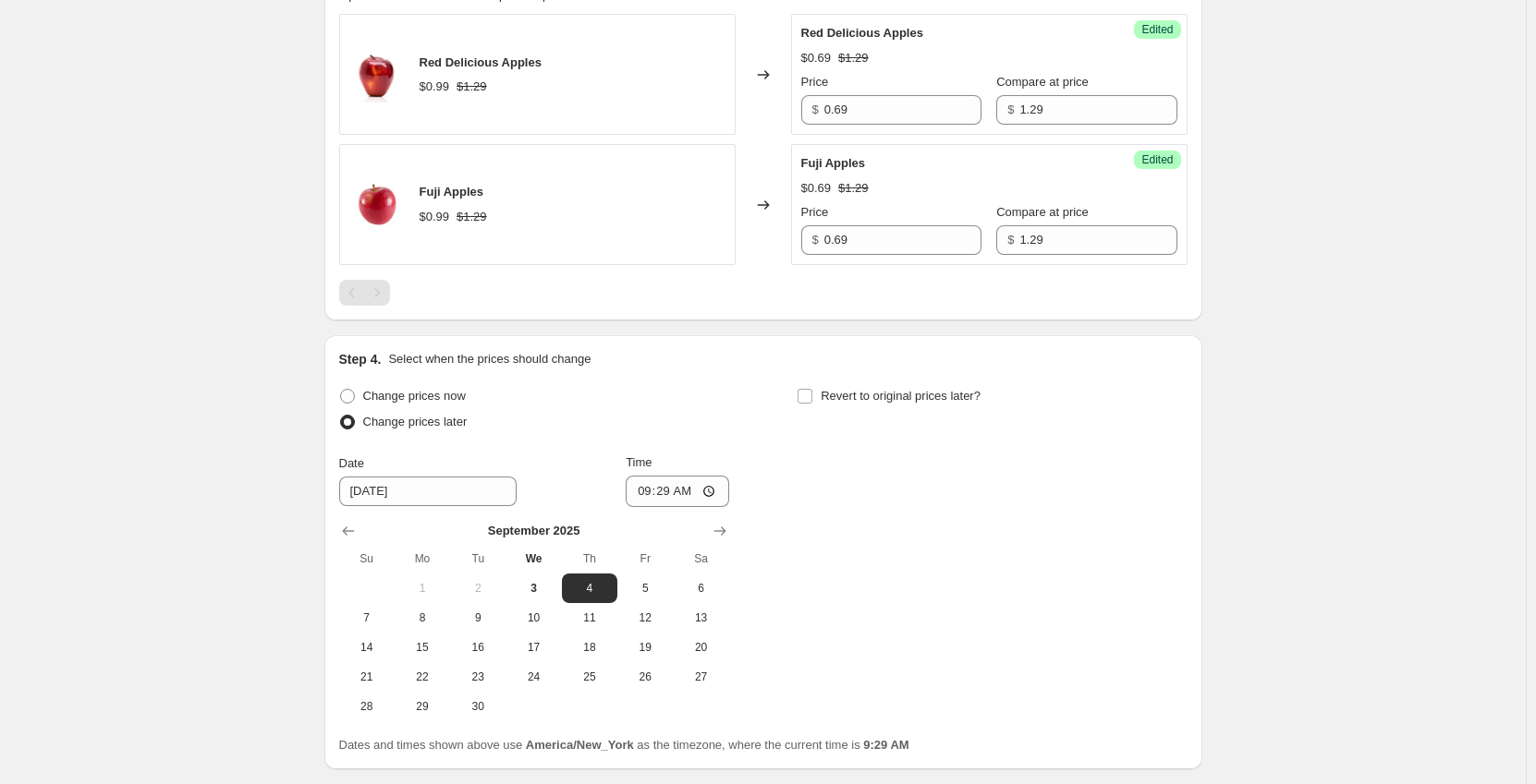
scroll to position [671, 0]
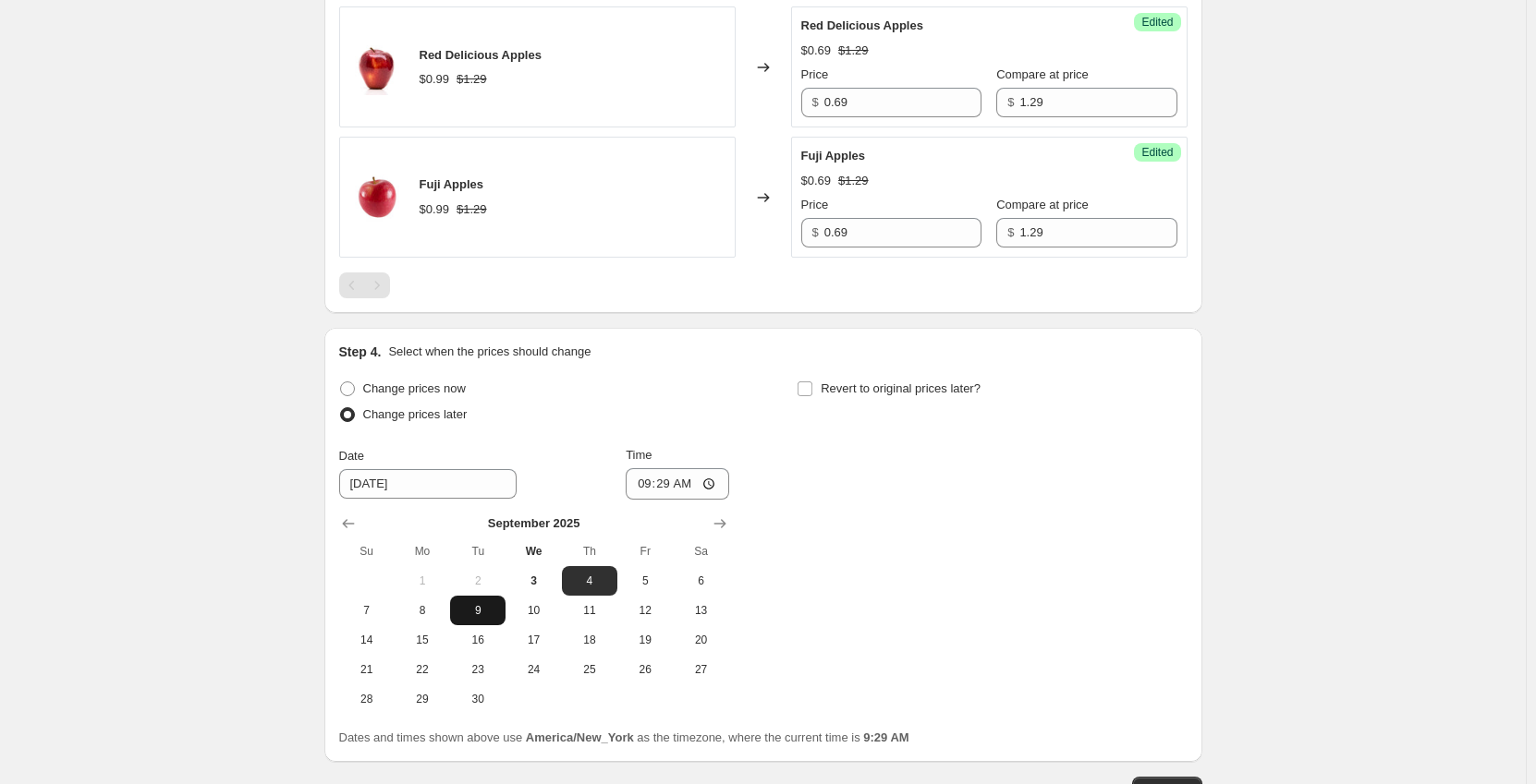
click at [479, 614] on span "9" at bounding box center [477, 611] width 41 height 15
type input "9/9/2025"
click at [653, 483] on input "09:29" at bounding box center [678, 484] width 104 height 32
type input "00:01"
click at [811, 390] on input "Revert to original prices later?" at bounding box center [804, 389] width 15 height 15
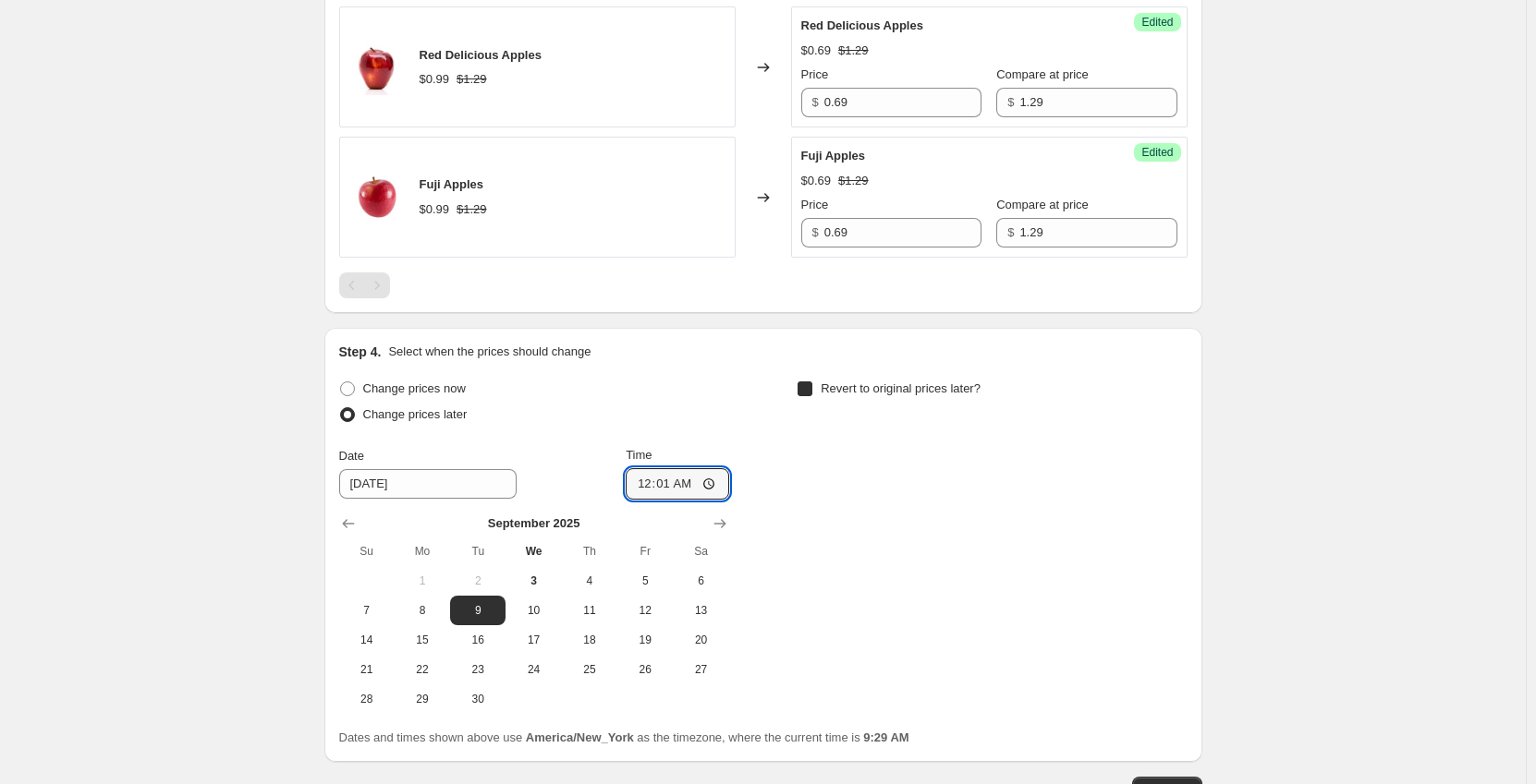
checkbox input "true"
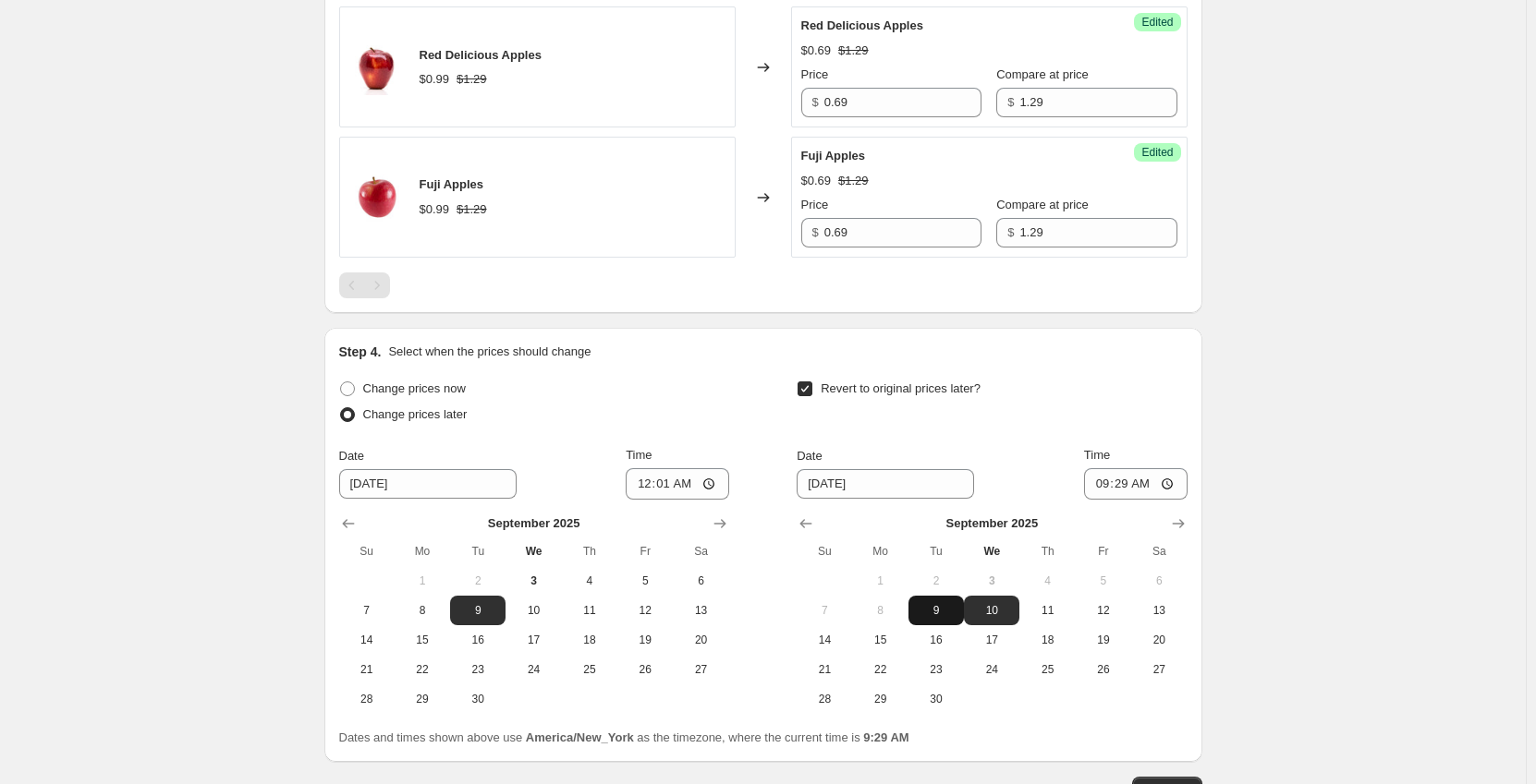
click at [940, 602] on button "9" at bounding box center [937, 611] width 56 height 30
type input "9/9/2025"
click at [1110, 483] on input "09:29" at bounding box center [1136, 484] width 104 height 32
type input "23:59"
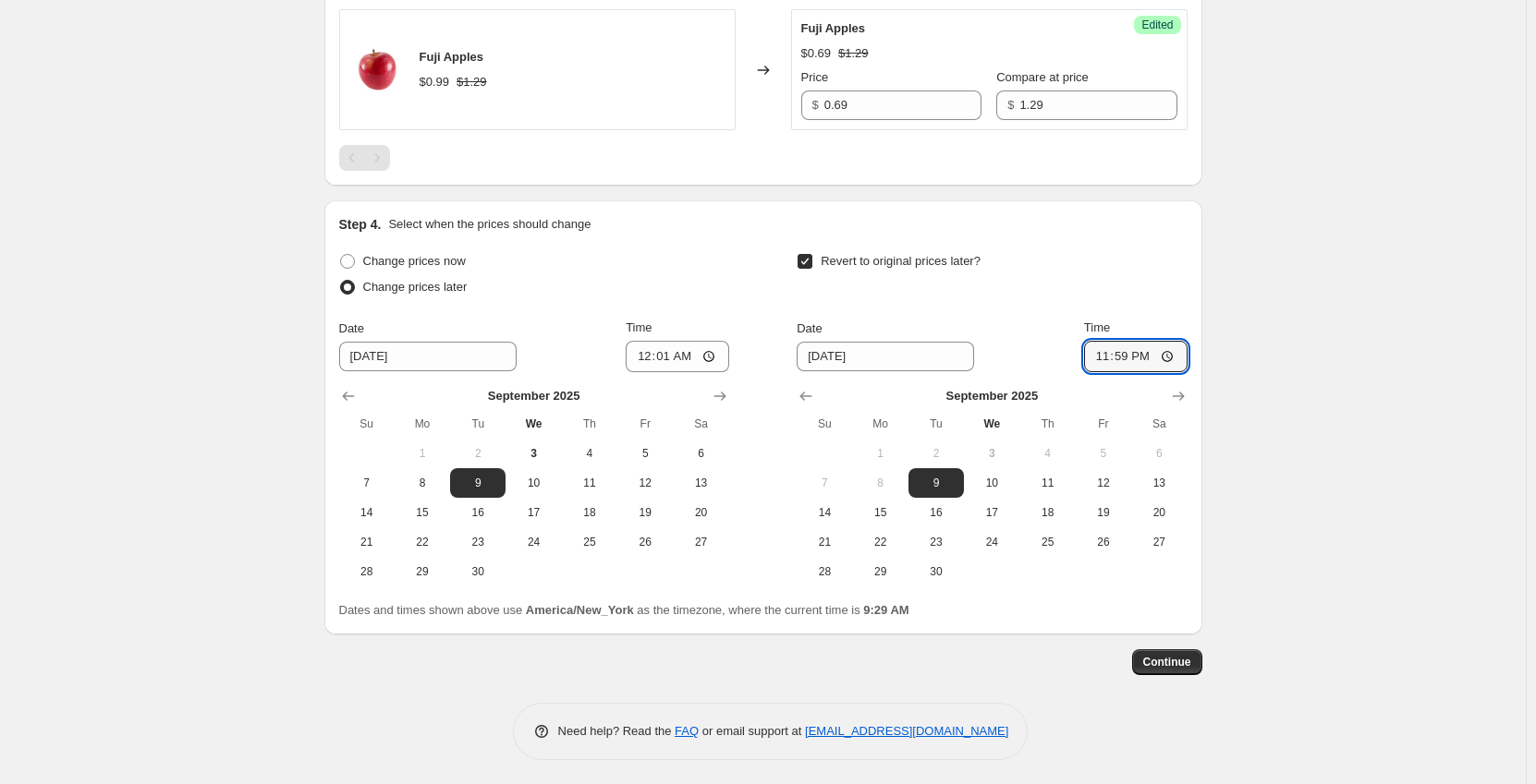
scroll to position [803, 0]
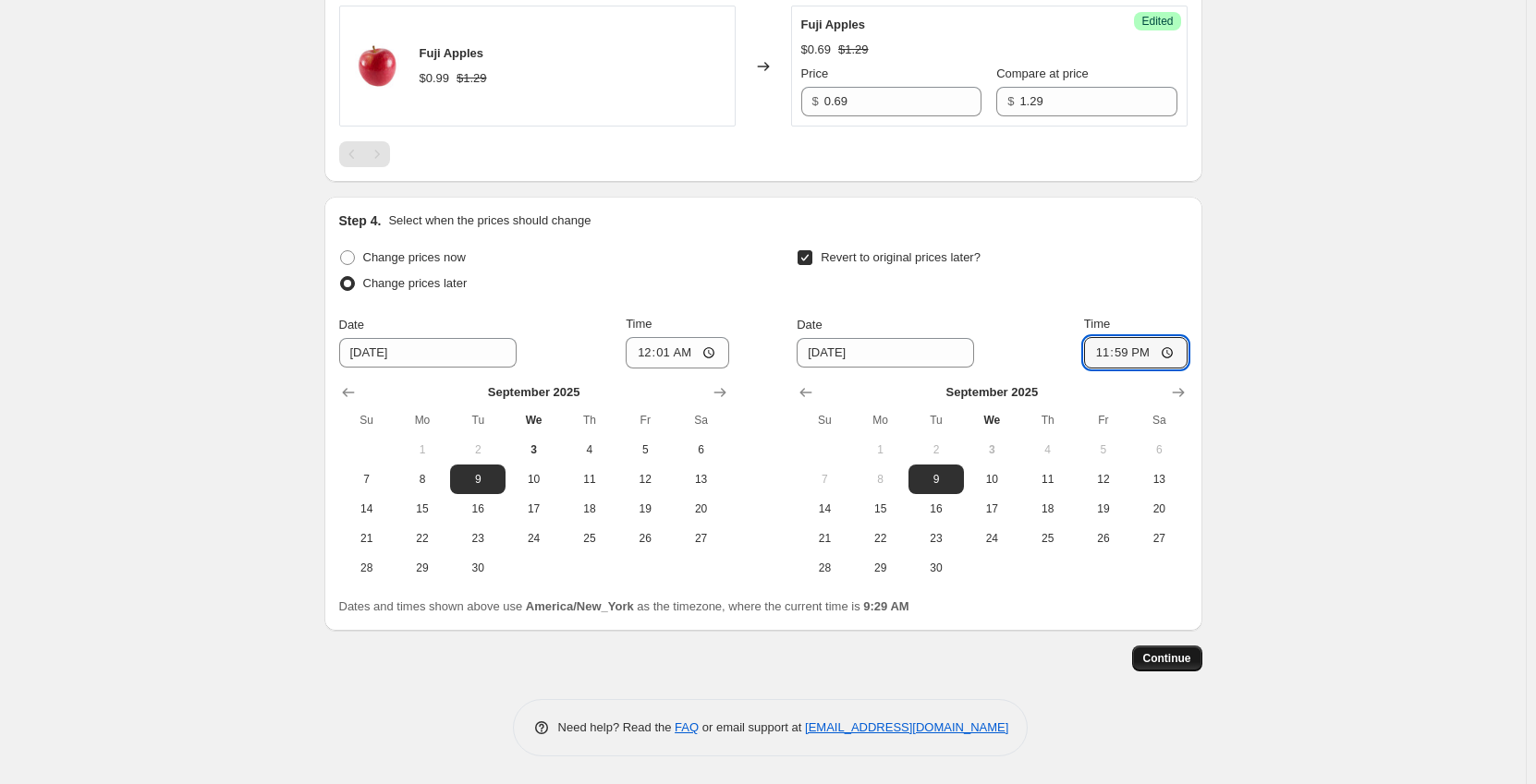
click at [1184, 663] on span "Continue" at bounding box center [1167, 658] width 48 height 15
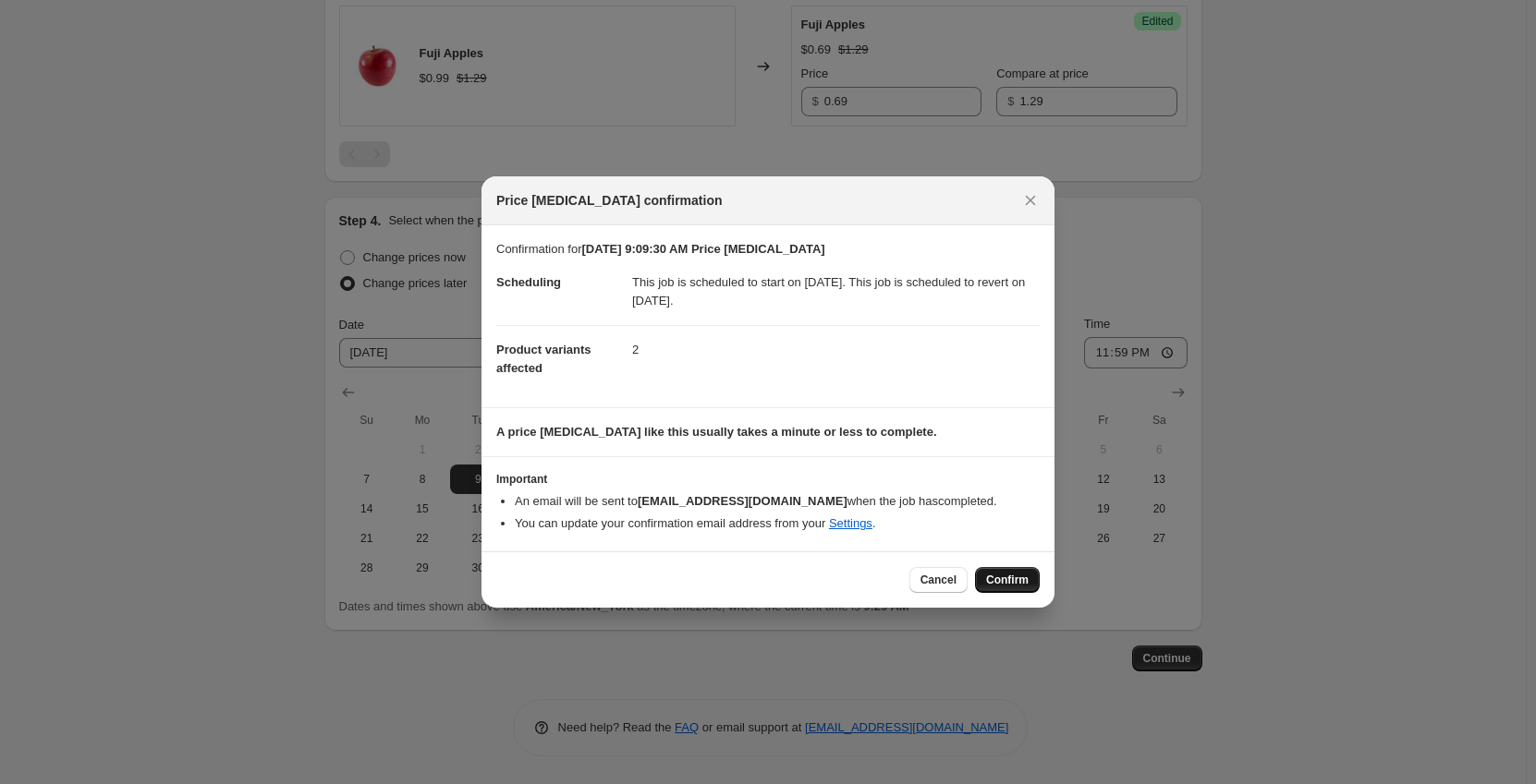
click at [1030, 587] on button "Confirm" at bounding box center [1007, 580] width 65 height 26
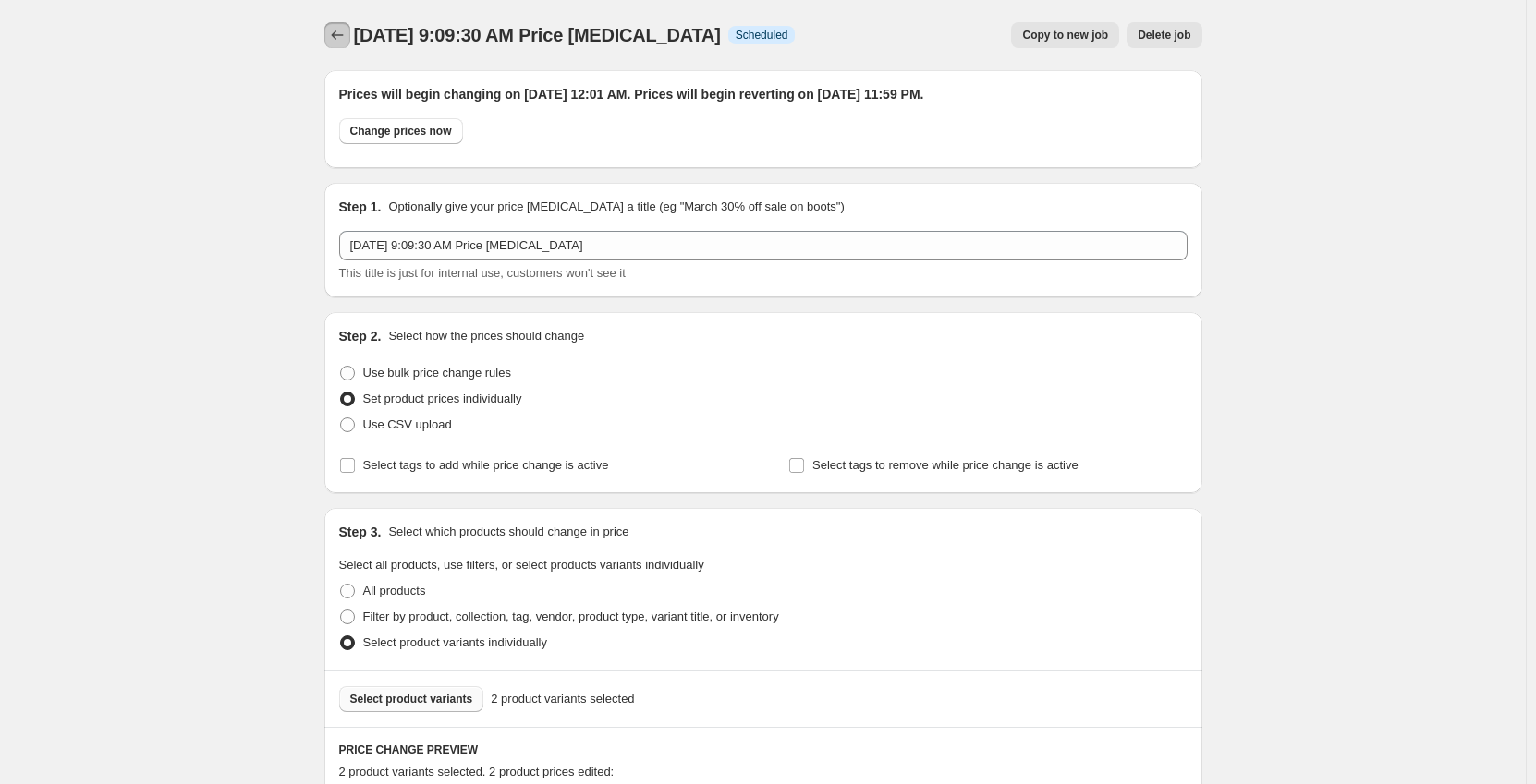
click at [331, 43] on button "Price change jobs" at bounding box center [338, 35] width 26 height 26
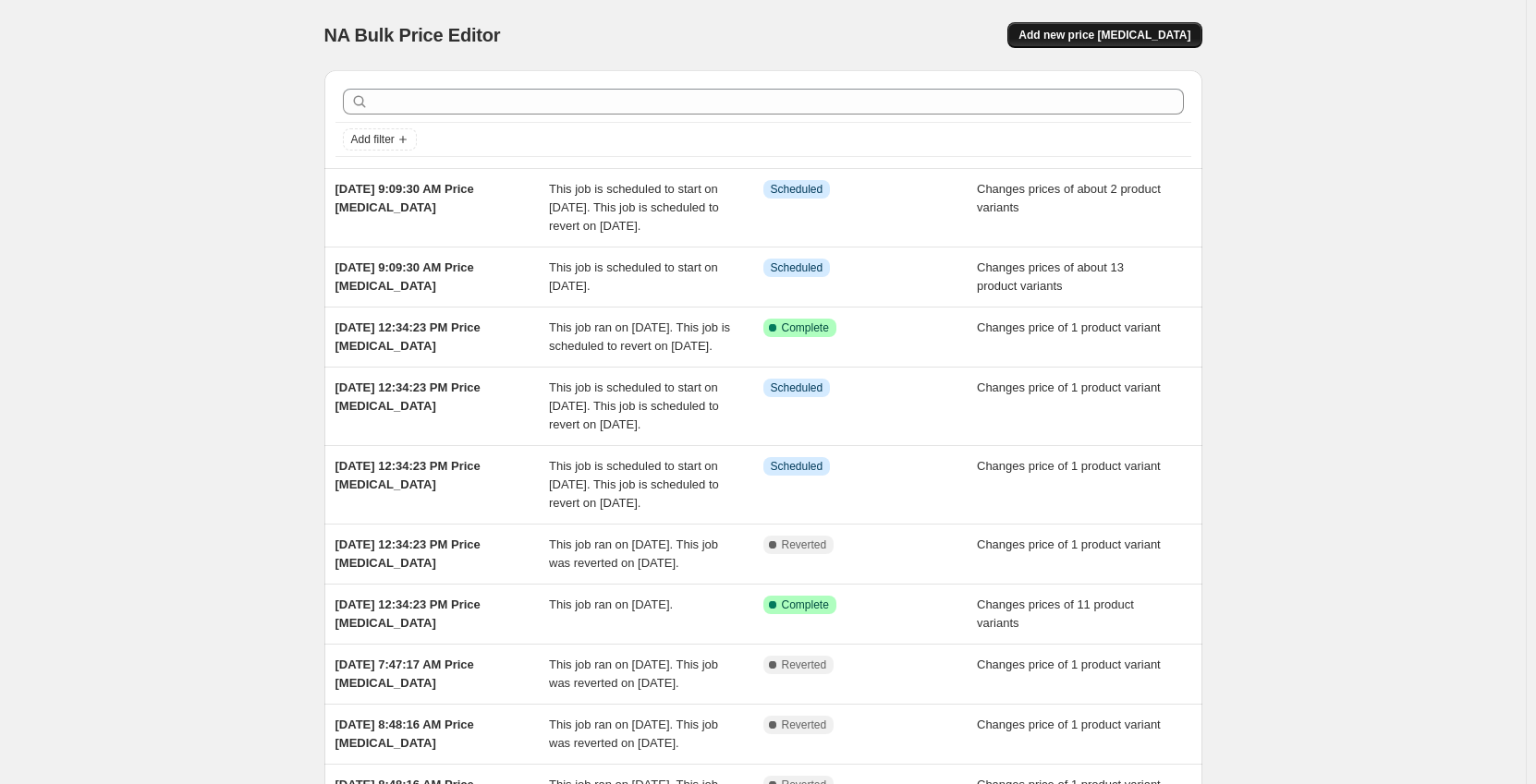
click at [1075, 35] on span "Add new price [MEDICAL_DATA]" at bounding box center [1104, 35] width 171 height 15
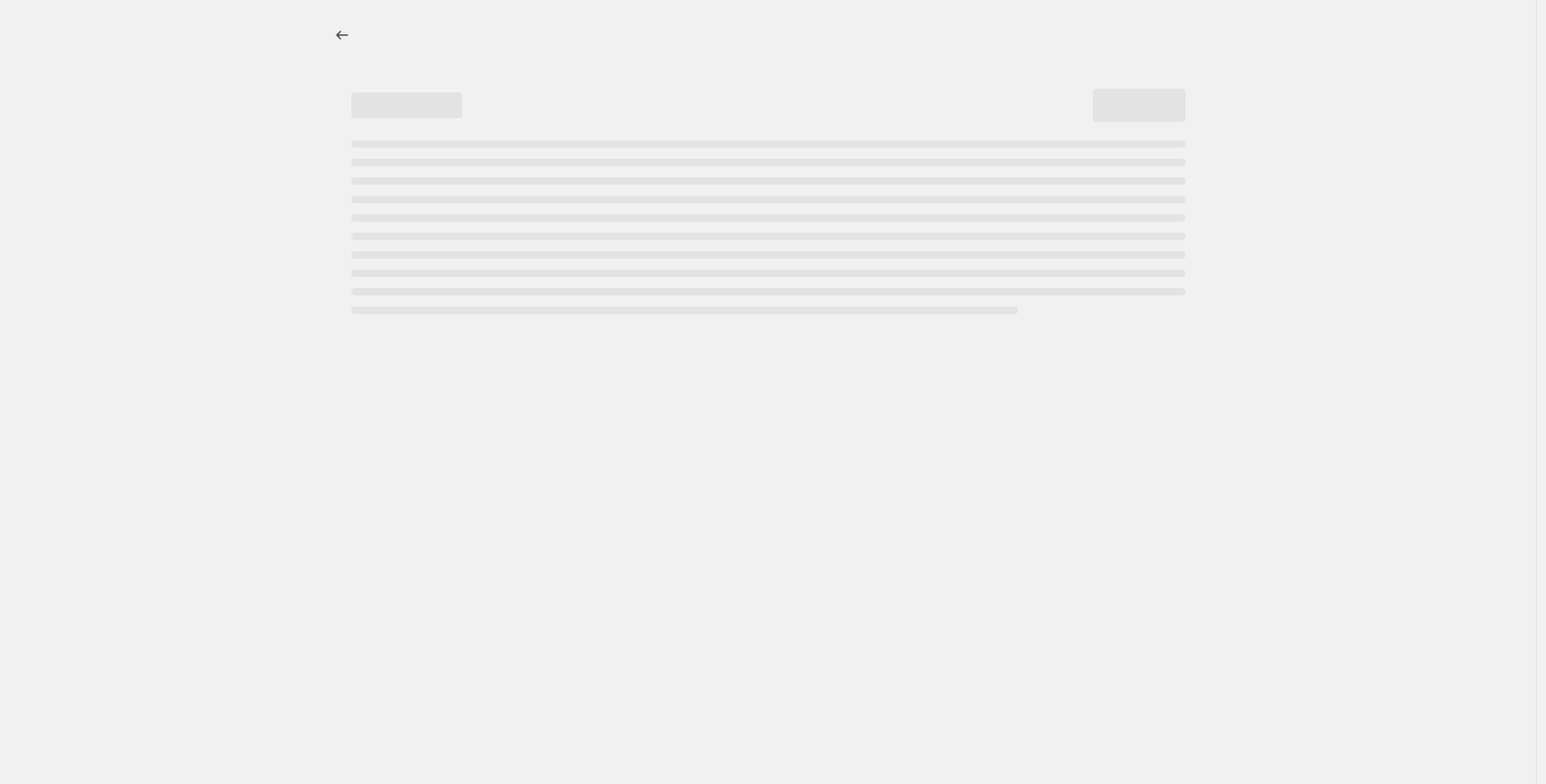
select select "percentage"
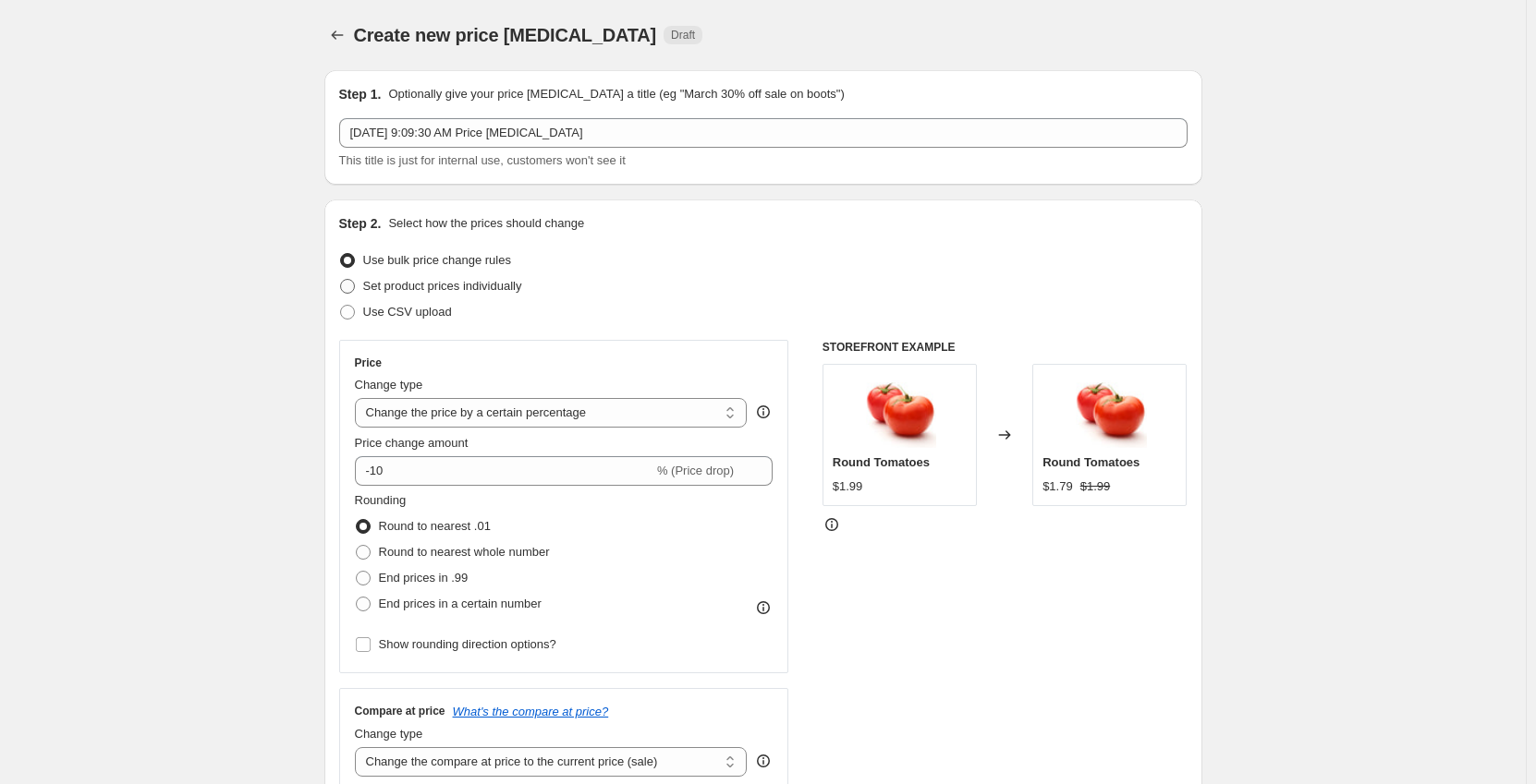
click at [392, 281] on span "Set product prices individually" at bounding box center [443, 286] width 159 height 14
click at [341, 280] on input "Set product prices individually" at bounding box center [340, 279] width 1 height 1
radio input "true"
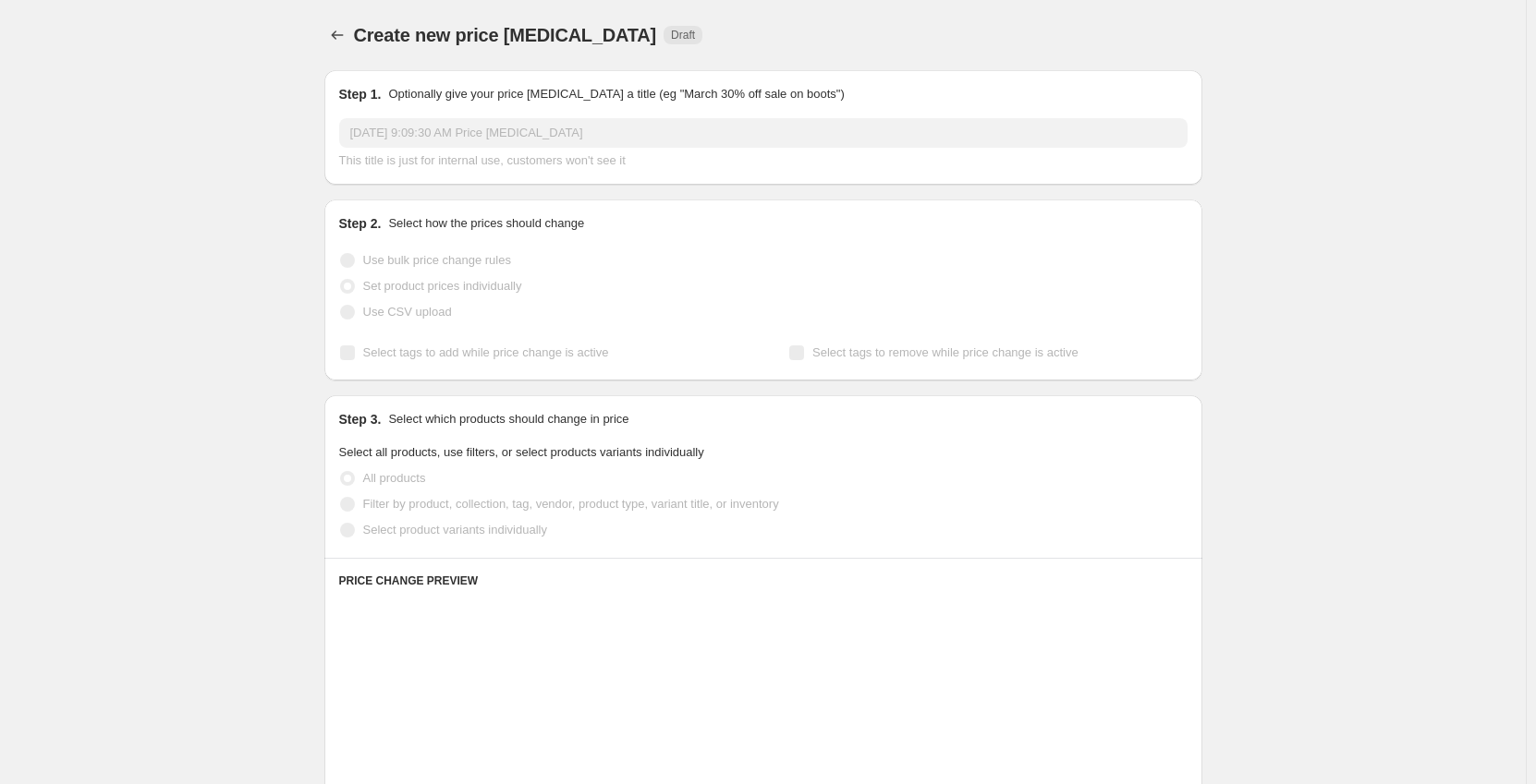
click at [428, 527] on span "Select product variants individually" at bounding box center [455, 530] width 184 height 14
click at [341, 524] on input "Select product variants individually" at bounding box center [340, 523] width 1 height 1
radio input "true"
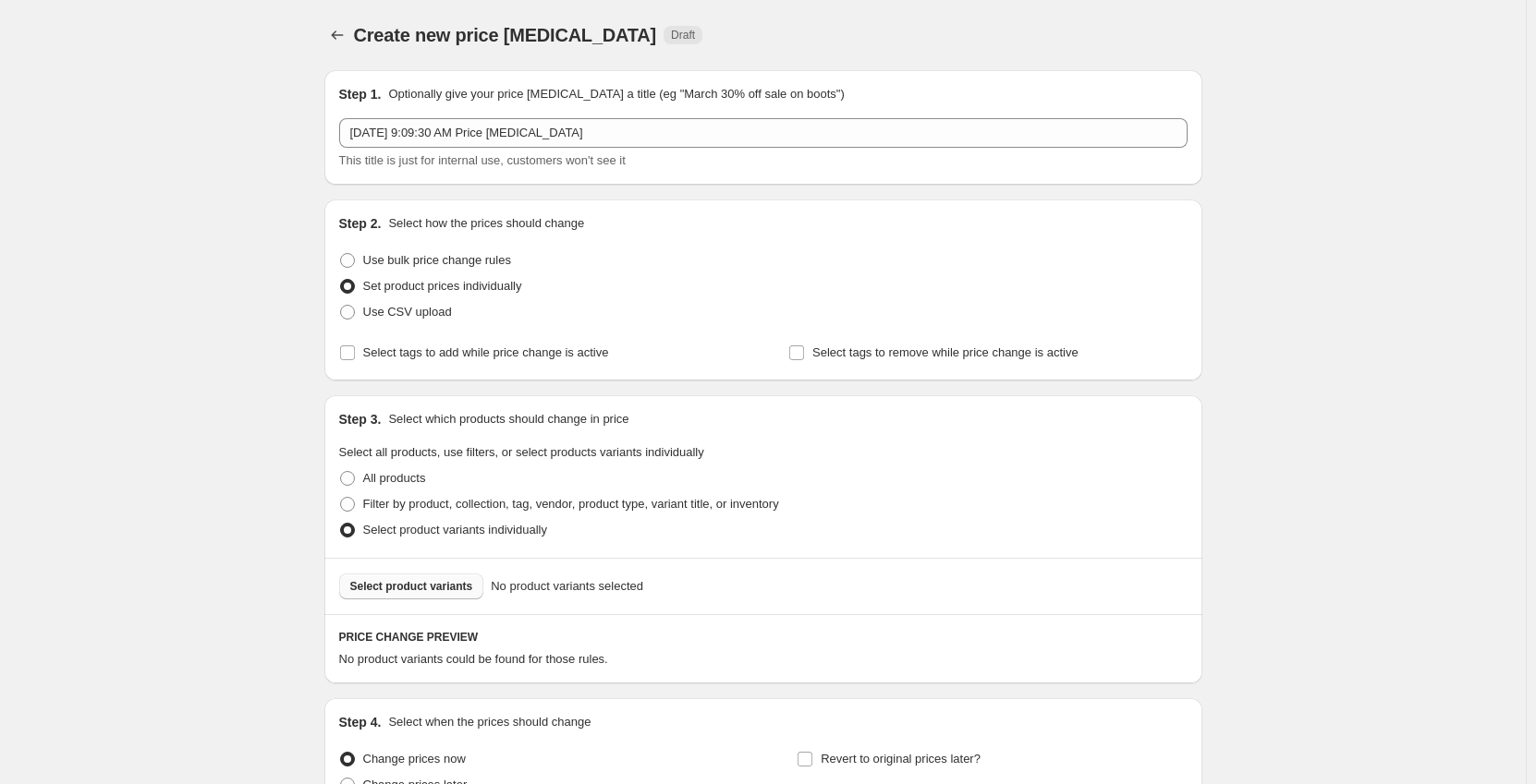
click at [409, 589] on span "Select product variants" at bounding box center [411, 586] width 123 height 15
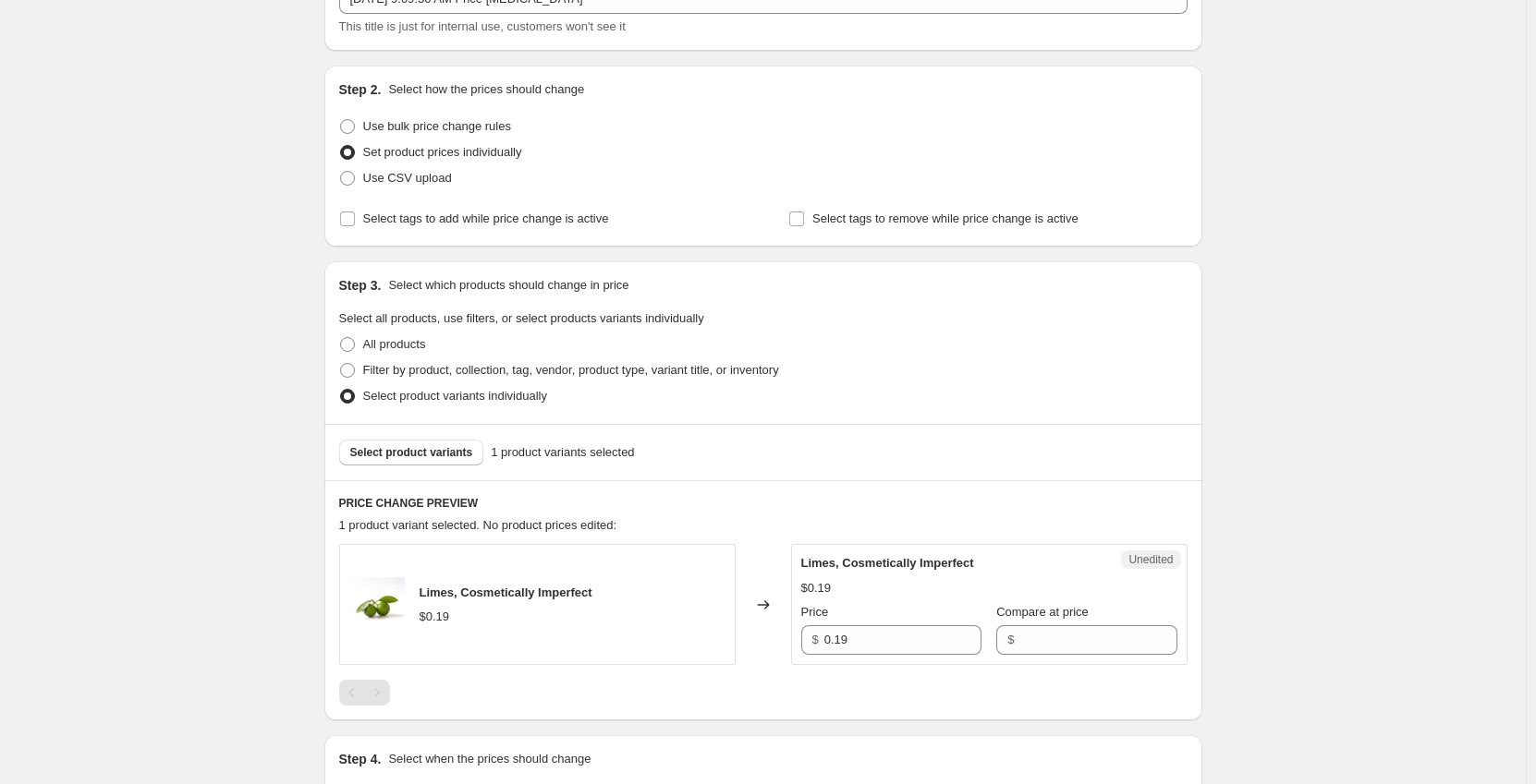
scroll to position [277, 0]
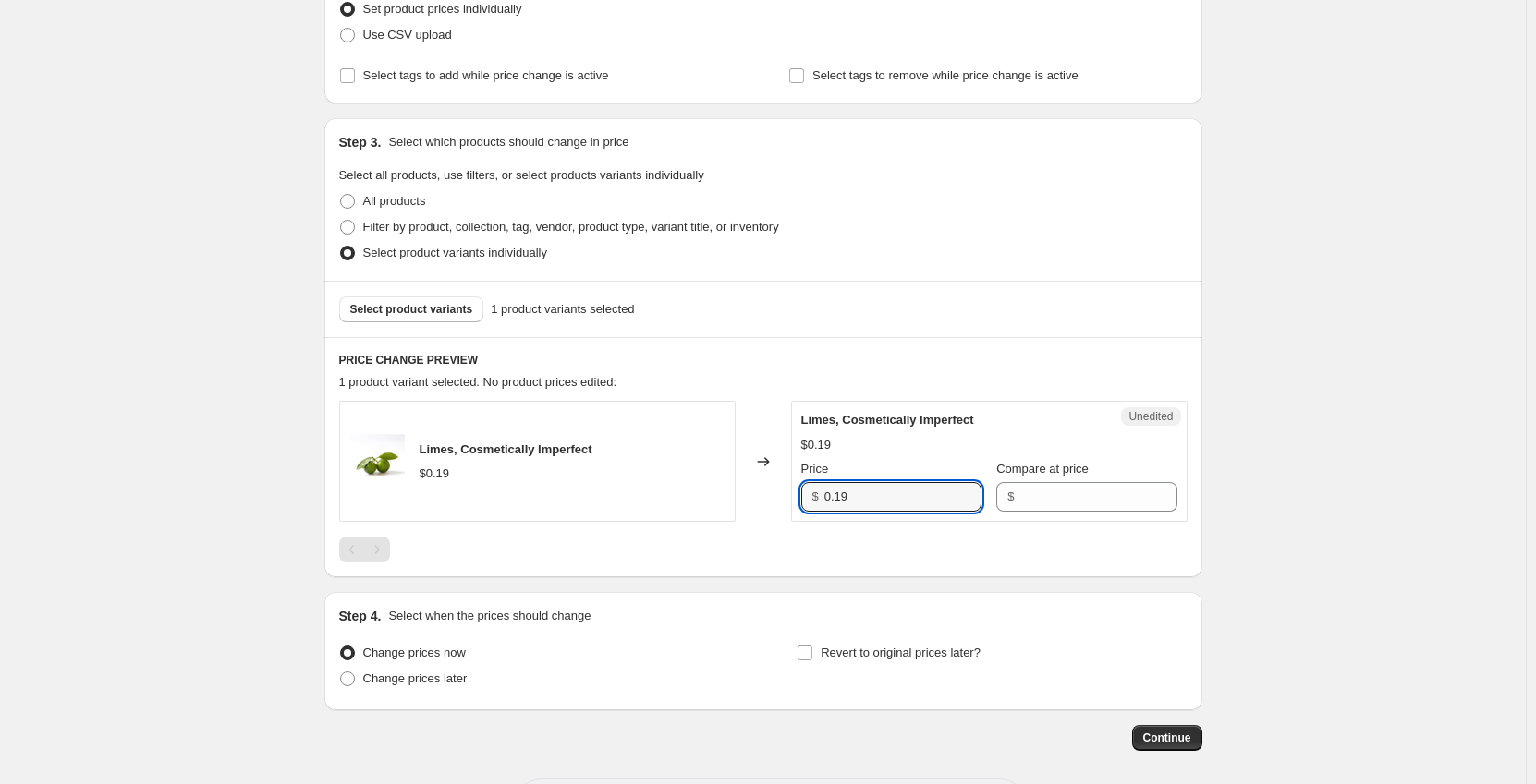
drag, startPoint x: 864, startPoint y: 495, endPoint x: 668, endPoint y: 498, distance: 196.0
click at [668, 498] on div "Limes, Cosmetically Imperfect $0.19 Changed to Unedited Limes, Cosmetically Imp…" at bounding box center [763, 460] width 848 height 121
type input "0.09"
click at [433, 673] on span "Change prices later" at bounding box center [415, 678] width 105 height 14
click at [341, 672] on input "Change prices later" at bounding box center [340, 671] width 1 height 1
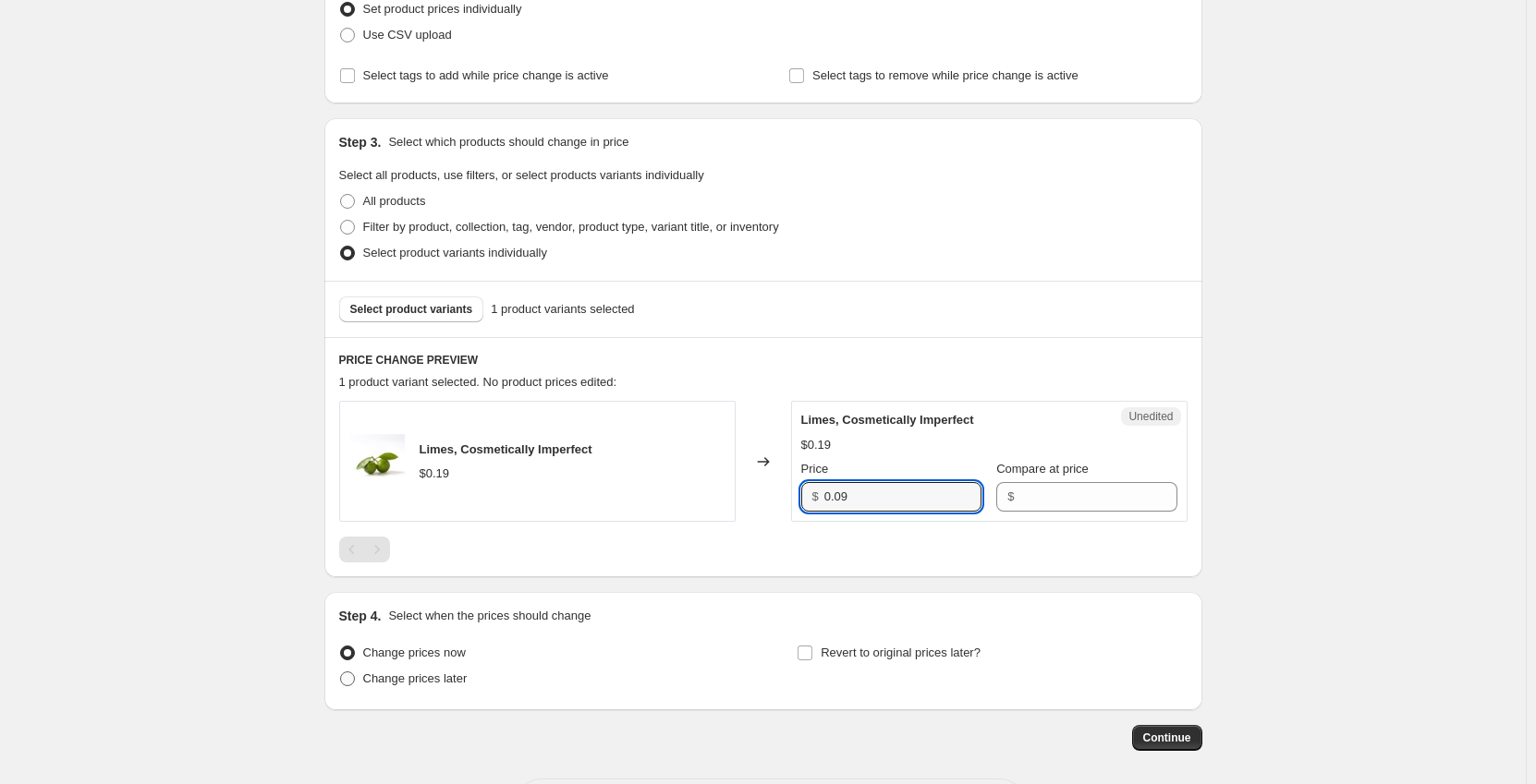
radio input "true"
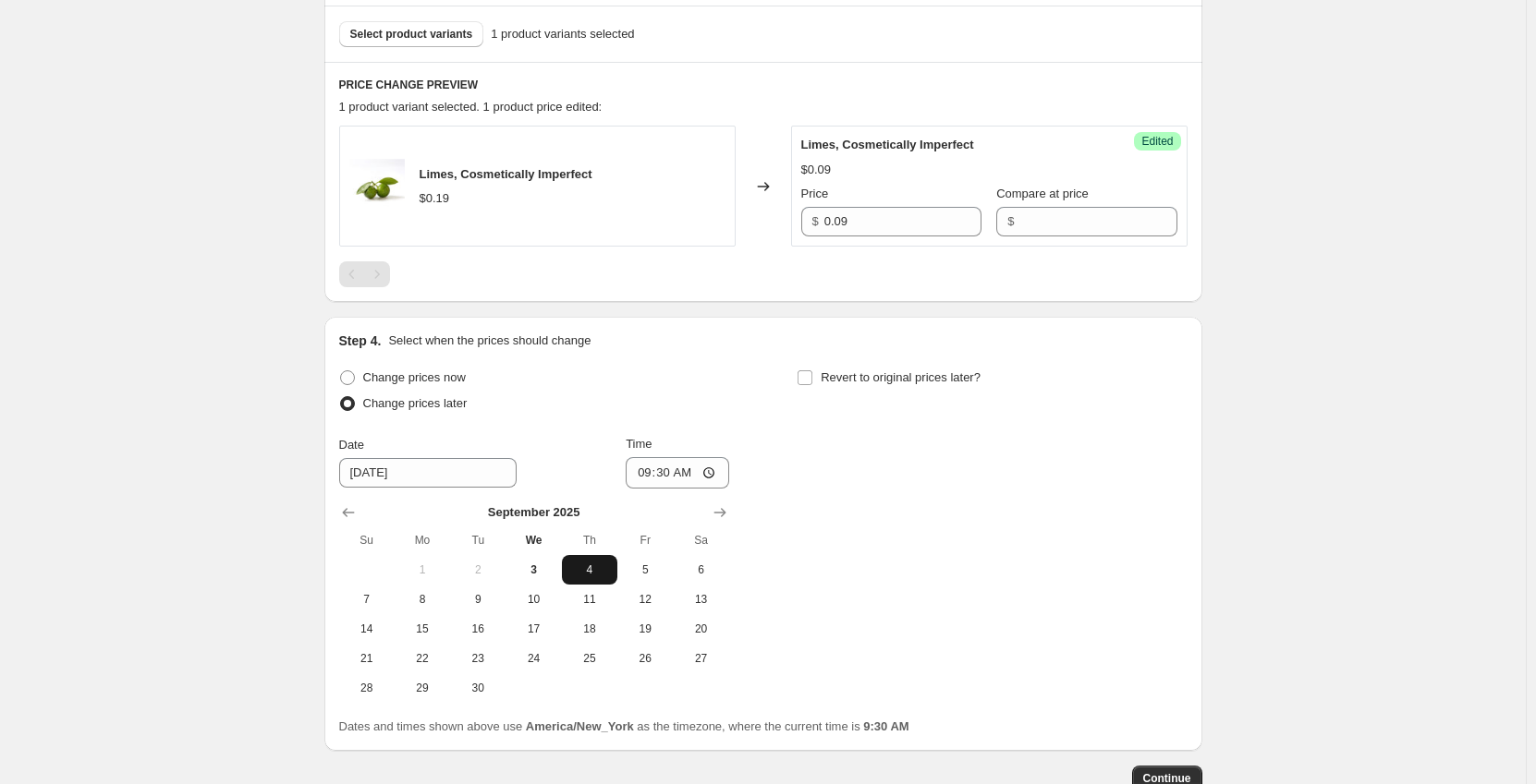
scroll to position [554, 0]
click at [543, 592] on span "10" at bounding box center [533, 598] width 41 height 15
type input "9/10/2025"
click at [650, 470] on input "09:30" at bounding box center [678, 471] width 104 height 32
type input "00:01"
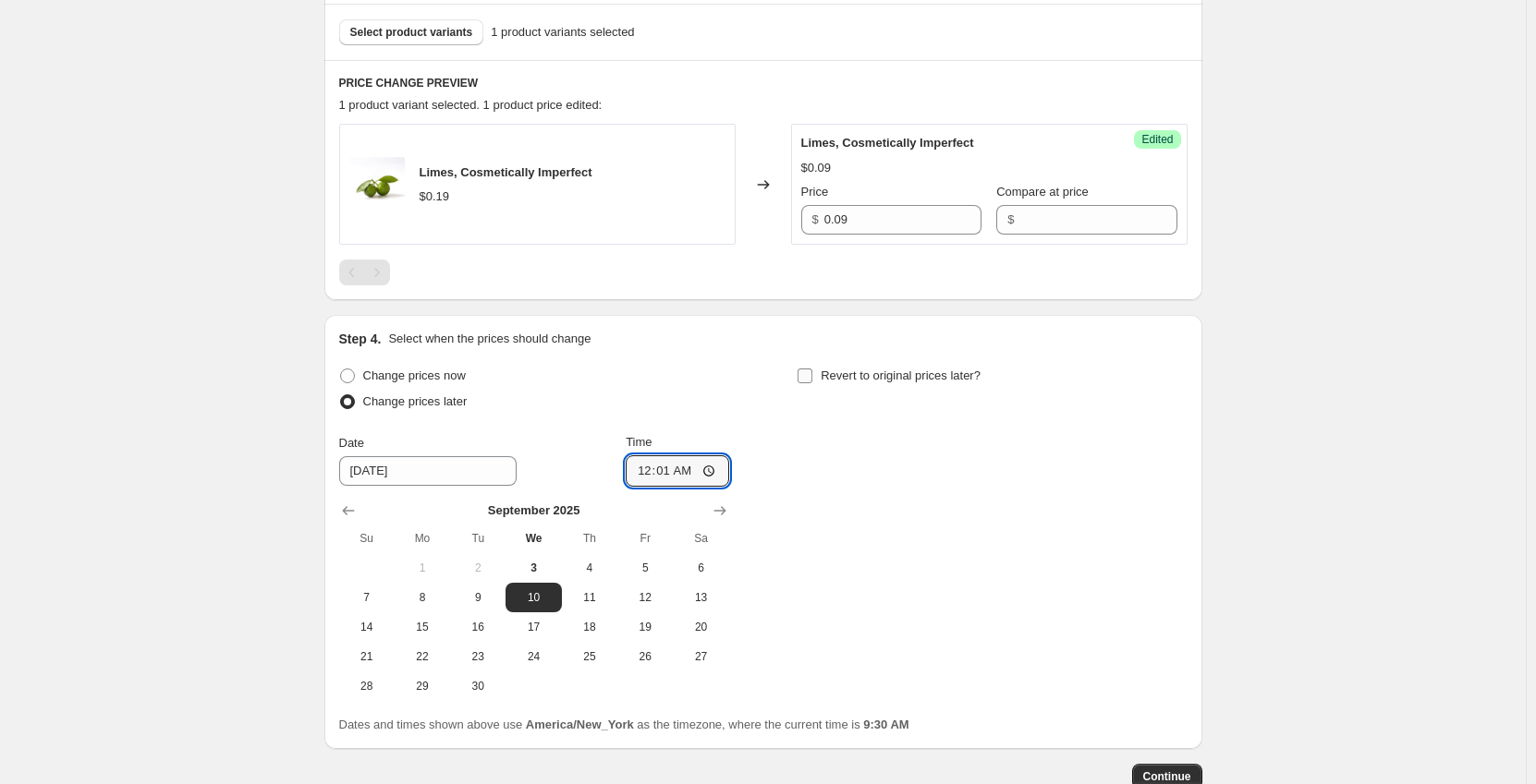
click at [810, 381] on input "Revert to original prices later?" at bounding box center [804, 376] width 15 height 15
checkbox input "true"
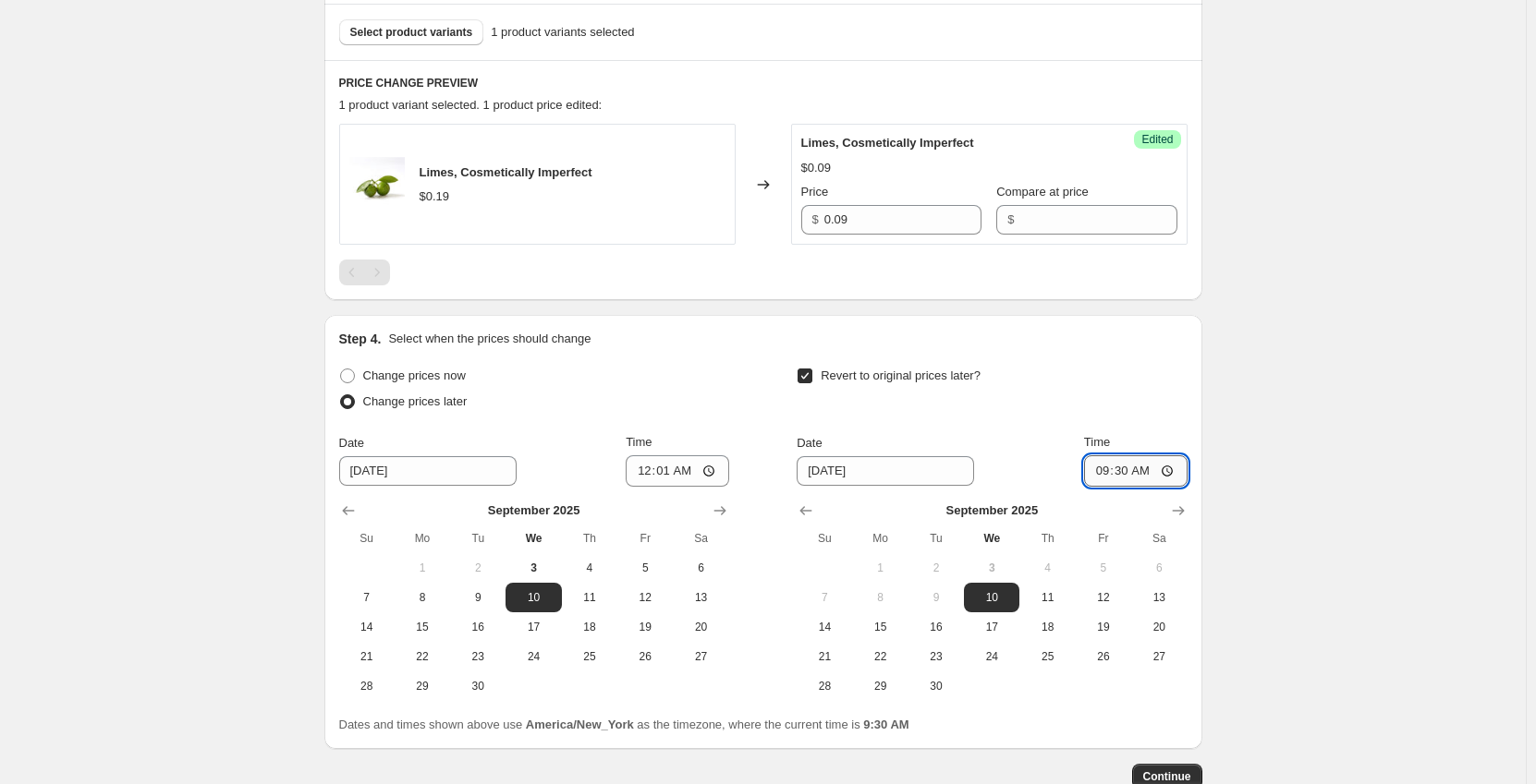
click at [1108, 474] on input "09:30" at bounding box center [1136, 471] width 104 height 32
click at [1144, 595] on span "13" at bounding box center [1159, 598] width 41 height 15
type input "9/13/2025"
click at [1103, 465] on input "09:30" at bounding box center [1136, 471] width 104 height 32
type input "23:59"
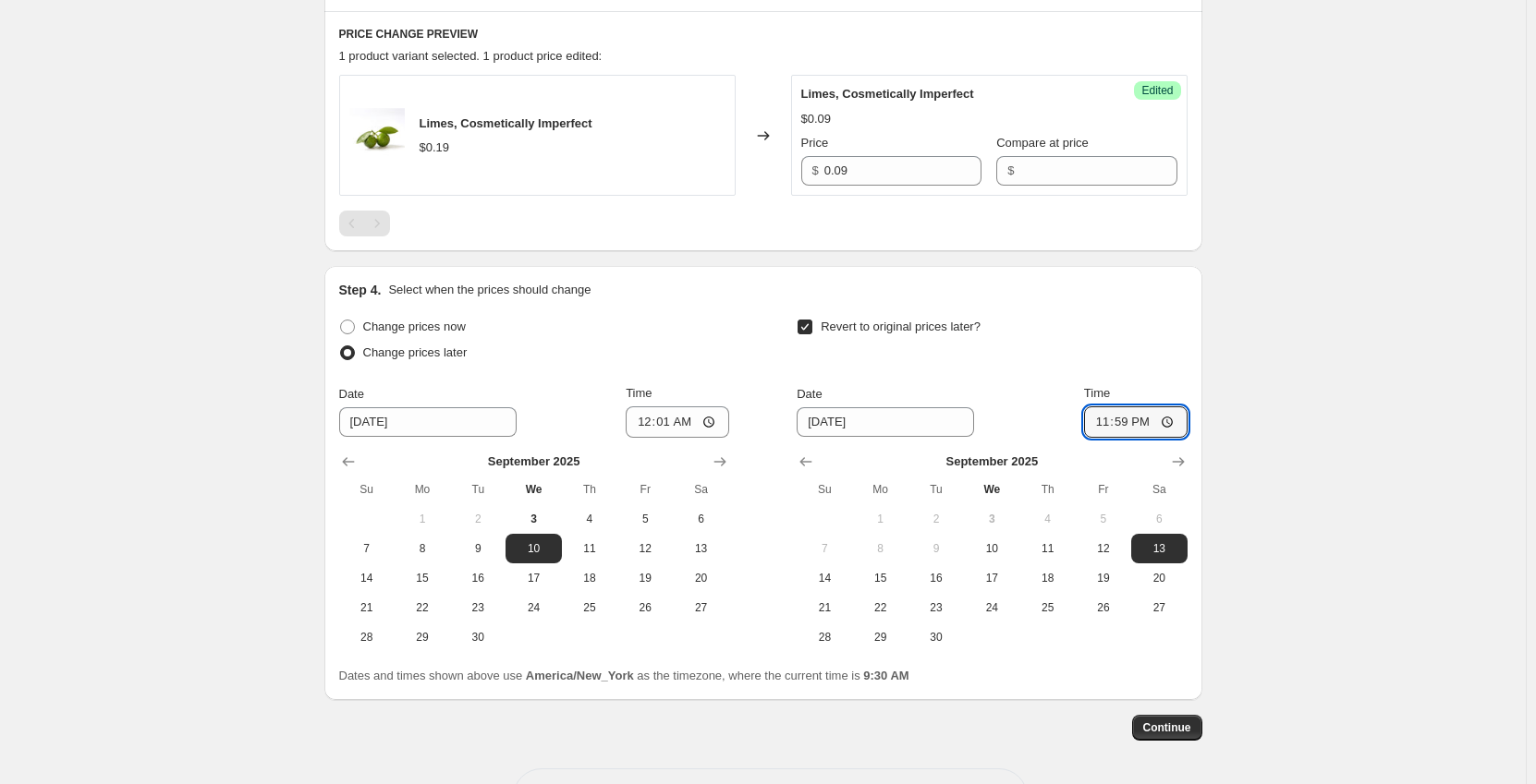
scroll to position [647, 0]
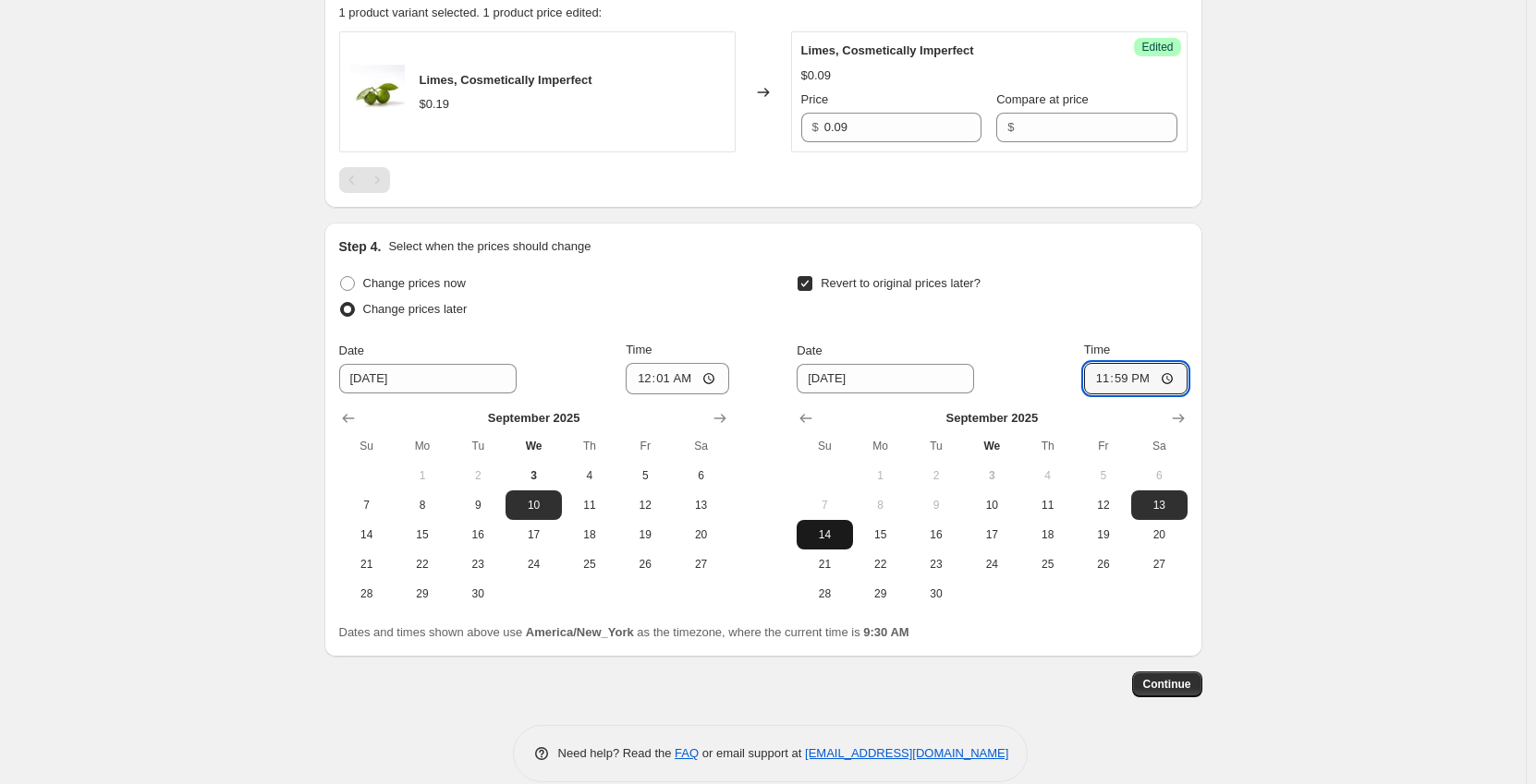
click at [843, 532] on span "14" at bounding box center [824, 535] width 41 height 15
type input "9/14/2025"
click at [1124, 382] on input "23:59" at bounding box center [1136, 379] width 104 height 32
type input "23:58"
click at [1174, 679] on span "Continue" at bounding box center [1167, 684] width 48 height 15
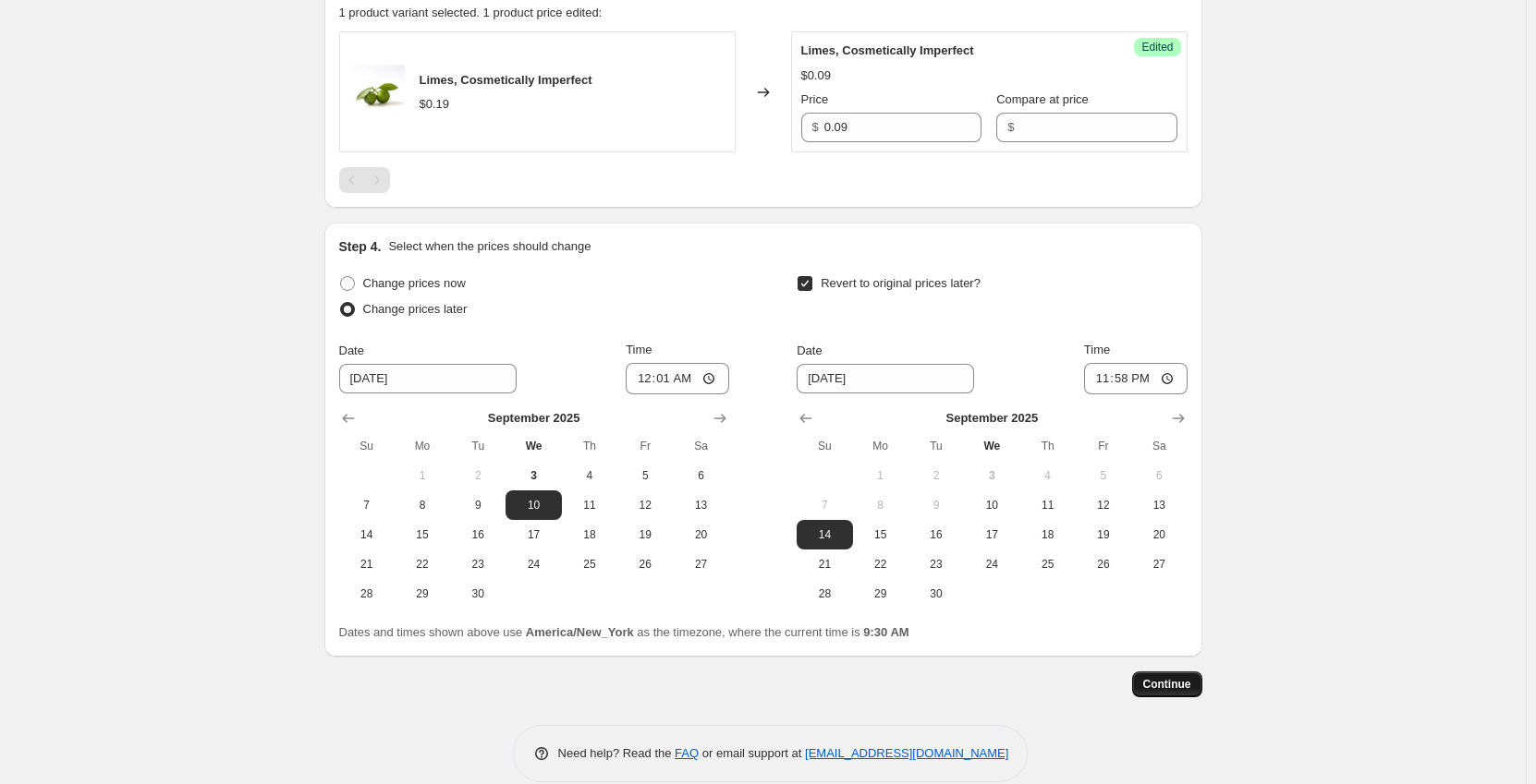
scroll to position [0, 0]
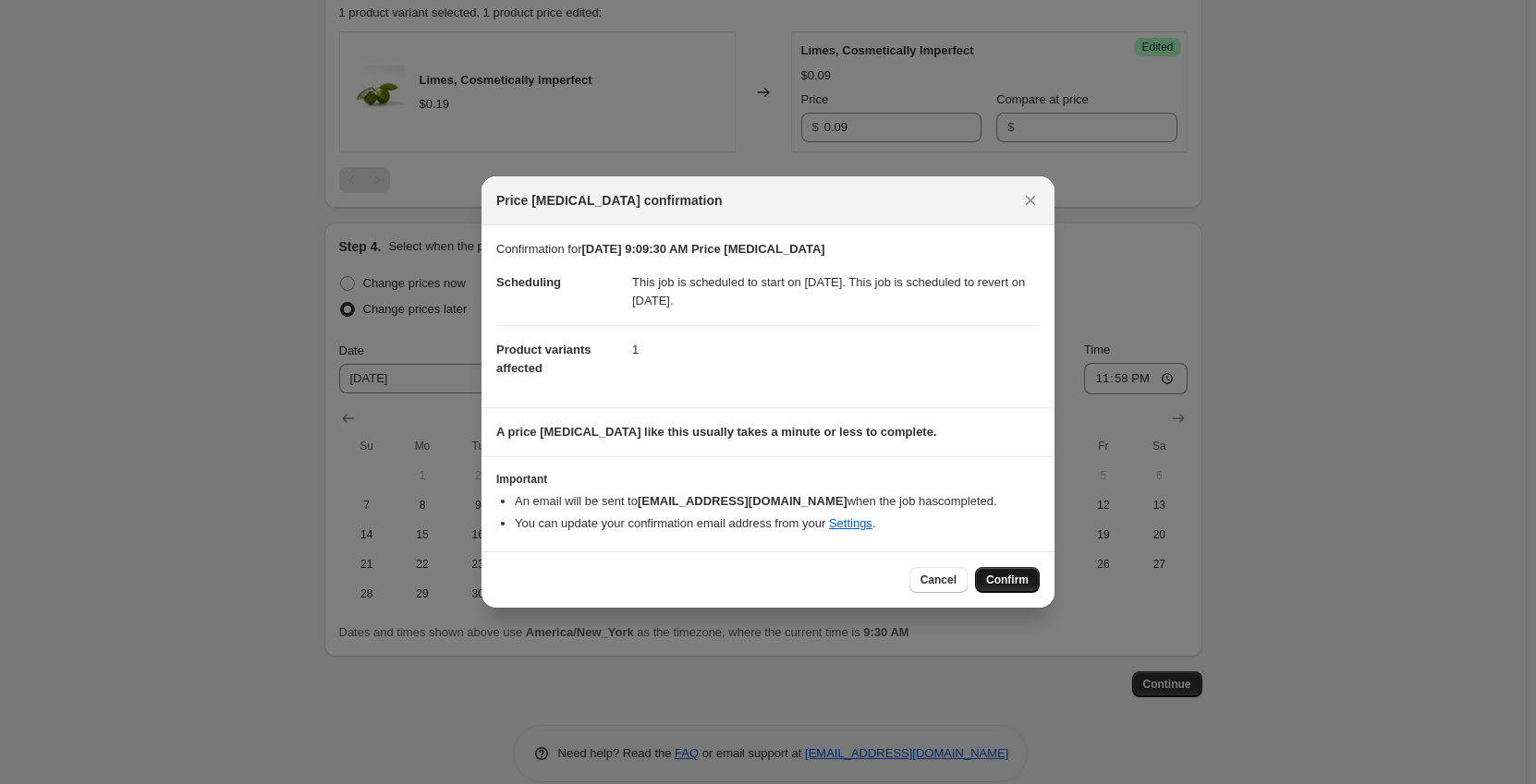
click at [999, 570] on button "Confirm" at bounding box center [1007, 580] width 65 height 26
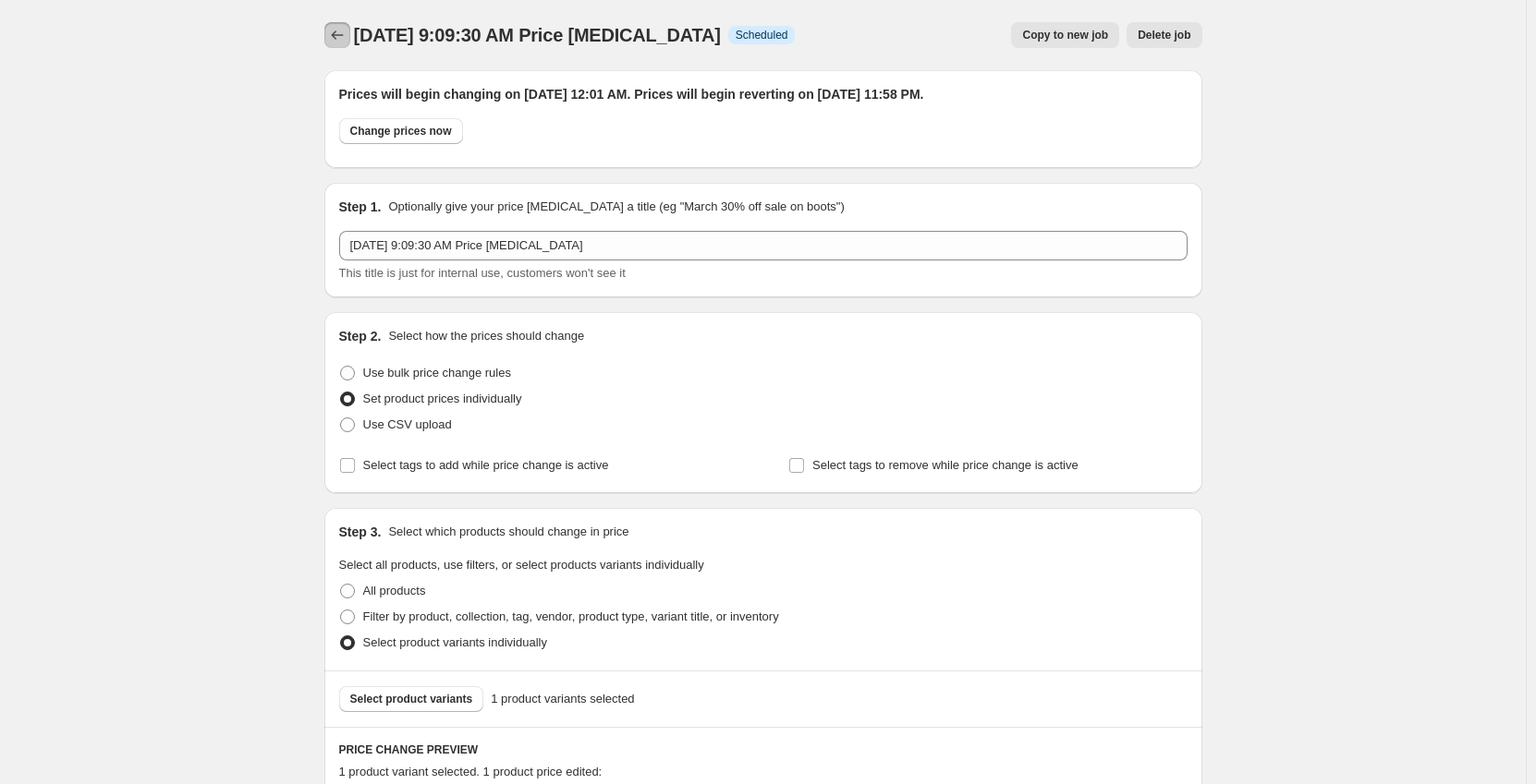
click at [342, 34] on icon "Price change jobs" at bounding box center [337, 35] width 19 height 19
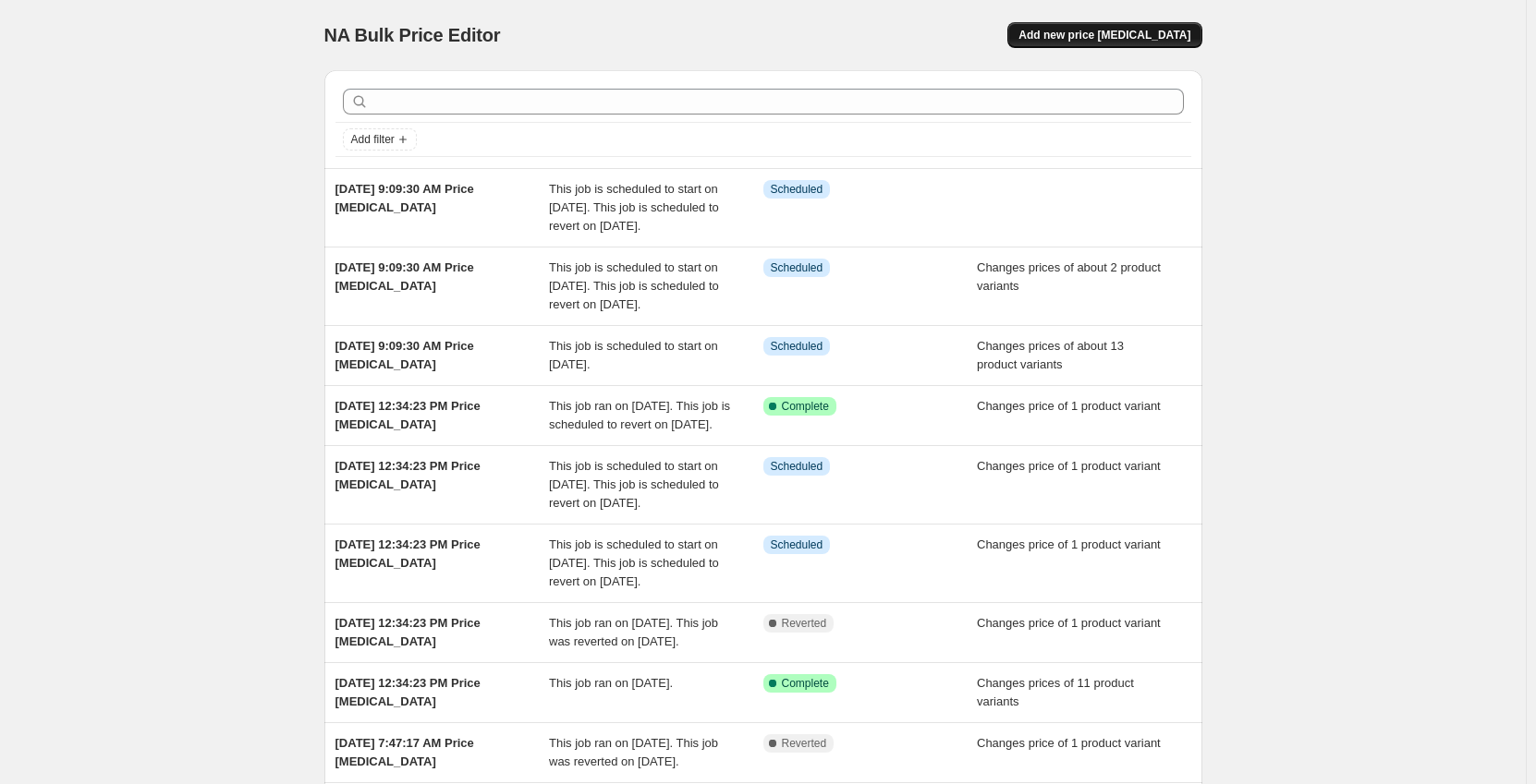
click at [1092, 31] on span "Add new price [MEDICAL_DATA]" at bounding box center [1104, 35] width 171 height 15
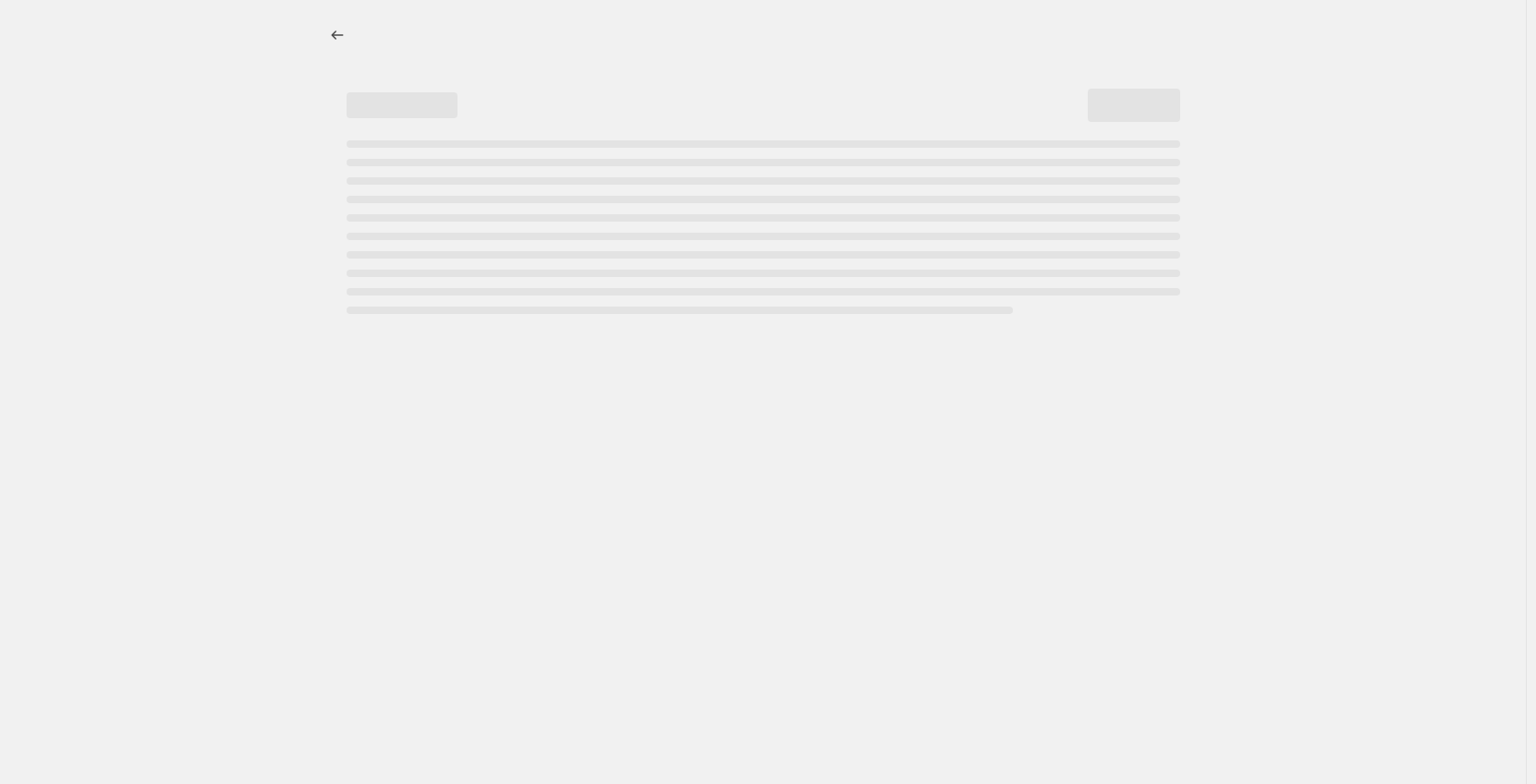
select select "percentage"
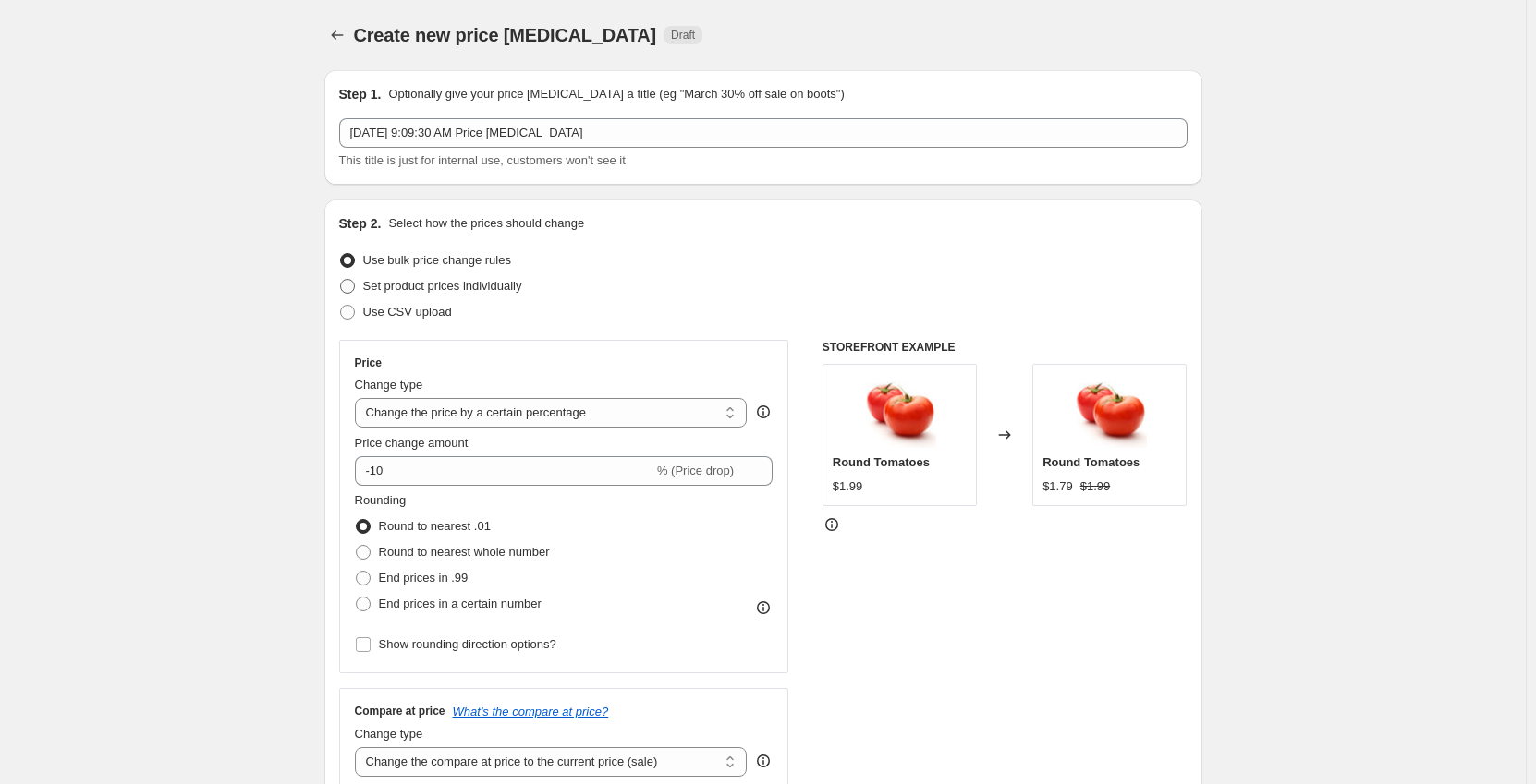
click at [427, 294] on span "Set product prices individually" at bounding box center [443, 286] width 159 height 19
click at [341, 280] on input "Set product prices individually" at bounding box center [340, 279] width 1 height 1
radio input "true"
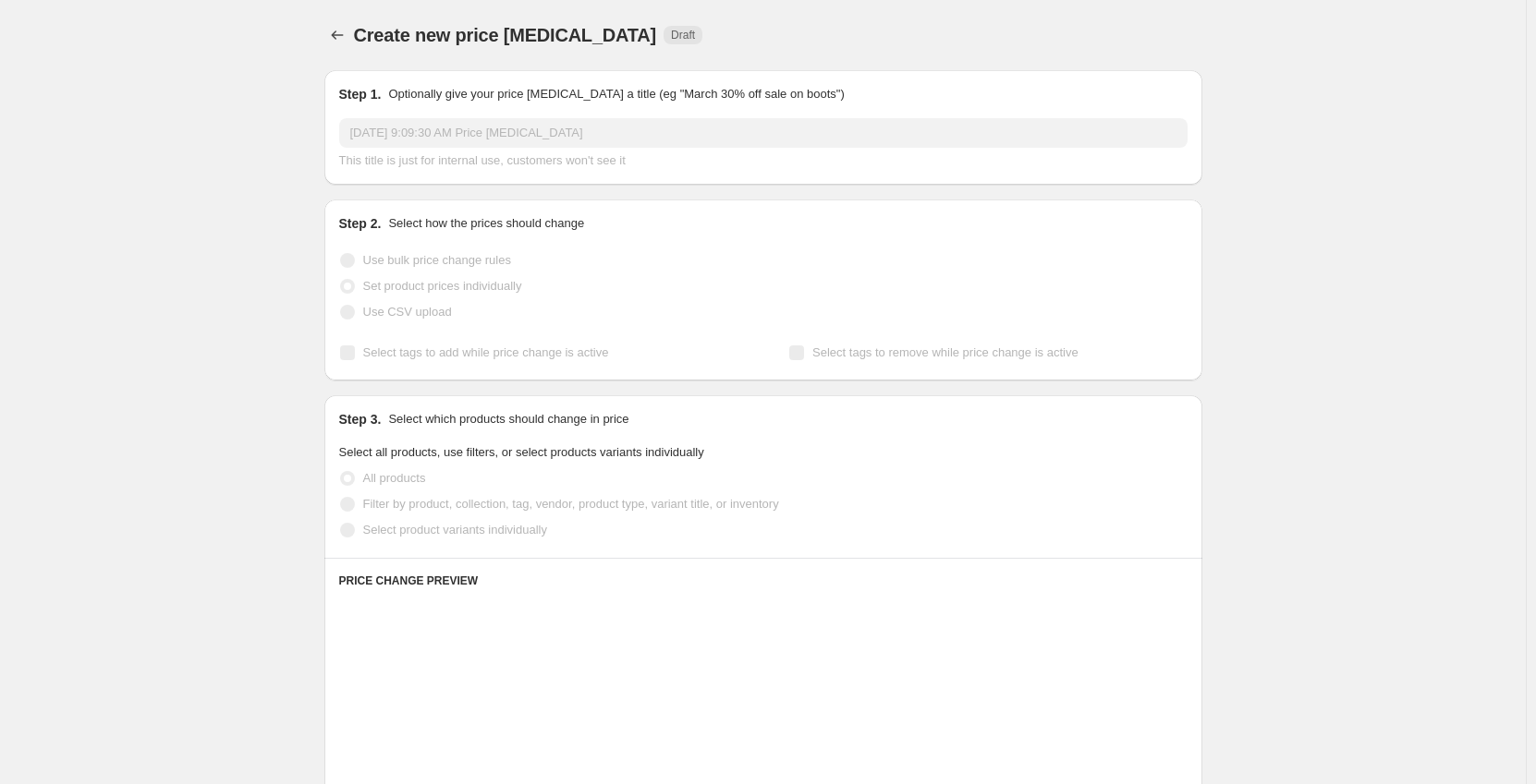
click at [401, 536] on span "Select product variants individually" at bounding box center [455, 530] width 184 height 14
click at [341, 524] on input "Select product variants individually" at bounding box center [340, 523] width 1 height 1
radio input "true"
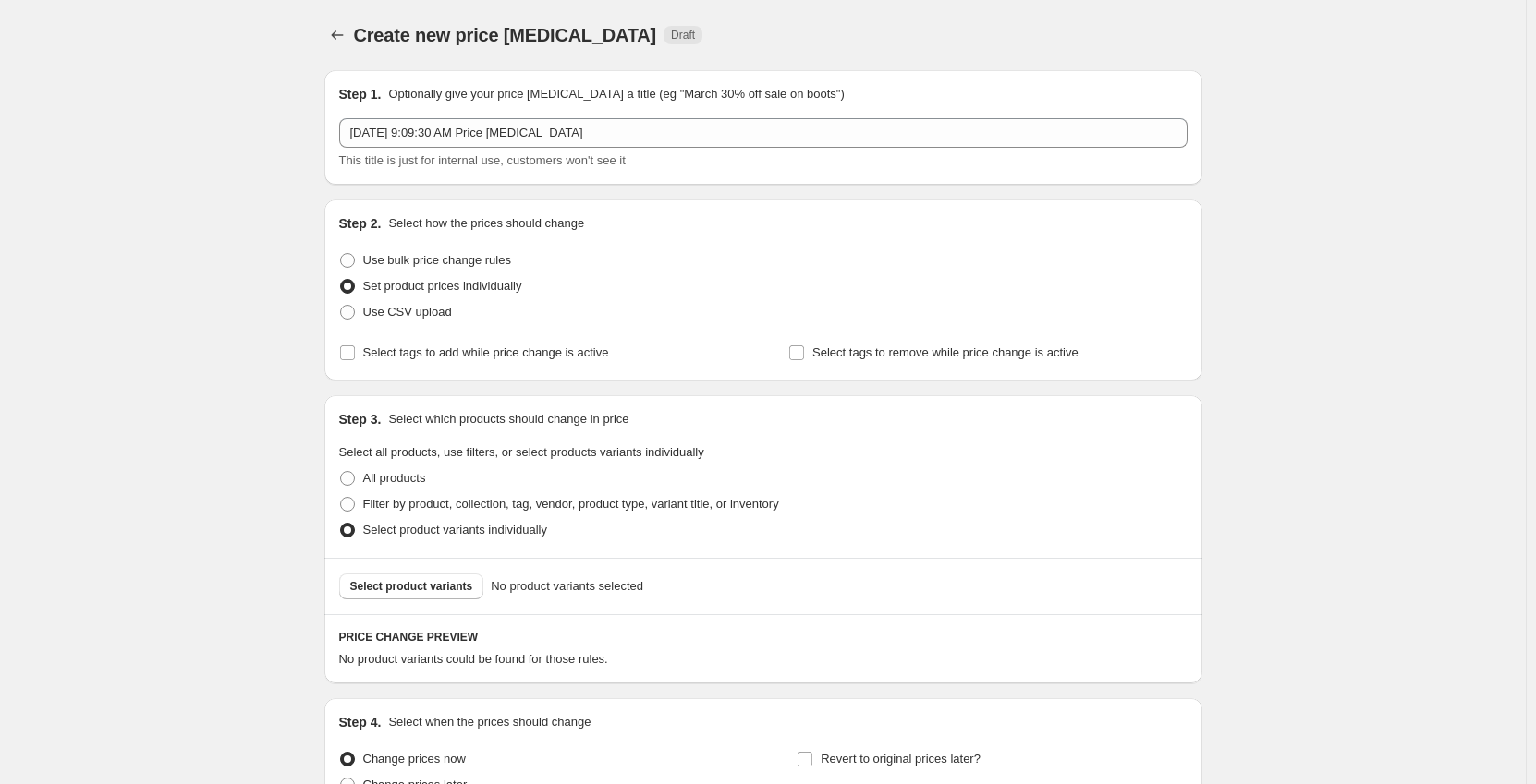
click at [414, 585] on span "Select product variants" at bounding box center [411, 586] width 123 height 15
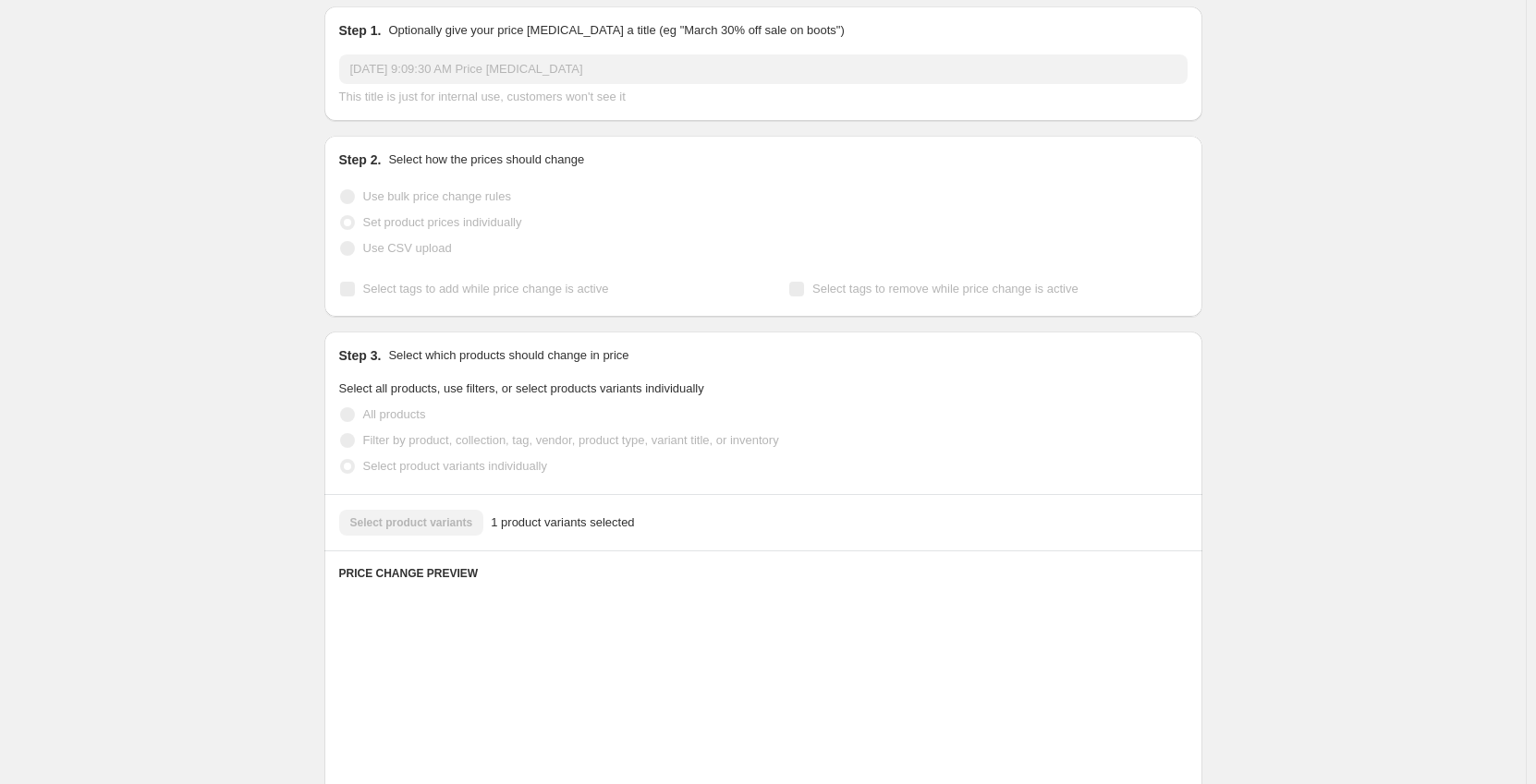
scroll to position [357, 0]
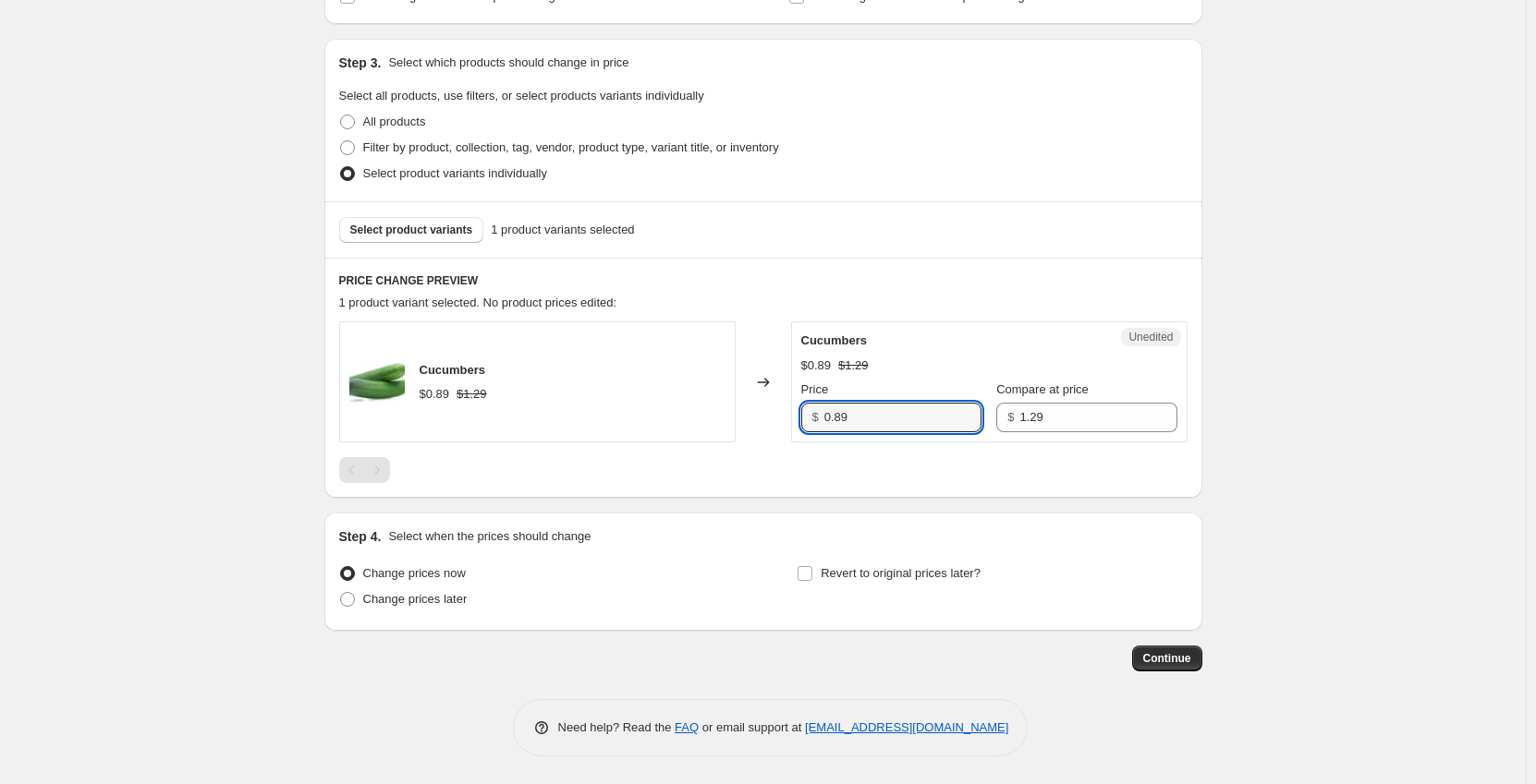
drag, startPoint x: 768, startPoint y: 420, endPoint x: 694, endPoint y: 422, distance: 74.0
click at [698, 424] on div "Cucumbers $0.89 $1.29 Changed to Unedited Cucumbers $0.89 $1.29 Price $ 0.89 Co…" at bounding box center [763, 382] width 848 height 121
type input "0.69"
click at [400, 596] on span "Change prices later" at bounding box center [415, 599] width 105 height 14
click at [341, 593] on input "Change prices later" at bounding box center [340, 592] width 1 height 1
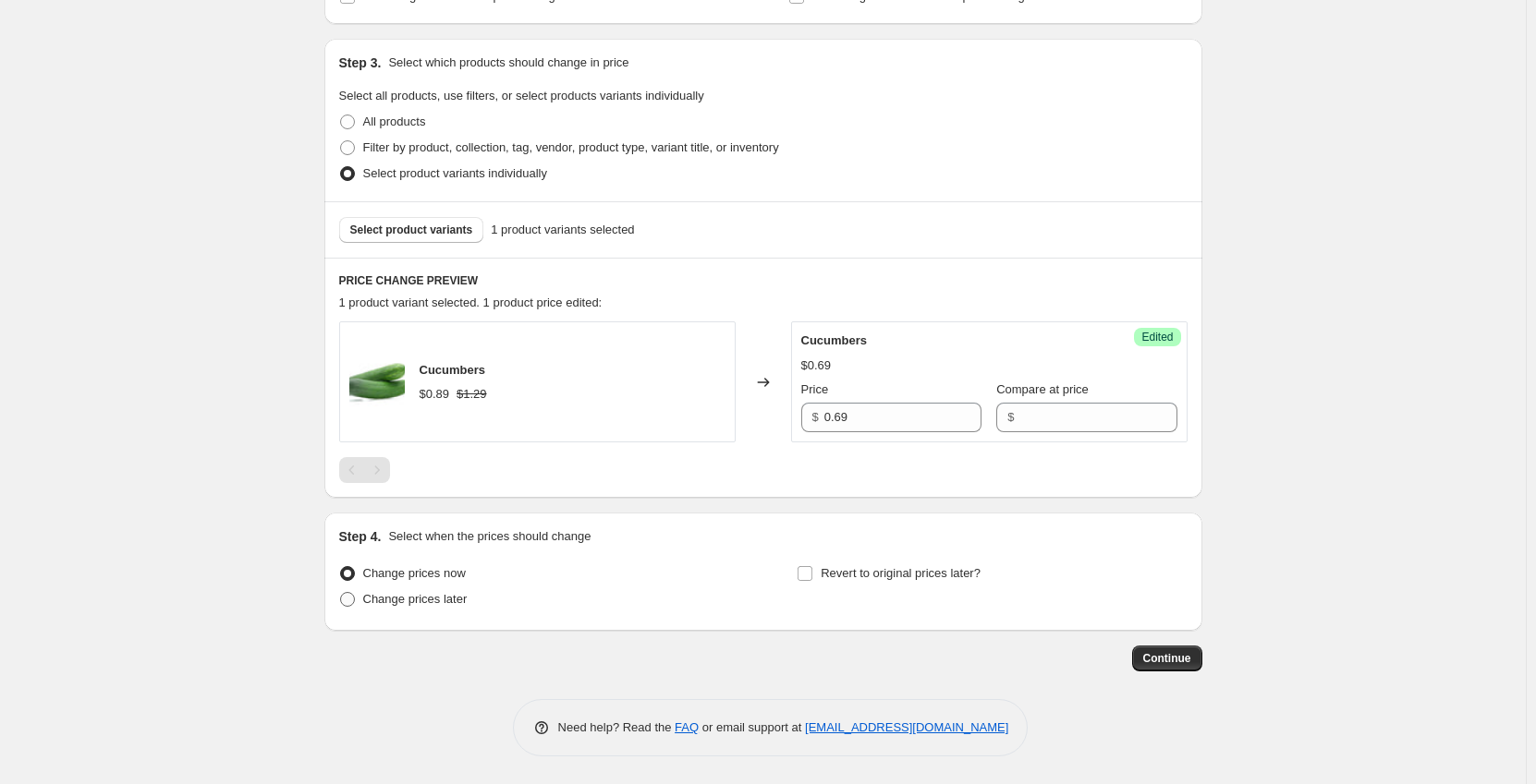
radio input "true"
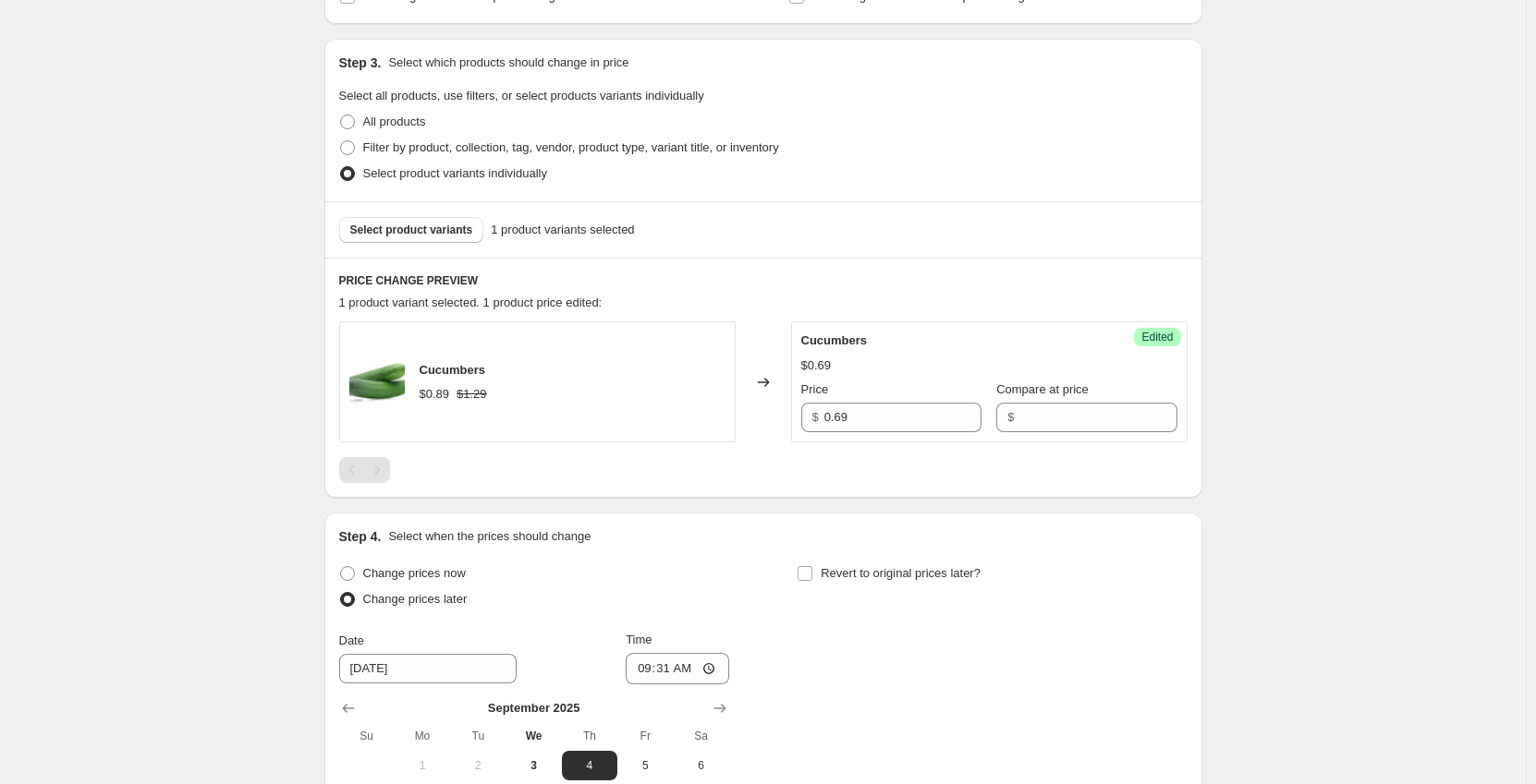
scroll to position [449, 0]
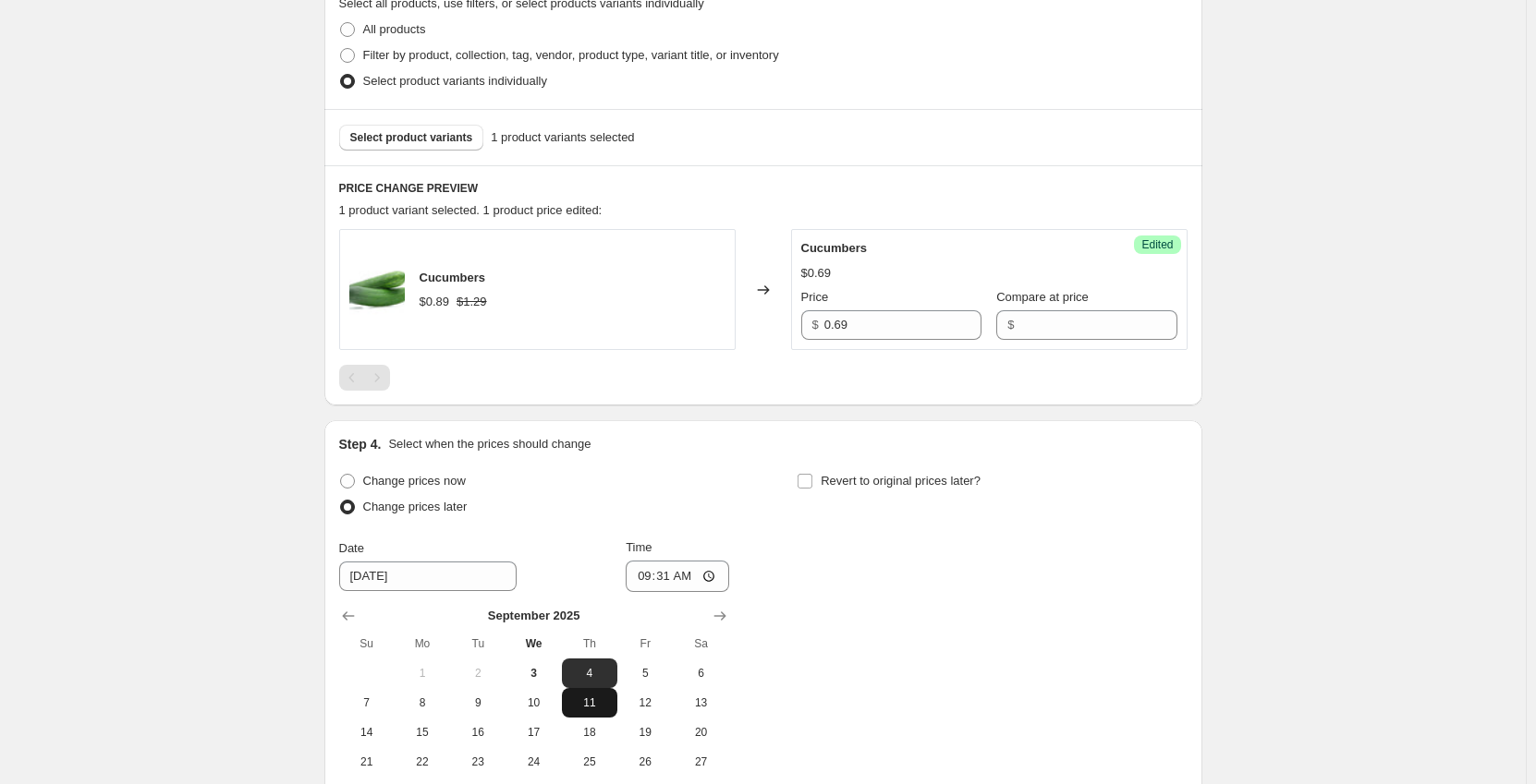
click at [593, 693] on button "11" at bounding box center [590, 703] width 56 height 30
type input "9/11/2025"
click at [650, 574] on input "09:31" at bounding box center [678, 577] width 104 height 32
type input "00:01"
click at [811, 477] on input "Revert to original prices later?" at bounding box center [804, 481] width 15 height 15
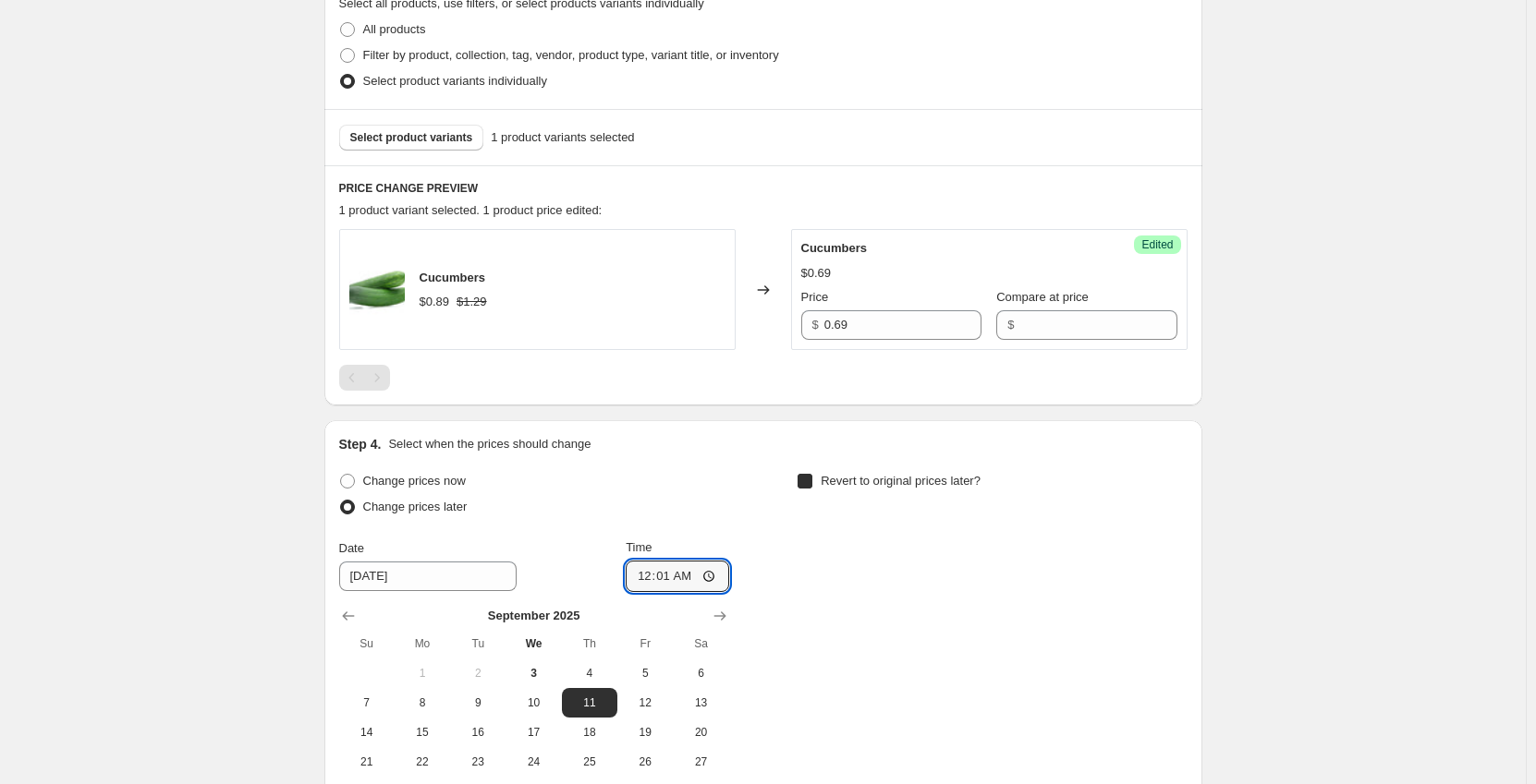
checkbox input "true"
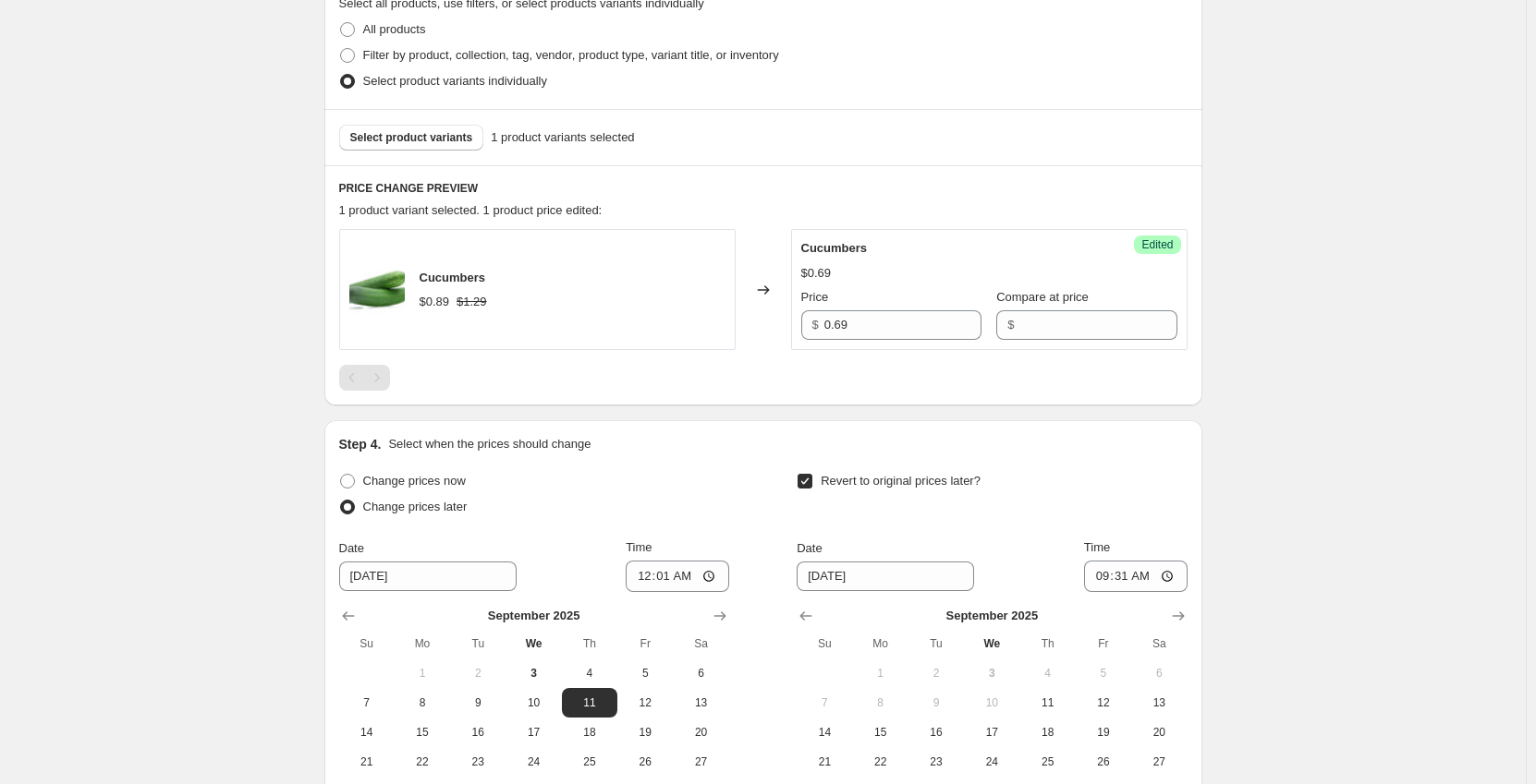
click at [1052, 702] on span "11" at bounding box center [1047, 702] width 41 height 15
type input "9/11/2025"
click at [1103, 574] on input "09:31" at bounding box center [1136, 577] width 104 height 32
type input "23:59"
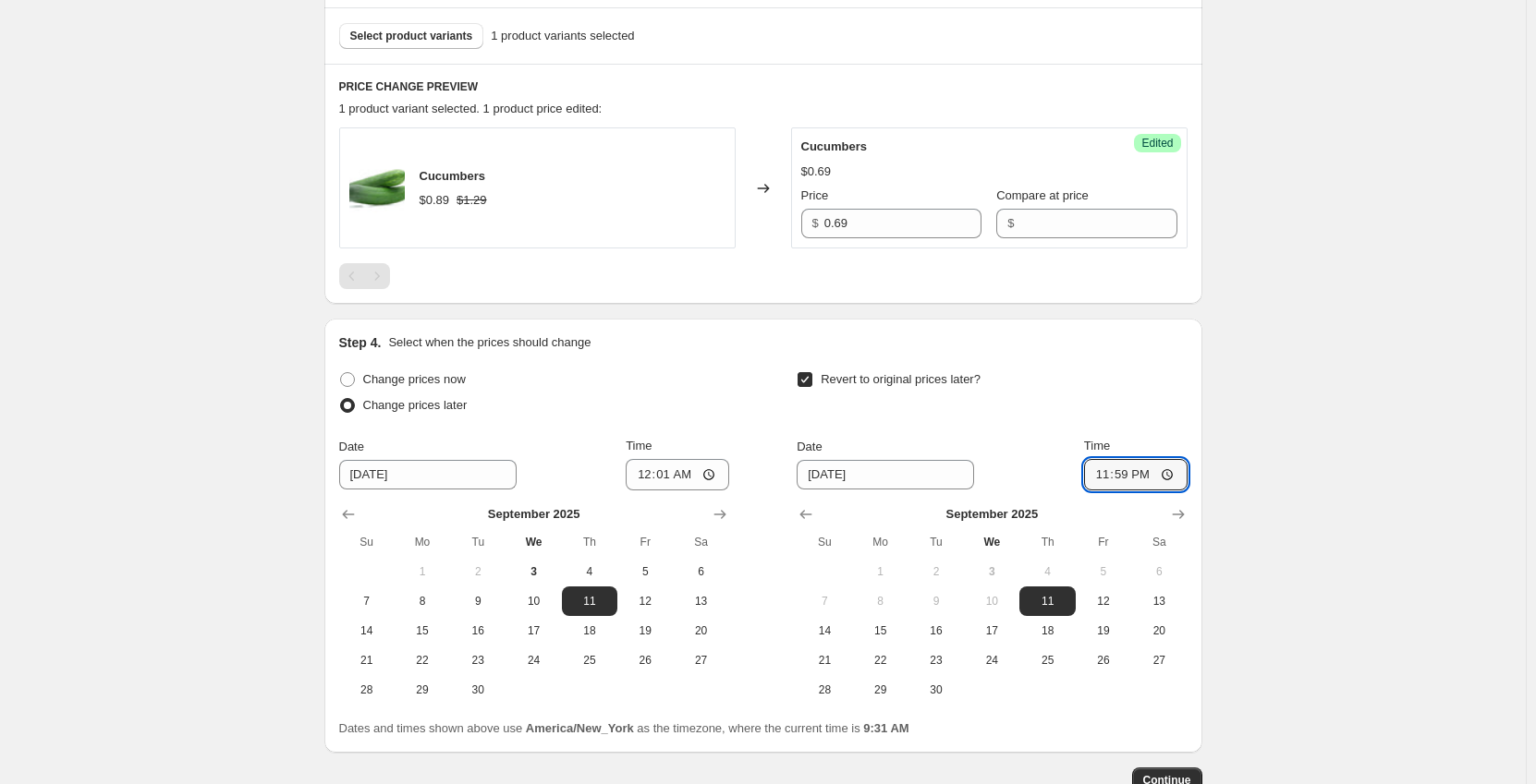
scroll to position [634, 0]
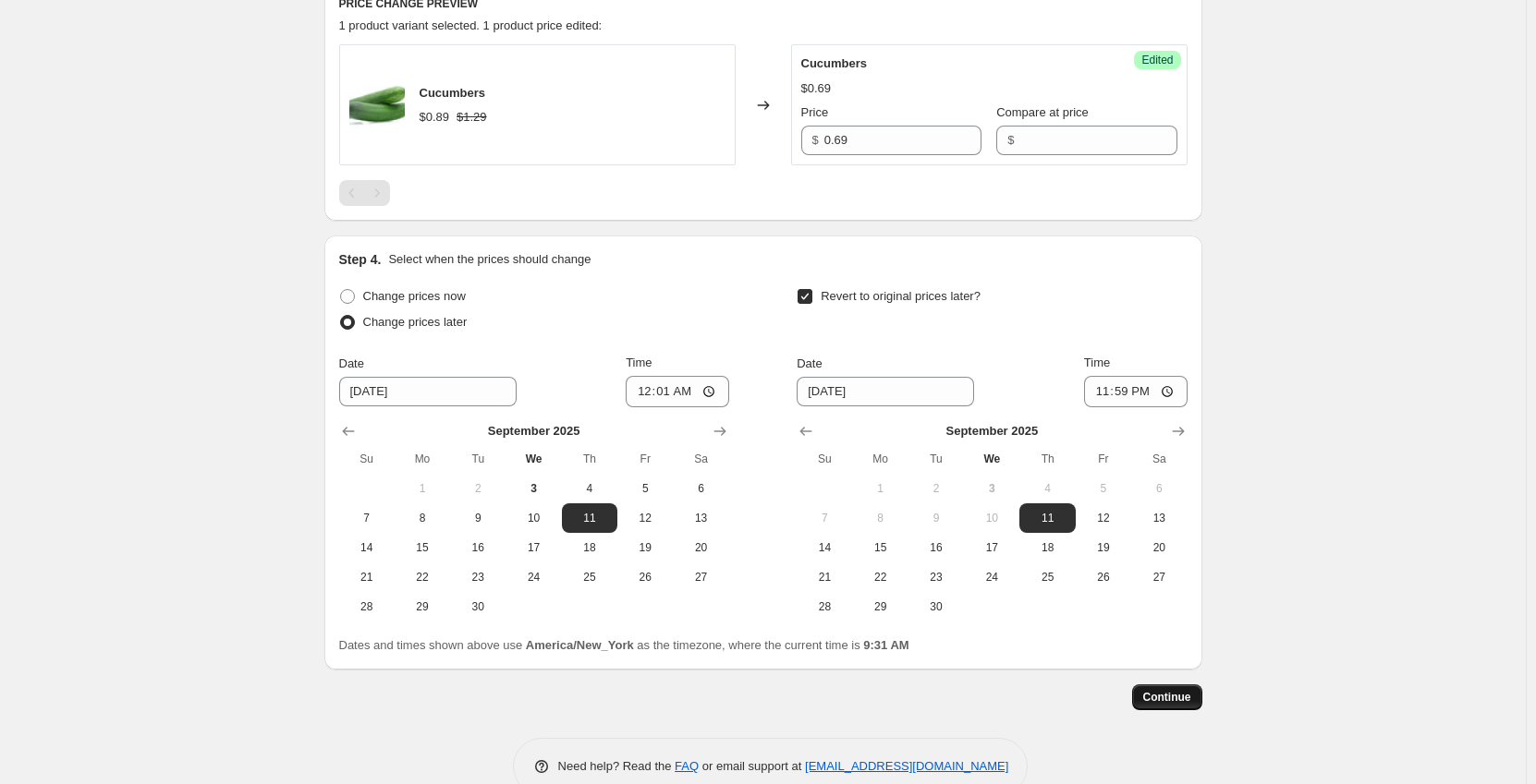
click at [1167, 693] on span "Continue" at bounding box center [1167, 697] width 48 height 15
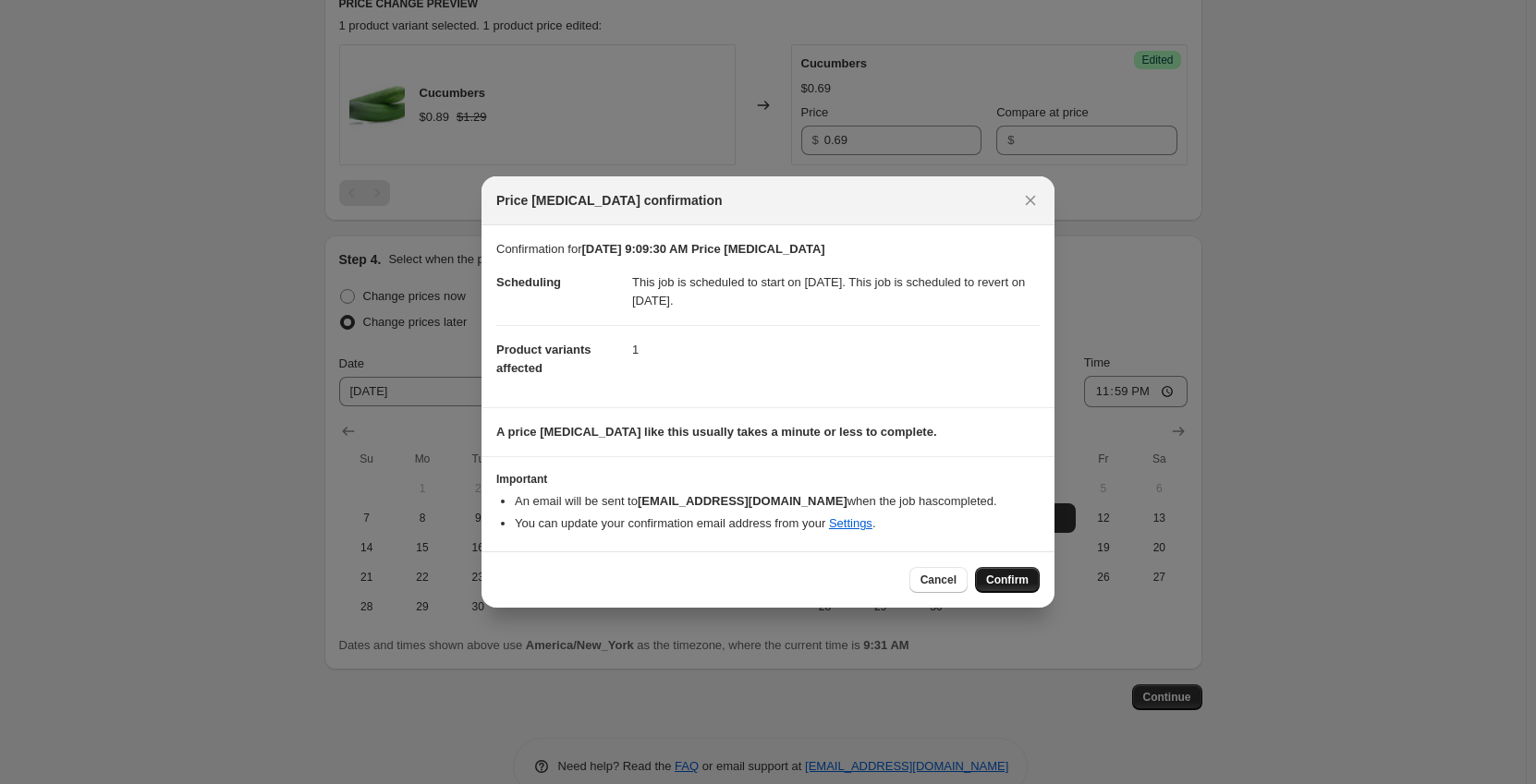
click at [1025, 580] on span "Confirm" at bounding box center [1008, 580] width 43 height 15
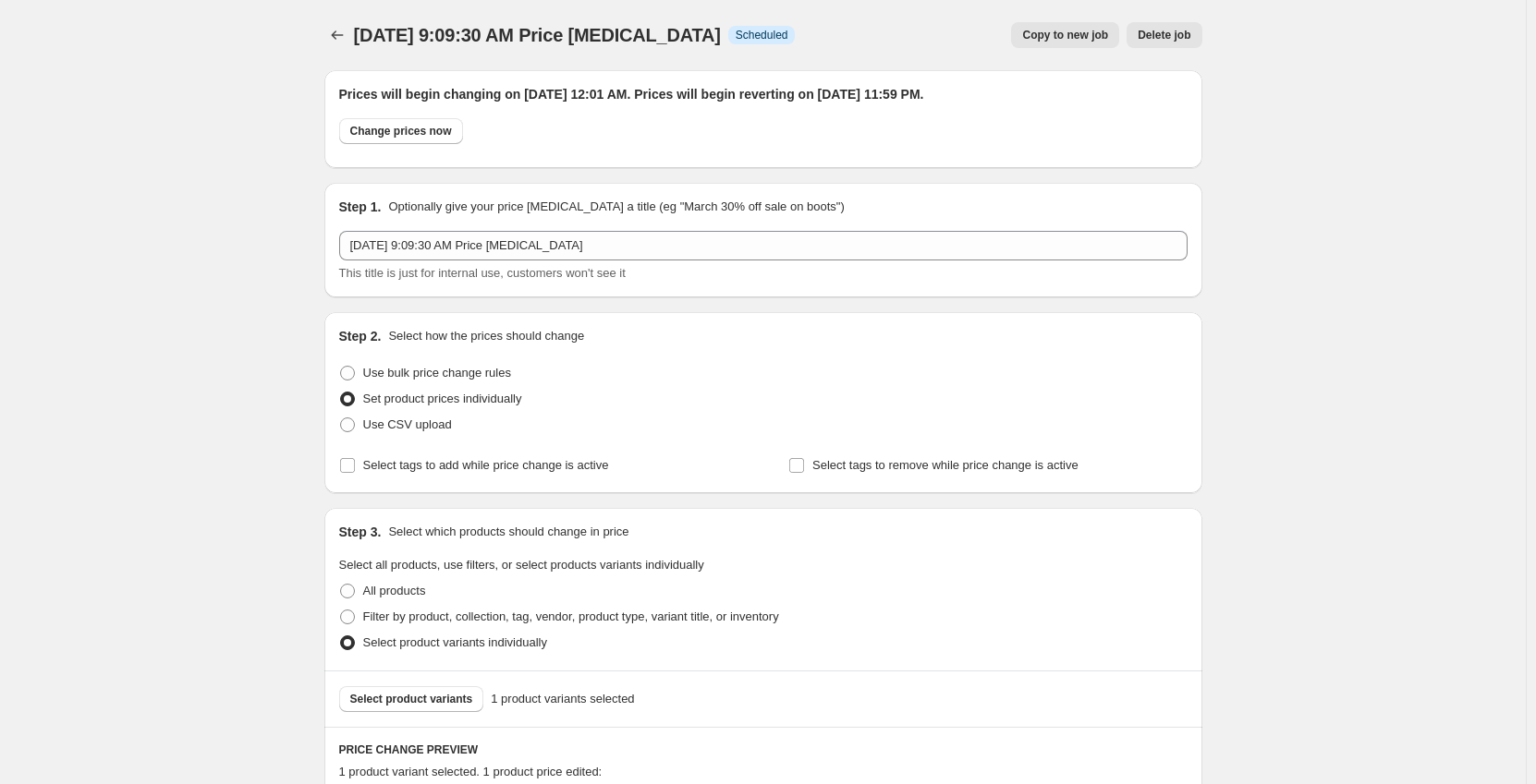
click at [326, 41] on div "Sep 3, 2025, 9:09:30 AM Price change job. This page is ready Sep 3, 2025, 9:09:…" at bounding box center [764, 785] width 923 height 1570
click at [335, 35] on icon "Price change jobs" at bounding box center [337, 35] width 19 height 19
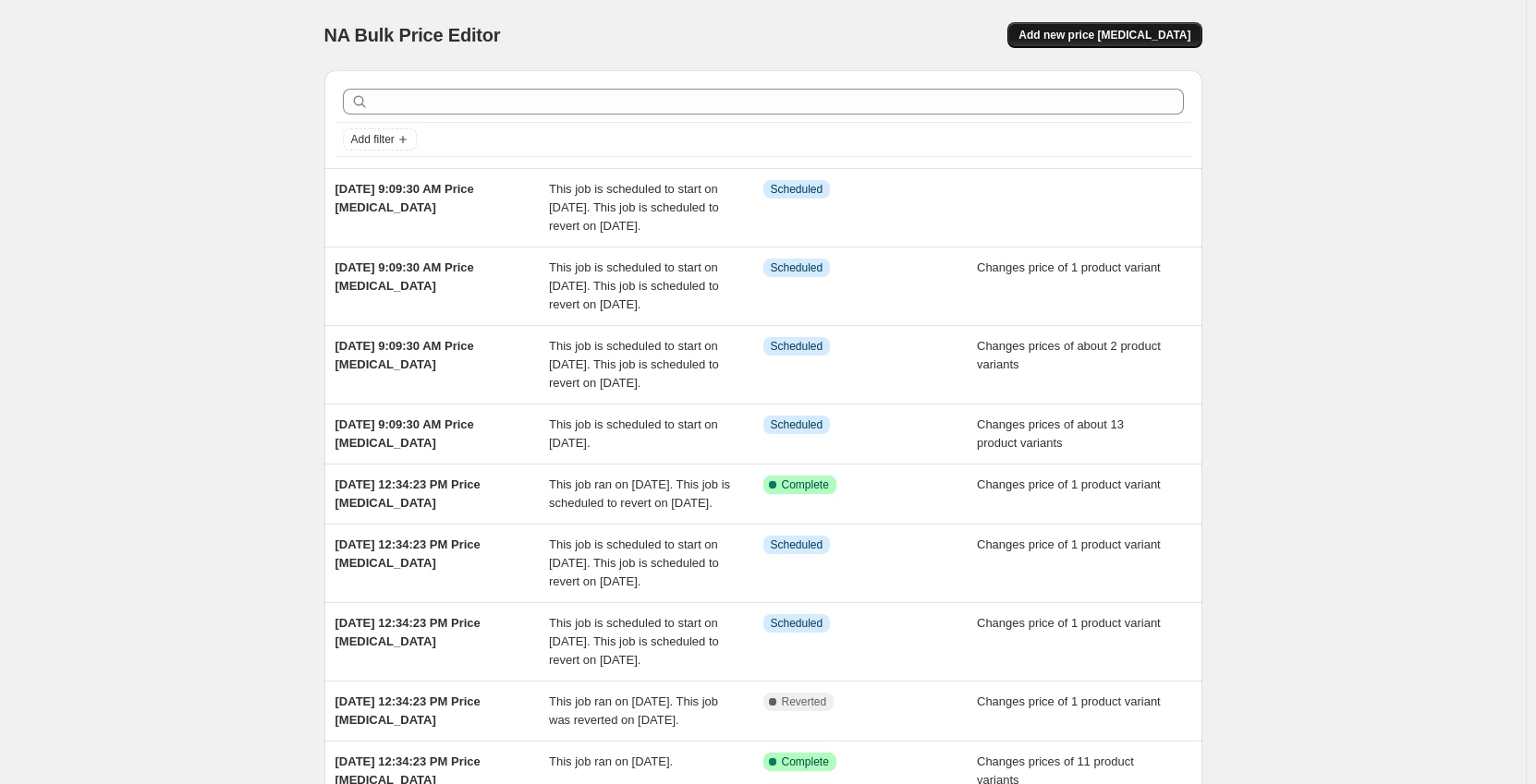
click at [1175, 29] on button "Add new price [MEDICAL_DATA]" at bounding box center [1104, 35] width 194 height 26
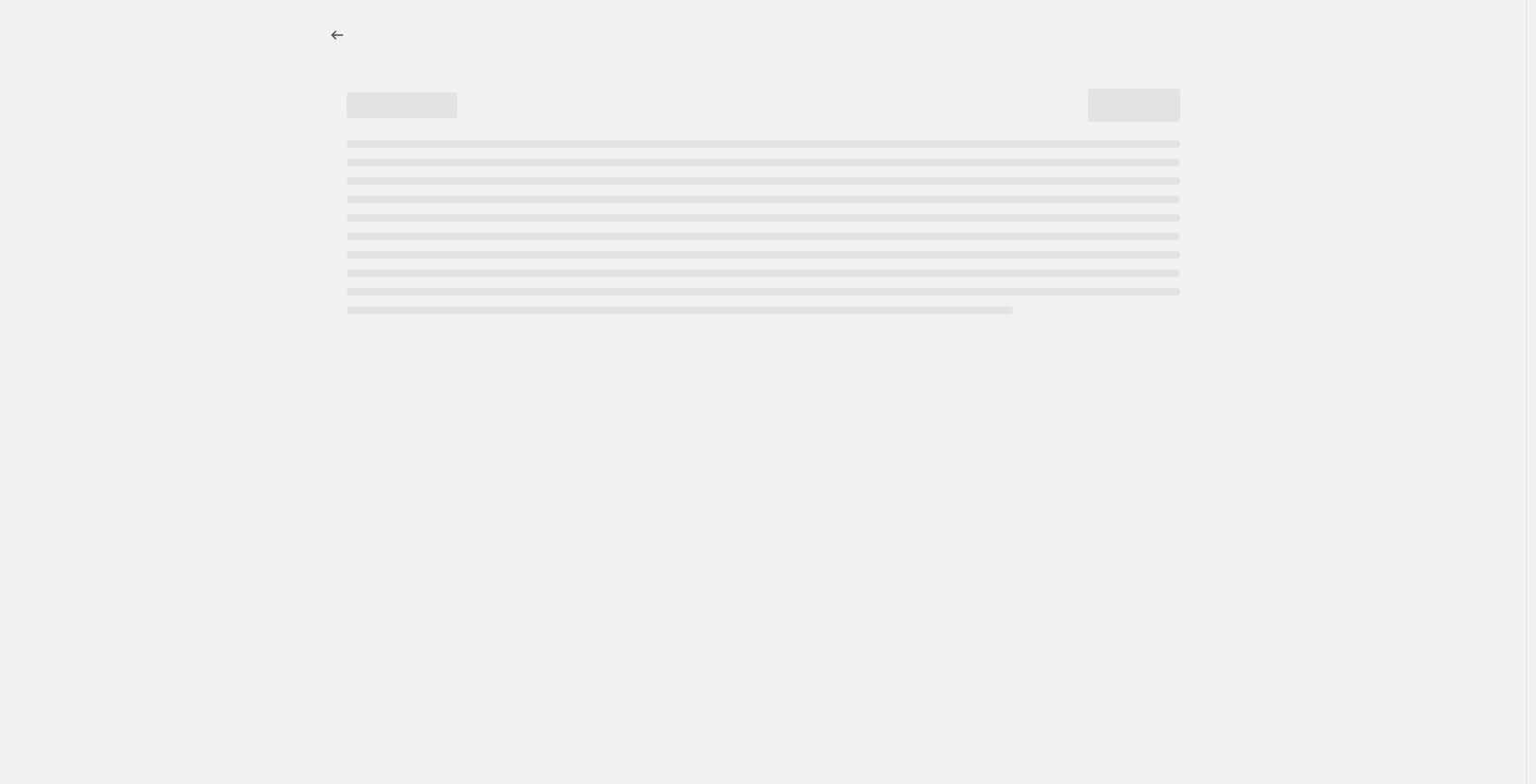
select select "percentage"
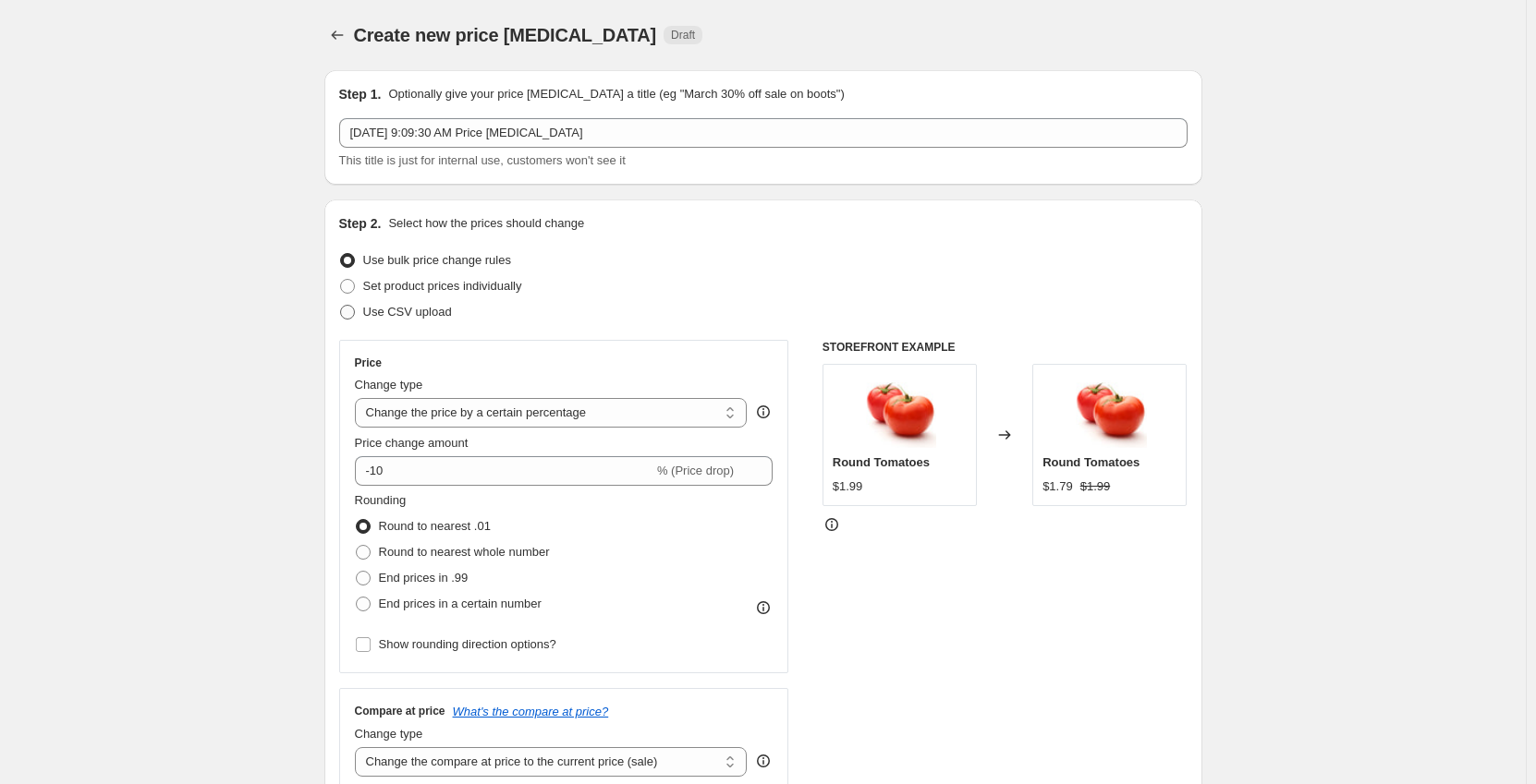
click at [431, 293] on span "Set product prices individually" at bounding box center [443, 286] width 159 height 14
click at [341, 280] on input "Set product prices individually" at bounding box center [340, 279] width 1 height 1
radio input "true"
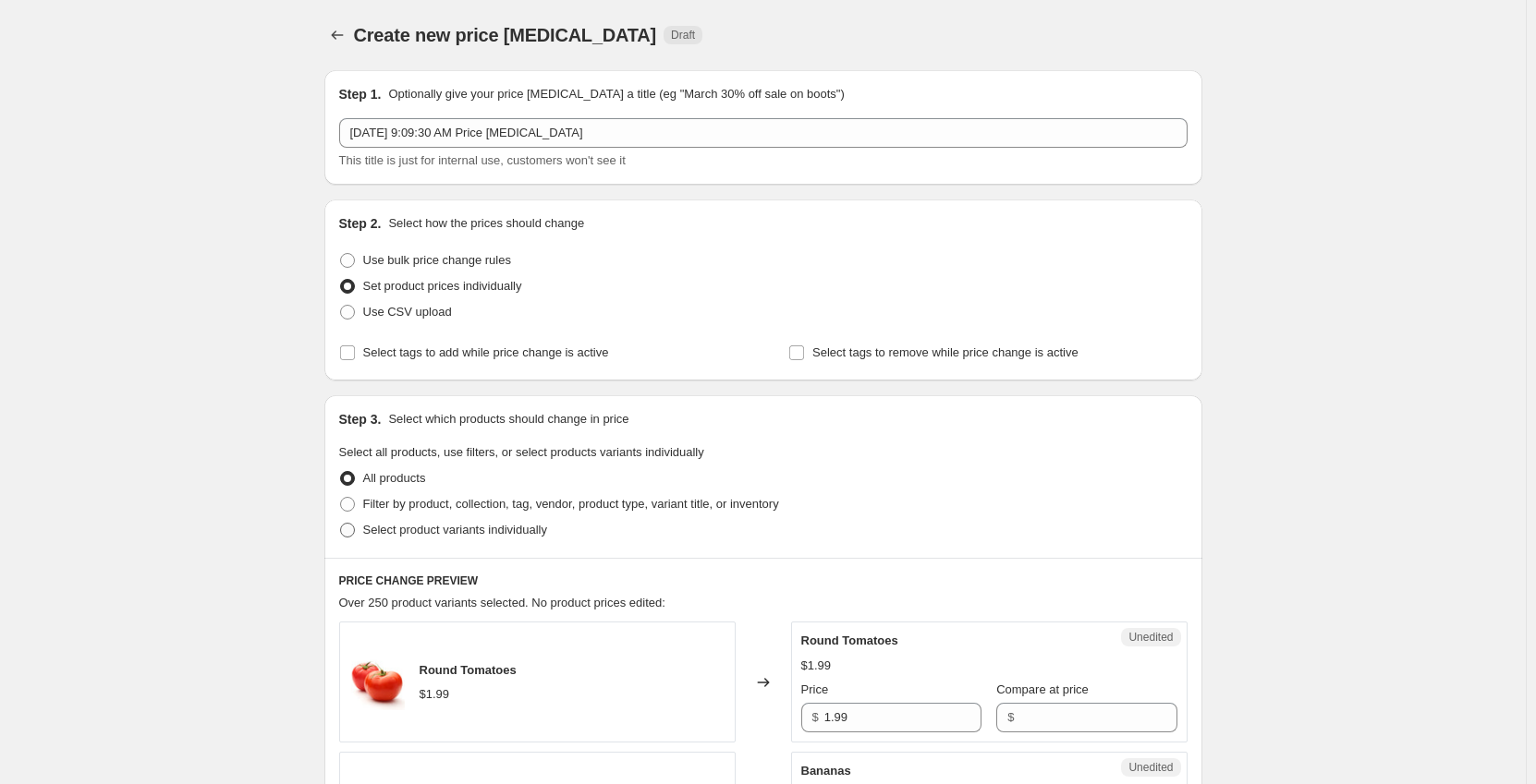
click at [434, 536] on span "Select product variants individually" at bounding box center [455, 530] width 184 height 14
click at [341, 524] on input "Select product variants individually" at bounding box center [340, 523] width 1 height 1
radio input "true"
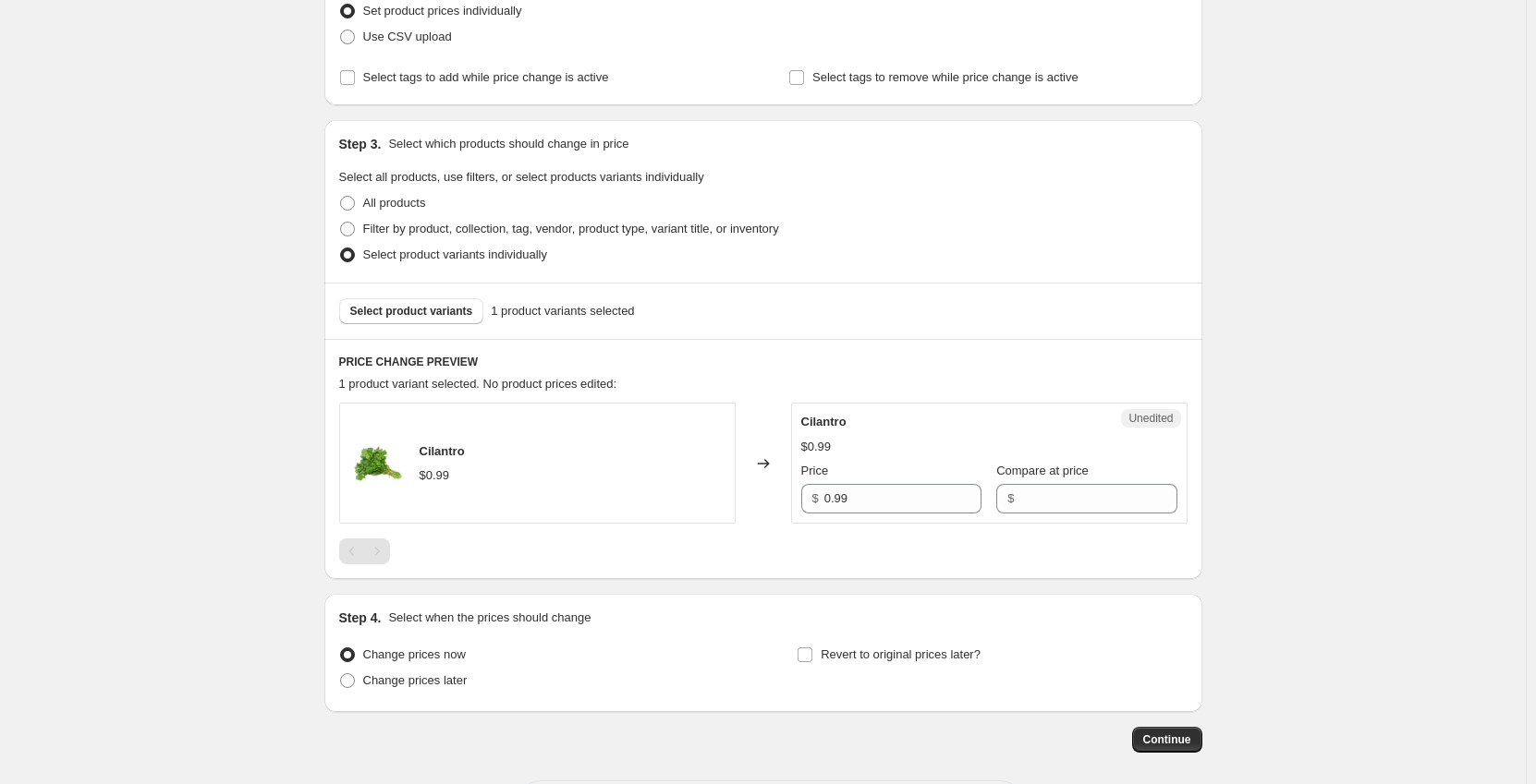
scroll to position [277, 0]
drag, startPoint x: 887, startPoint y: 499, endPoint x: 631, endPoint y: 497, distance: 256.0
click at [631, 500] on div "Cilantro $0.99 Changed to Unedited Cilantro $0.99 Price $ 0.99 Compare at price…" at bounding box center [763, 460] width 848 height 121
type input "0.59"
click at [431, 691] on label "Change prices later" at bounding box center [403, 679] width 129 height 26
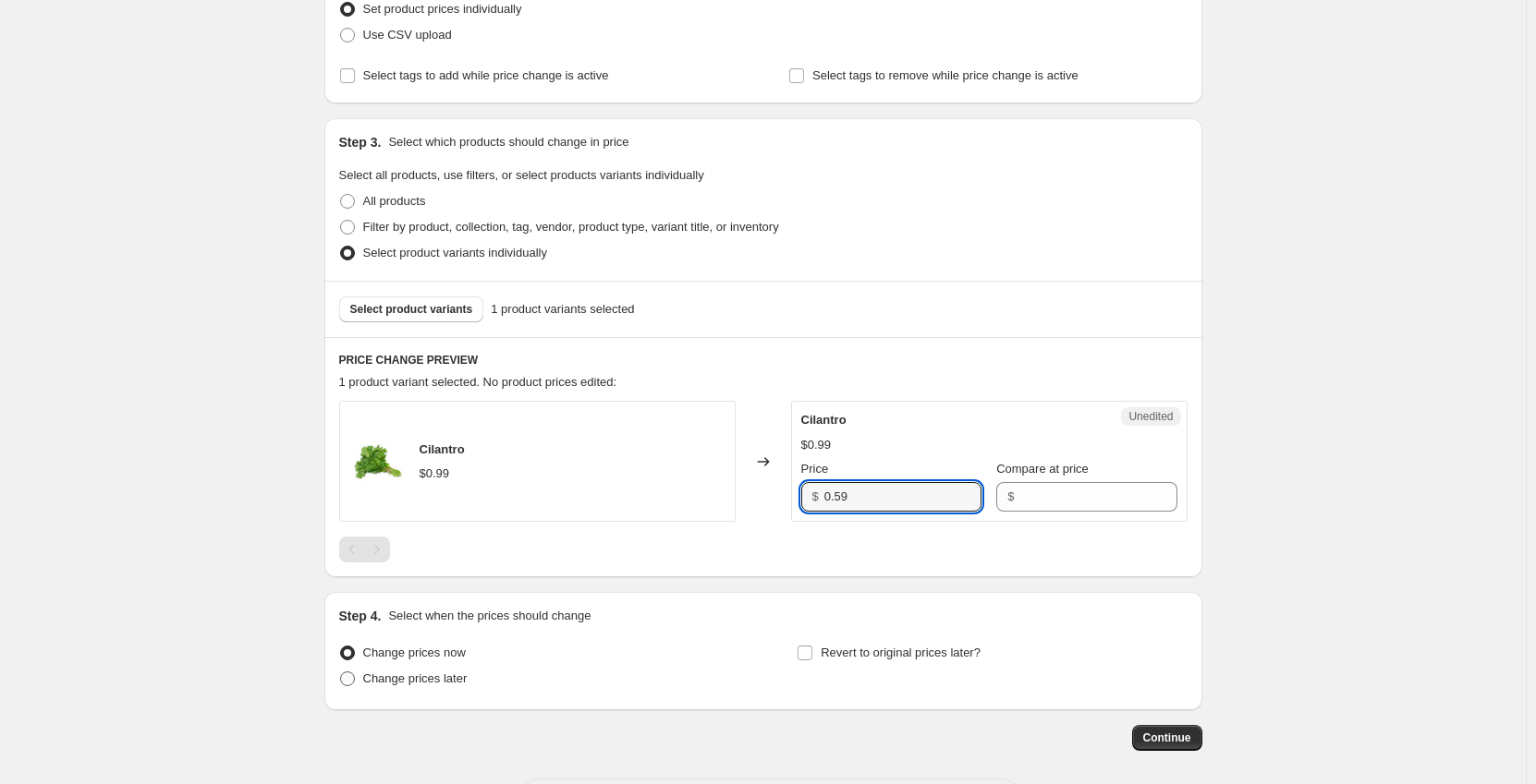
click at [341, 672] on input "Change prices later" at bounding box center [340, 671] width 1 height 1
radio input "true"
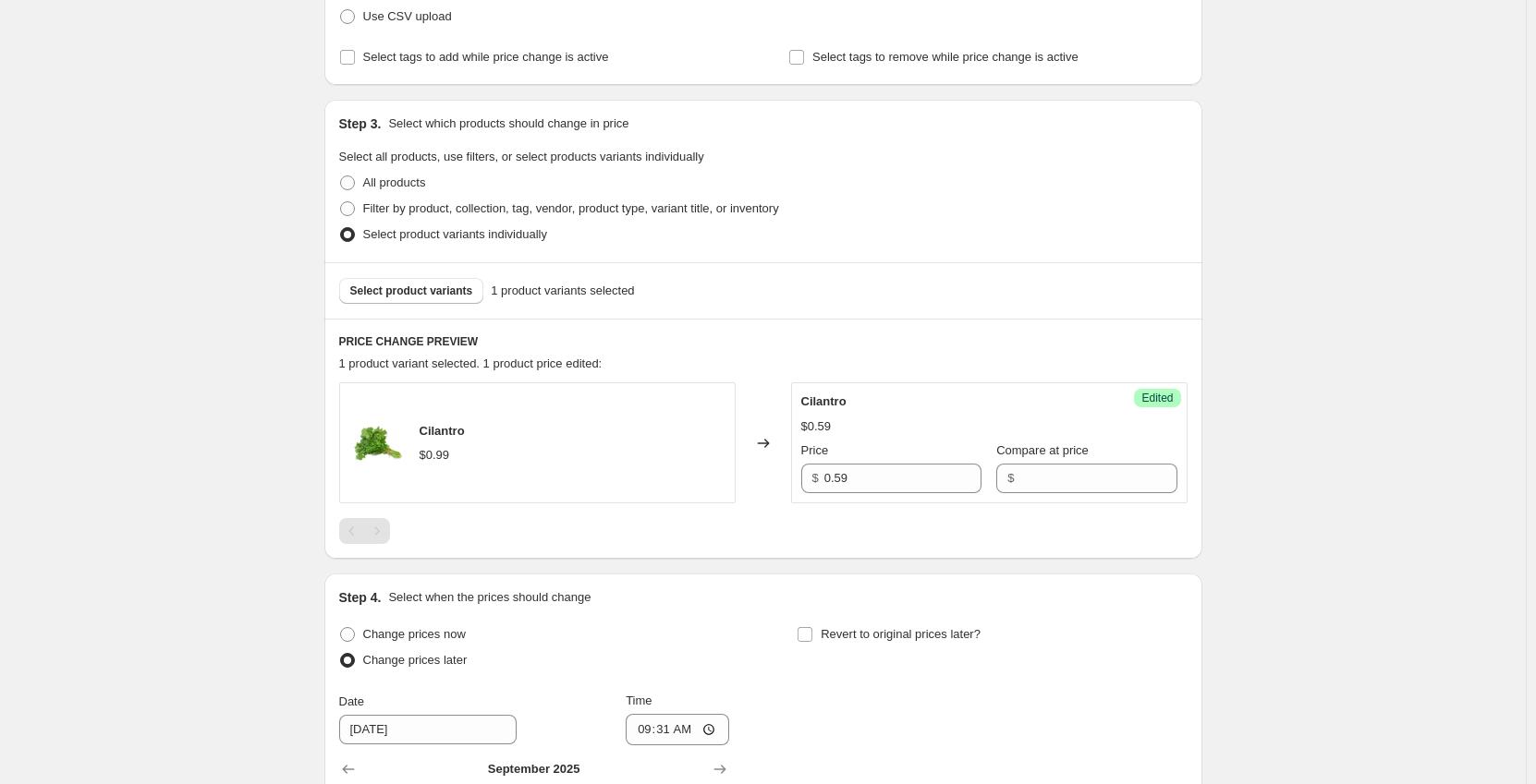
scroll to position [554, 0]
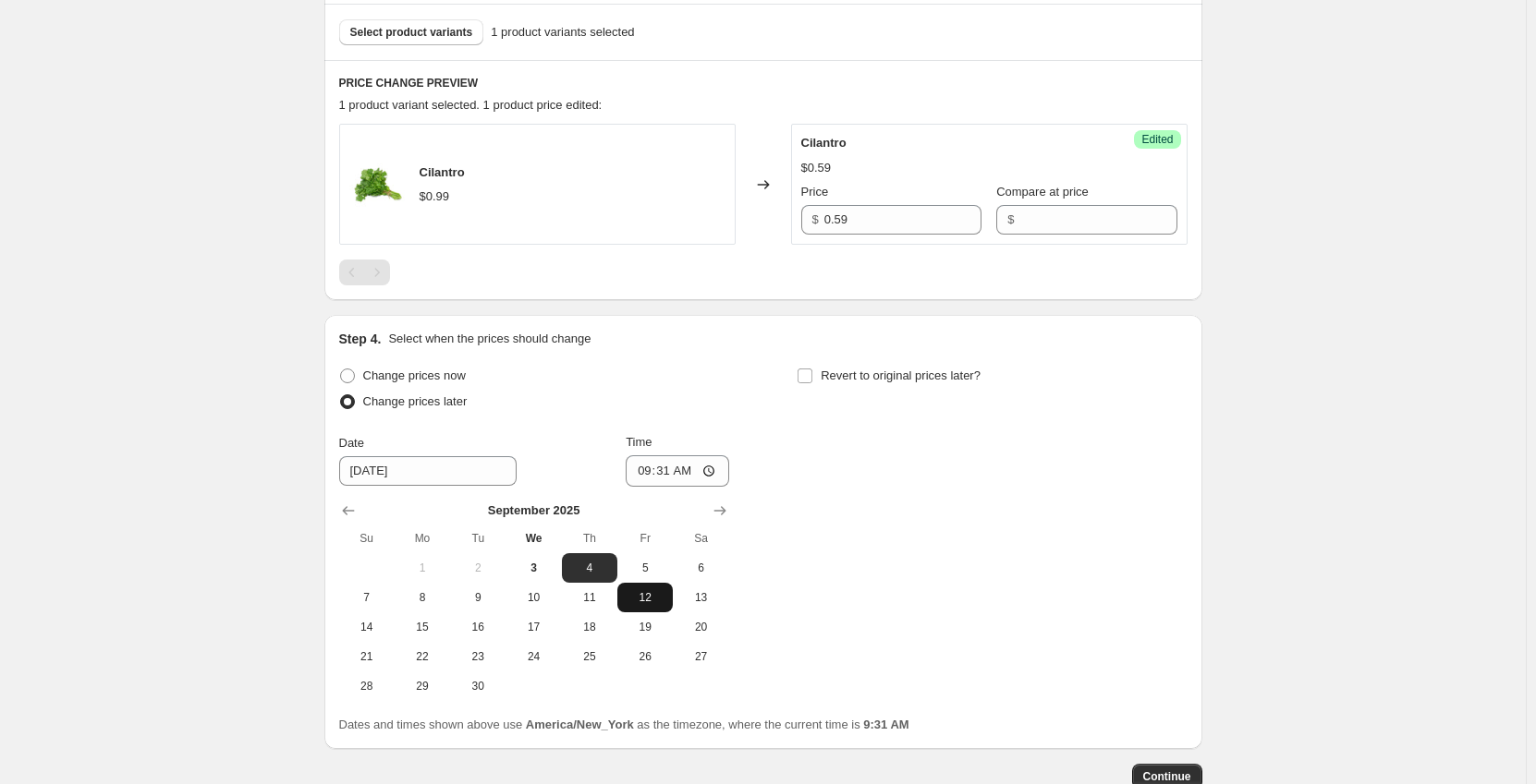
click at [646, 599] on span "12" at bounding box center [645, 598] width 41 height 15
type input "9/12/2025"
click at [651, 473] on input "09:31" at bounding box center [678, 471] width 104 height 32
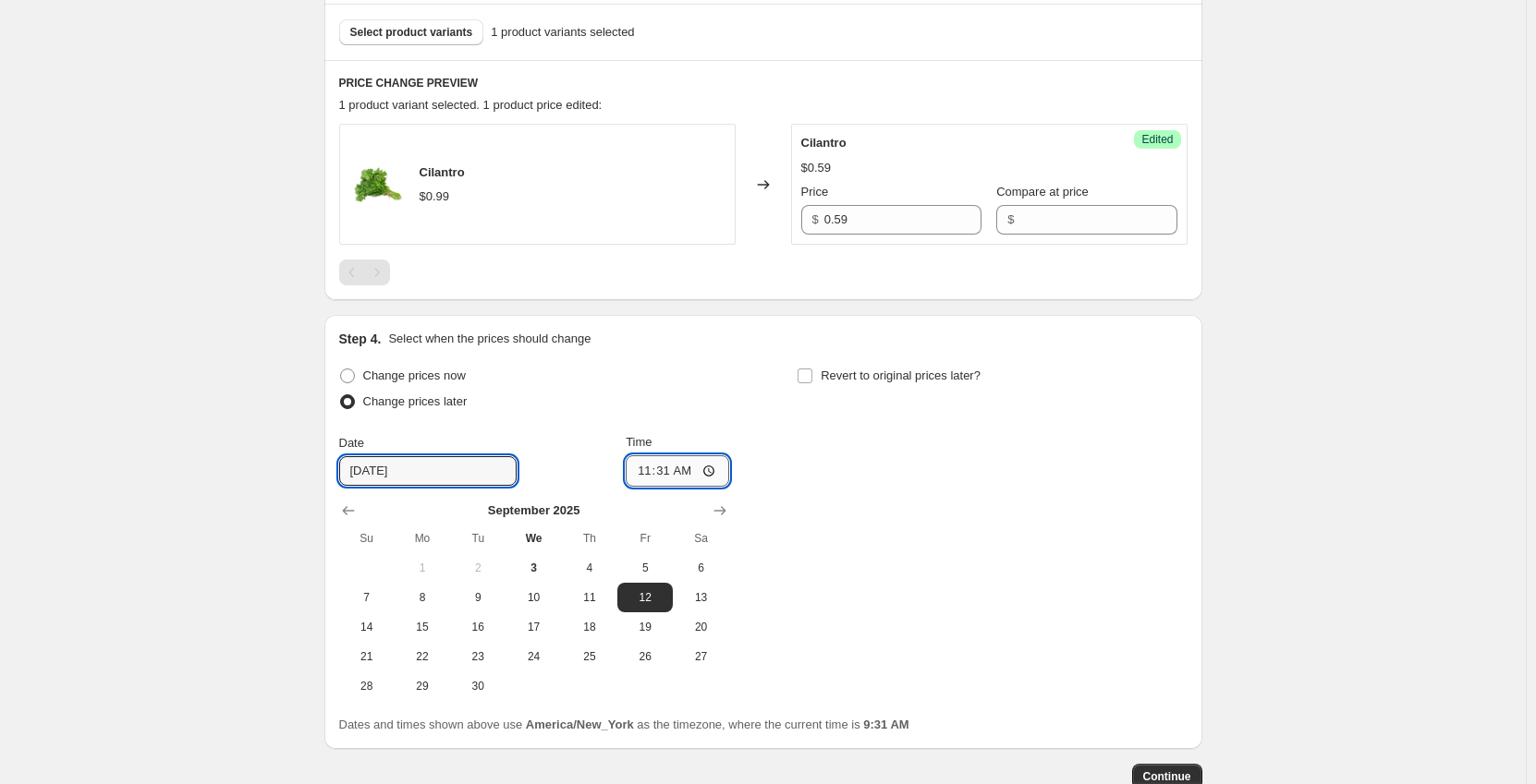
click at [647, 470] on input "11:31" at bounding box center [678, 471] width 104 height 32
type input "00:01"
click at [812, 376] on input "Revert to original prices later?" at bounding box center [804, 376] width 15 height 15
checkbox input "true"
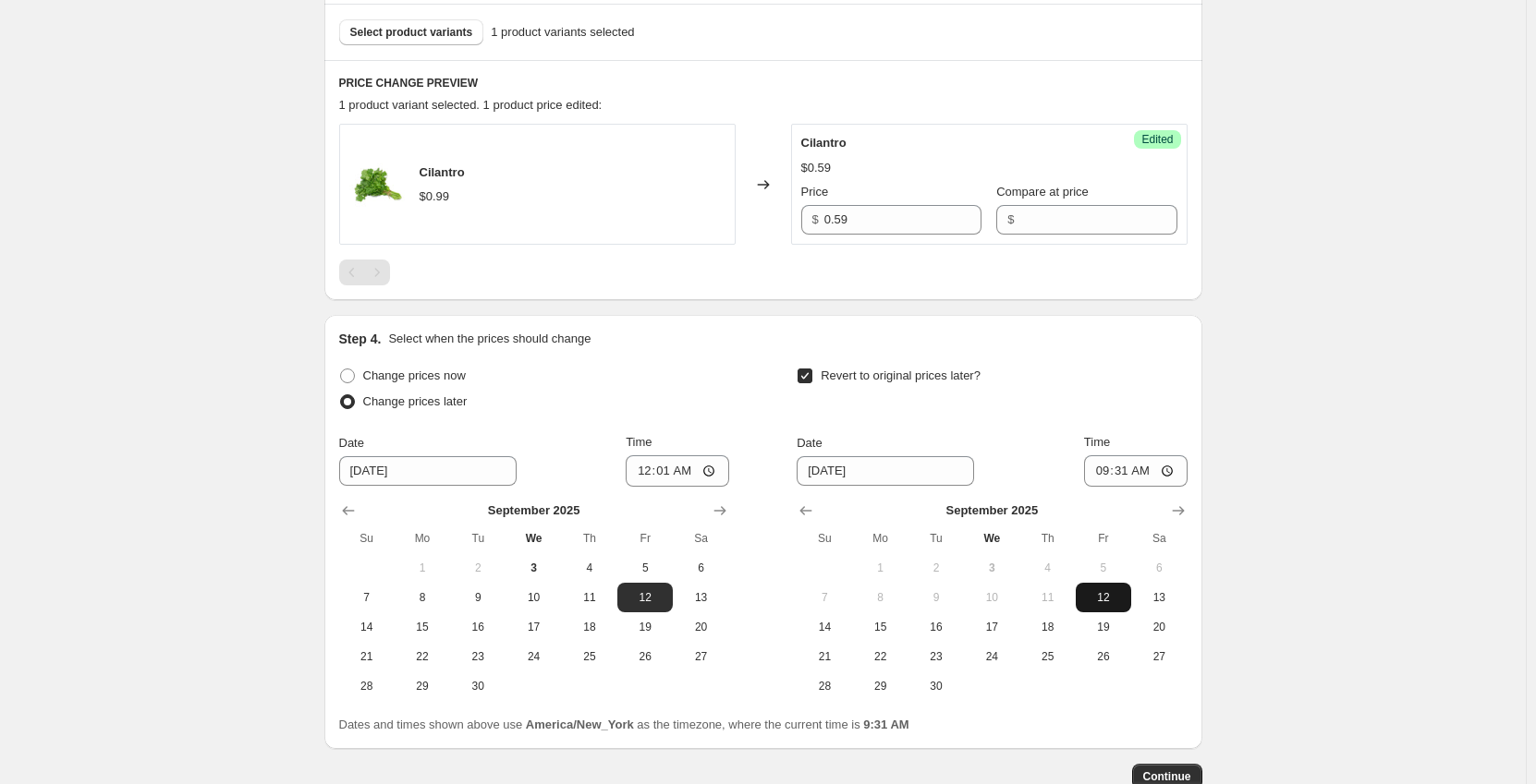
click at [1122, 597] on span "12" at bounding box center [1103, 598] width 41 height 15
type input "9/12/2025"
click at [1108, 477] on input "09:31" at bounding box center [1136, 471] width 104 height 32
type input "23:59"
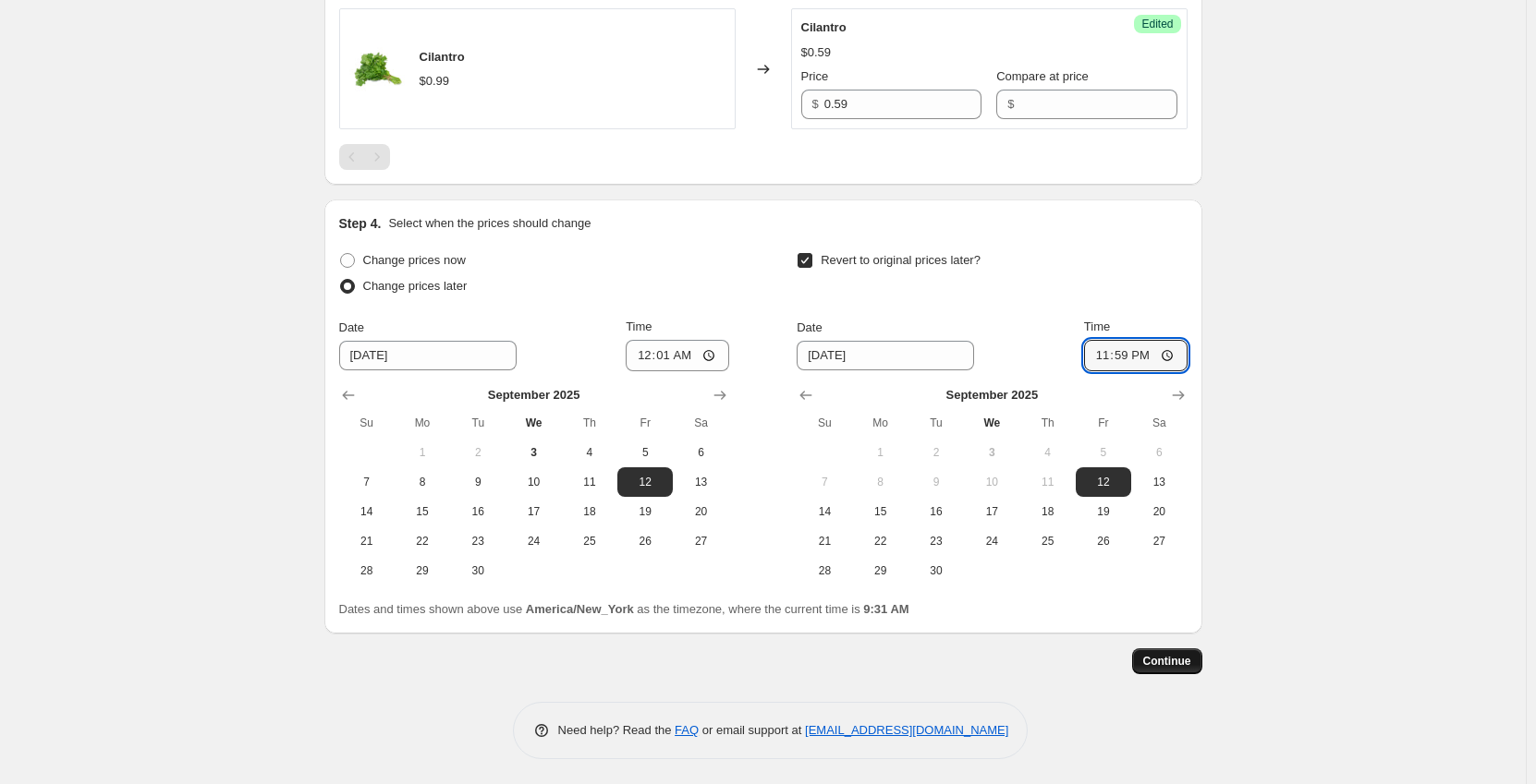
scroll to position [672, 0]
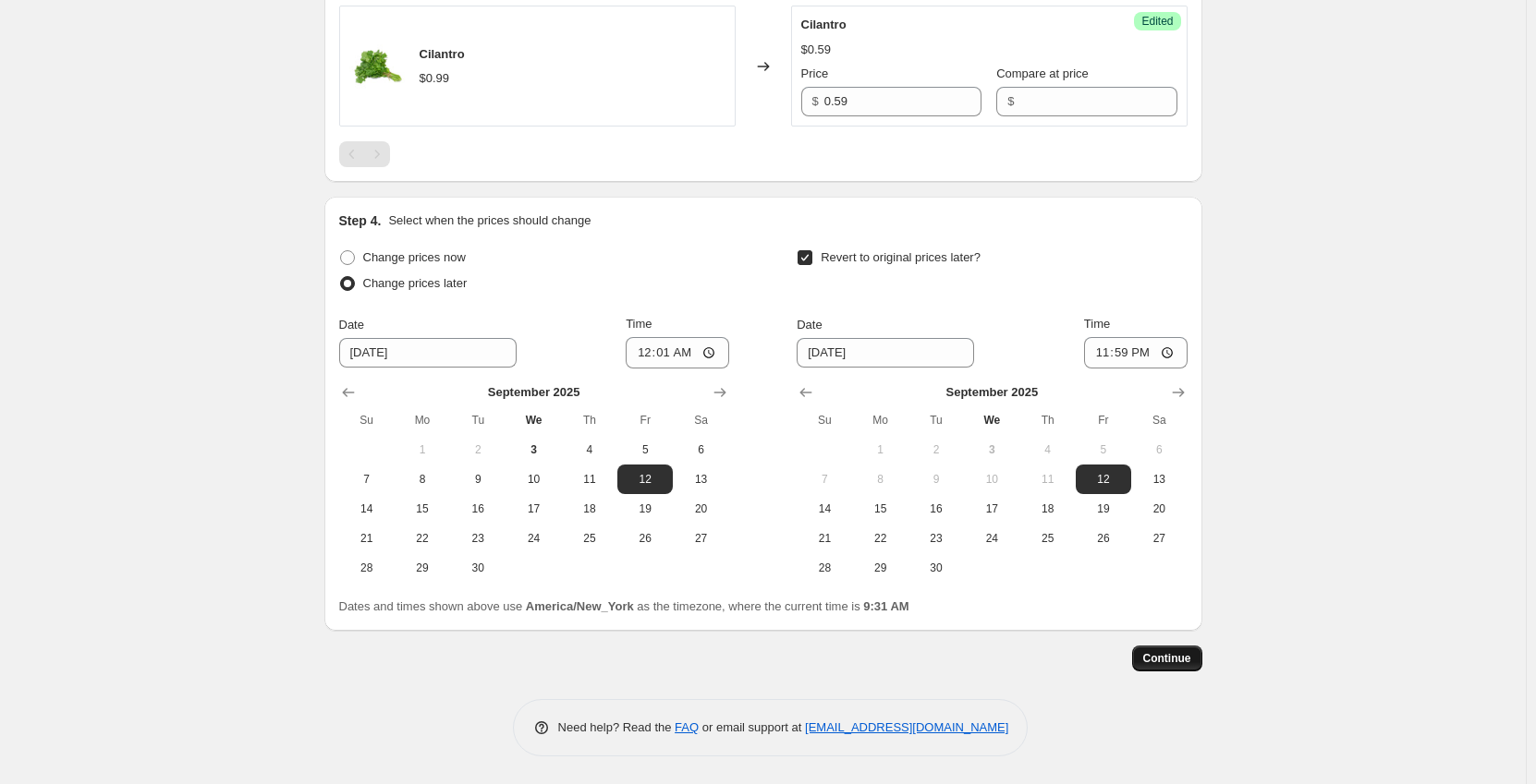
click at [1188, 661] on span "Continue" at bounding box center [1167, 658] width 48 height 15
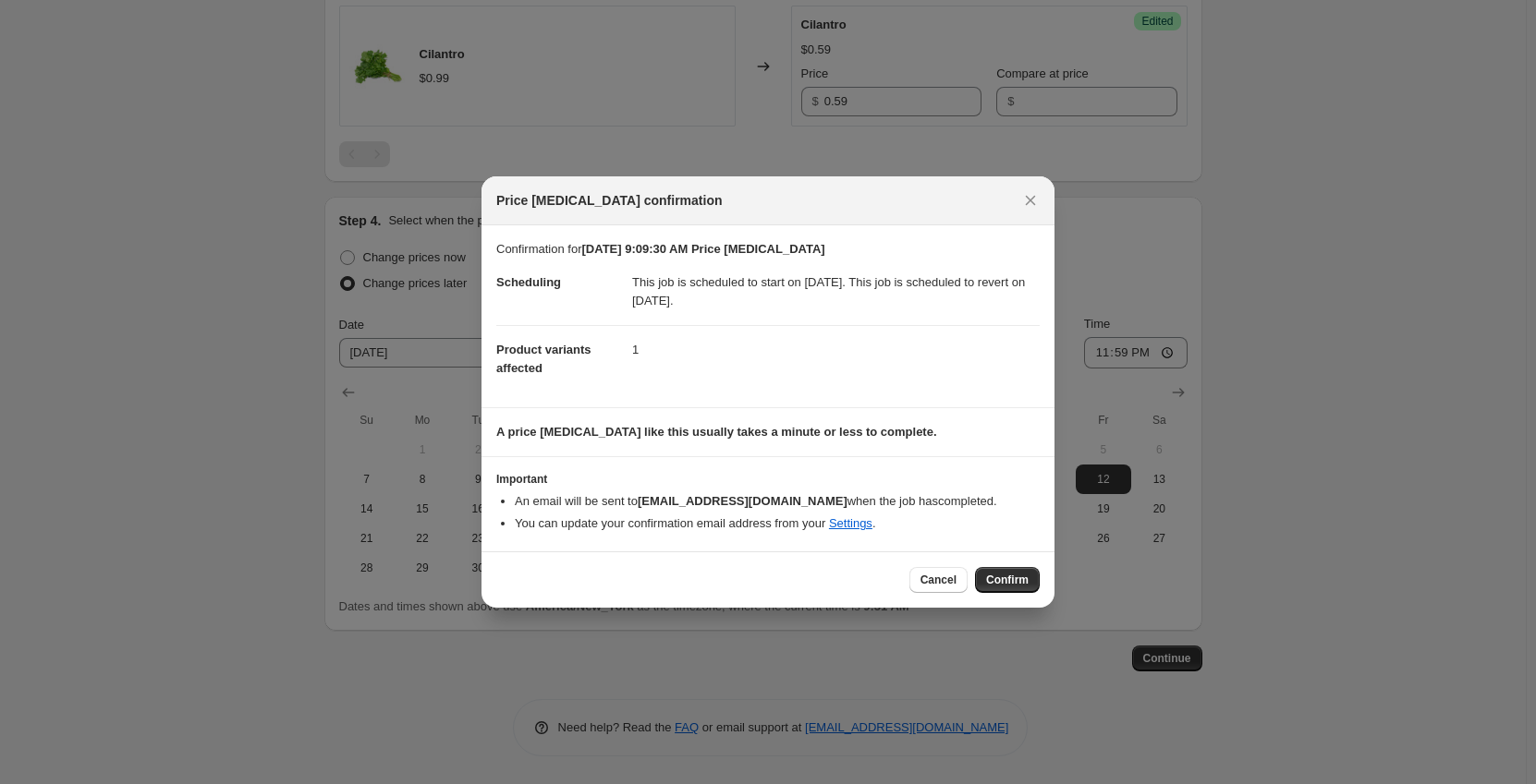
drag, startPoint x: 1020, startPoint y: 581, endPoint x: 1038, endPoint y: 581, distance: 18.0
click at [1021, 582] on span "Confirm" at bounding box center [1008, 580] width 43 height 15
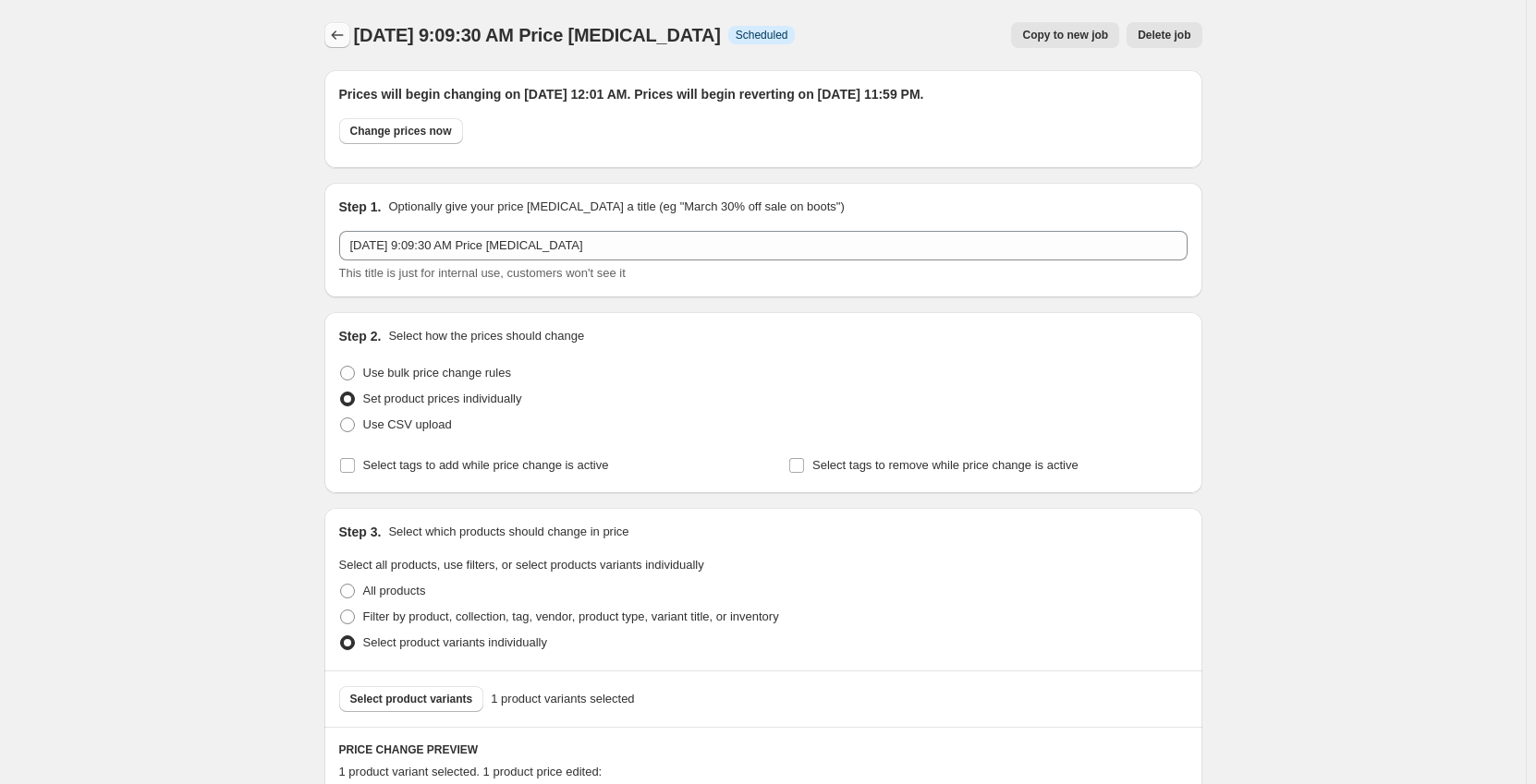
click at [333, 32] on icon "Price change jobs" at bounding box center [337, 35] width 19 height 19
